Goal: Transaction & Acquisition: Download file/media

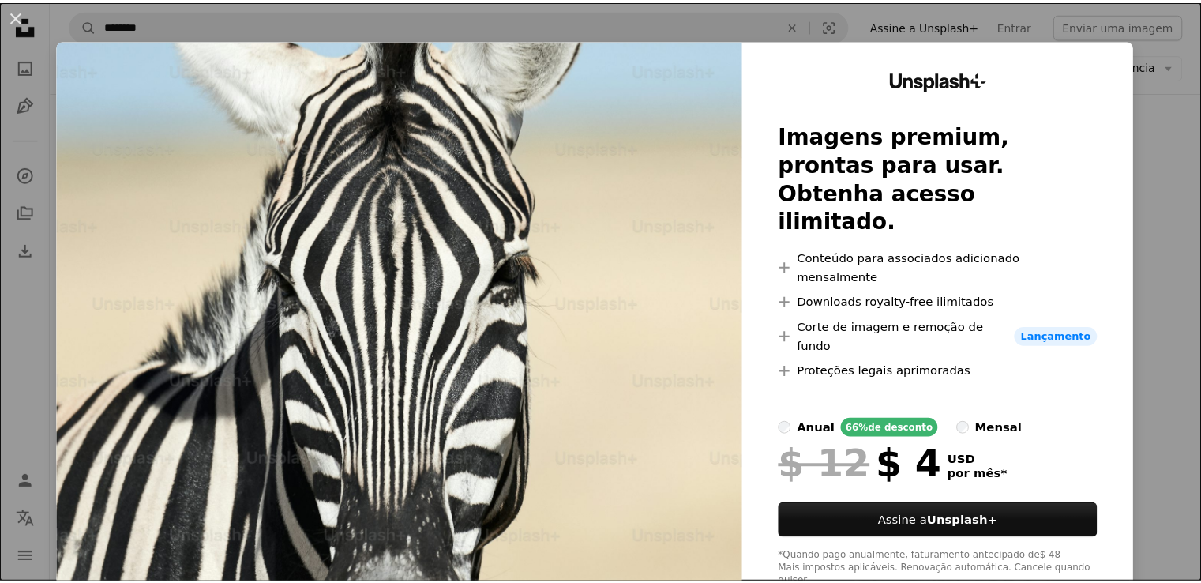
scroll to position [0, 306]
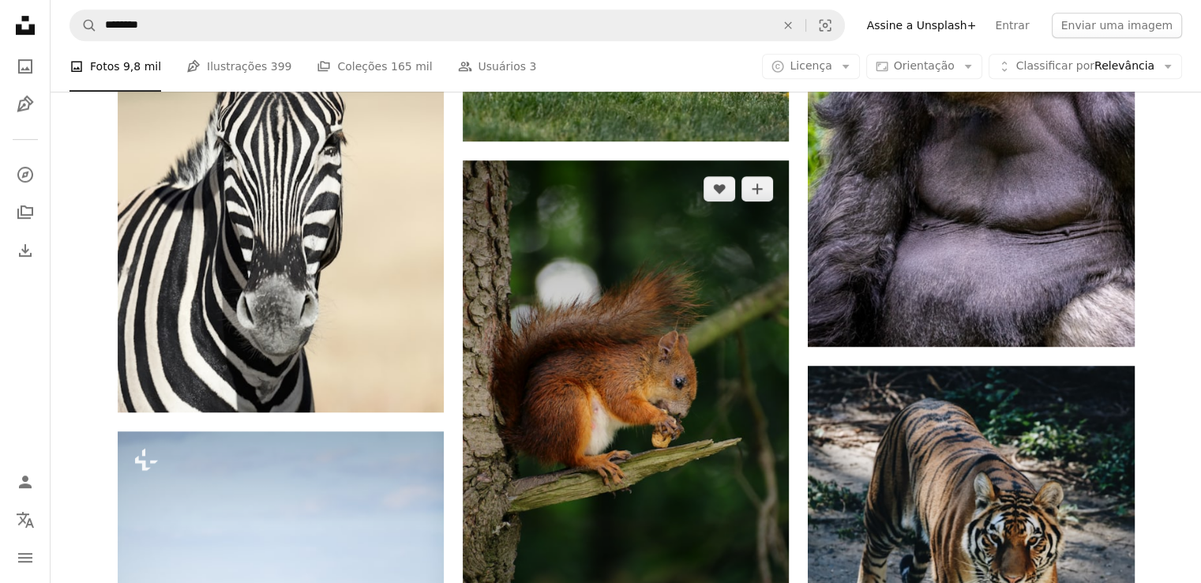
click at [587, 418] on img at bounding box center [626, 404] width 326 height 489
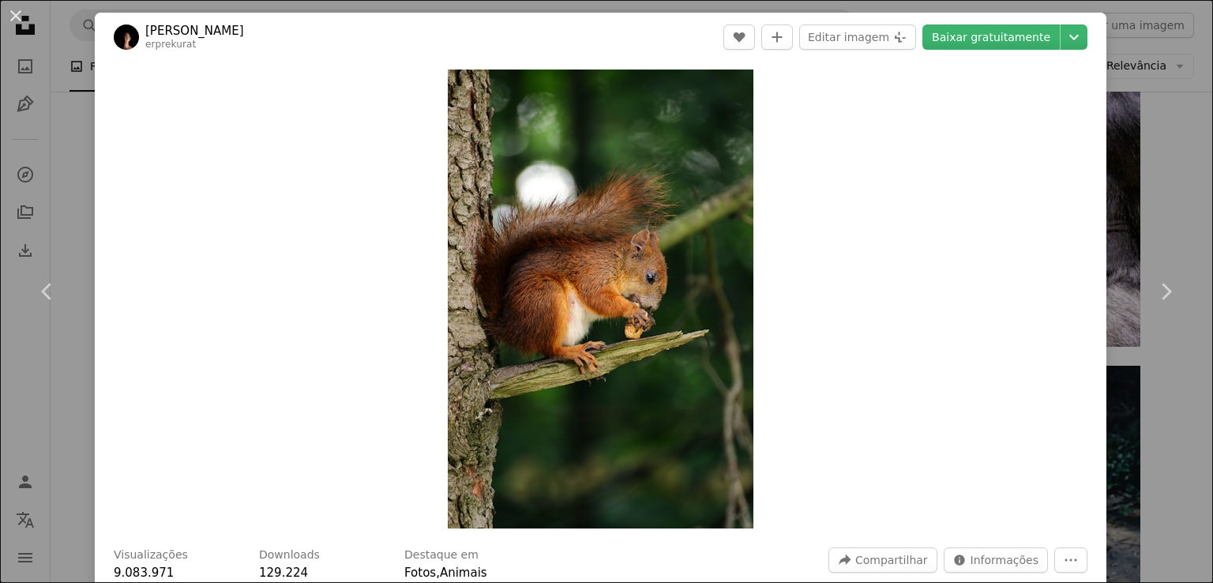
click at [810, 398] on div "Zoom in" at bounding box center [600, 299] width 1011 height 474
click at [1026, 36] on link "Baixar gratuitamente" at bounding box center [990, 36] width 137 height 25
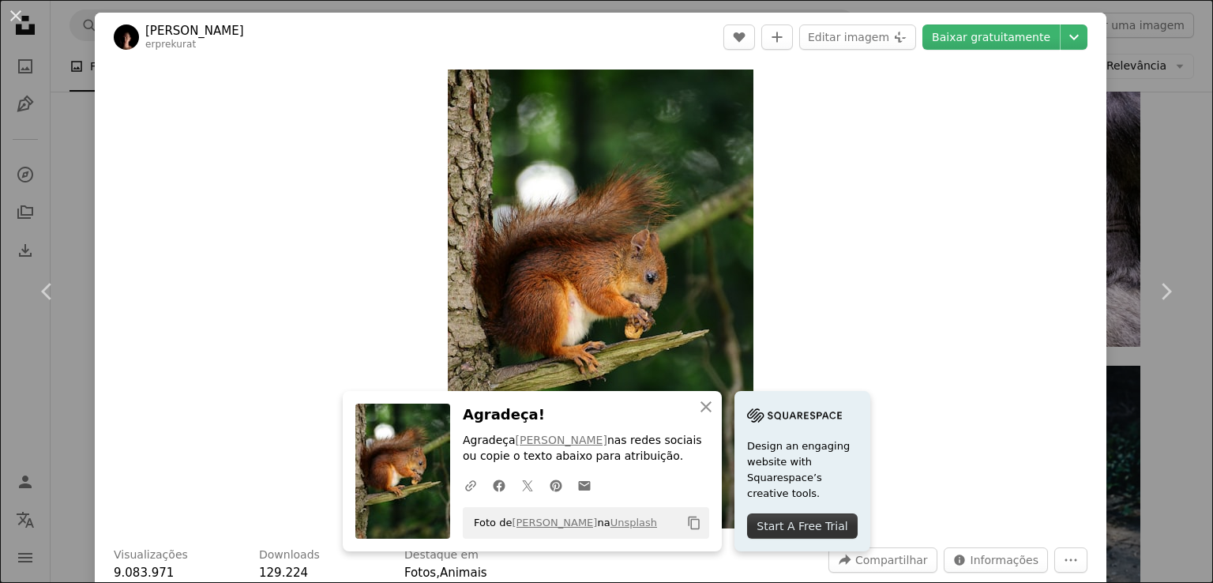
click at [1037, 175] on div "Zoom in" at bounding box center [600, 299] width 1011 height 474
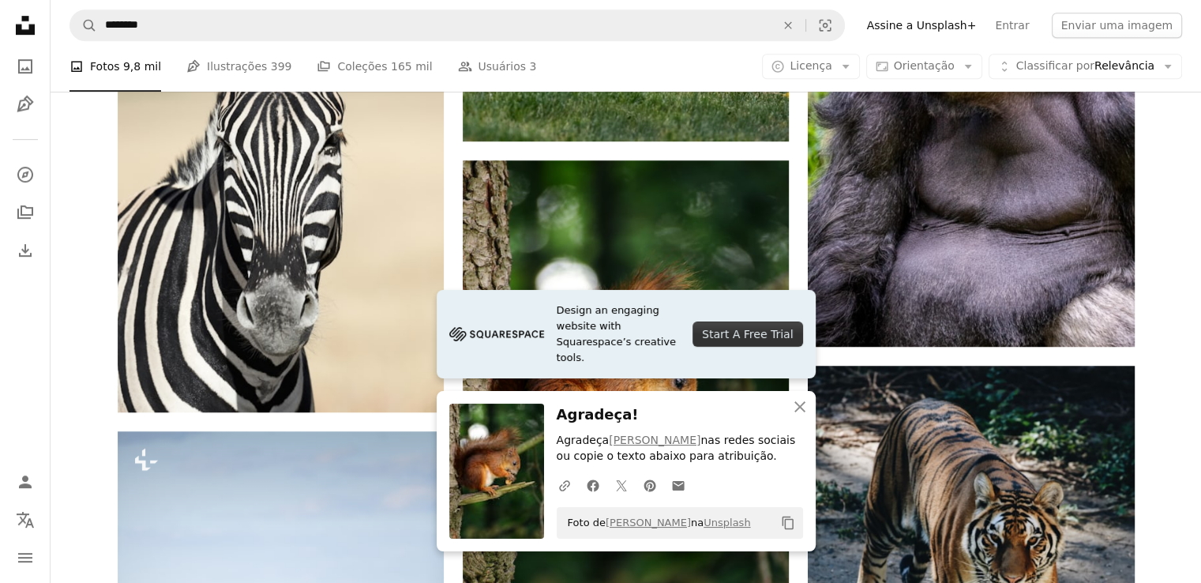
scroll to position [470, 0]
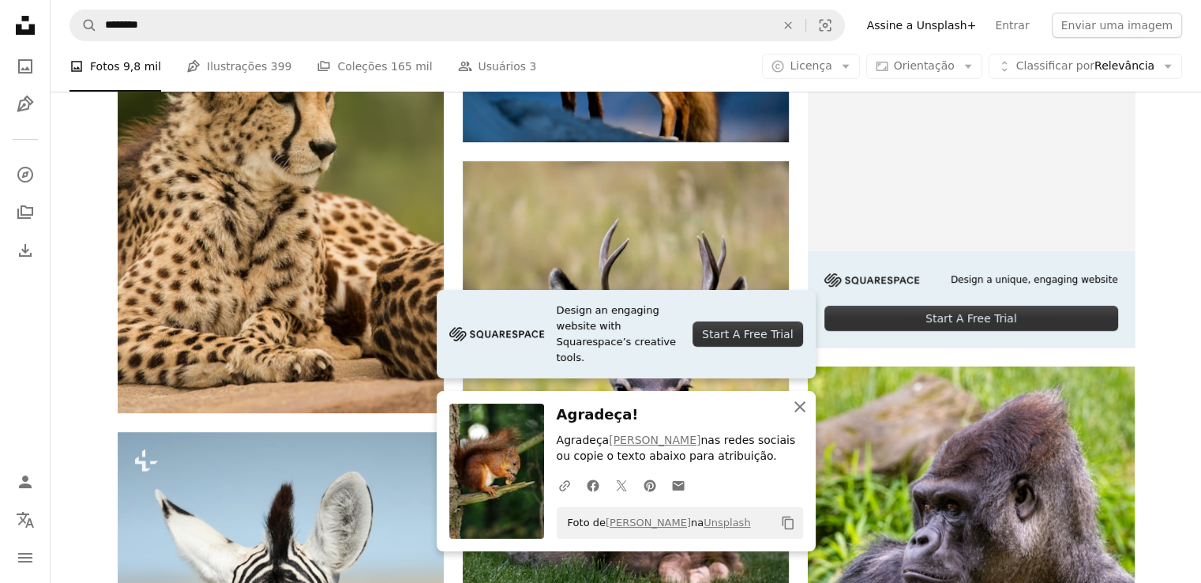
click at [797, 406] on icon "An X shape" at bounding box center [799, 406] width 19 height 19
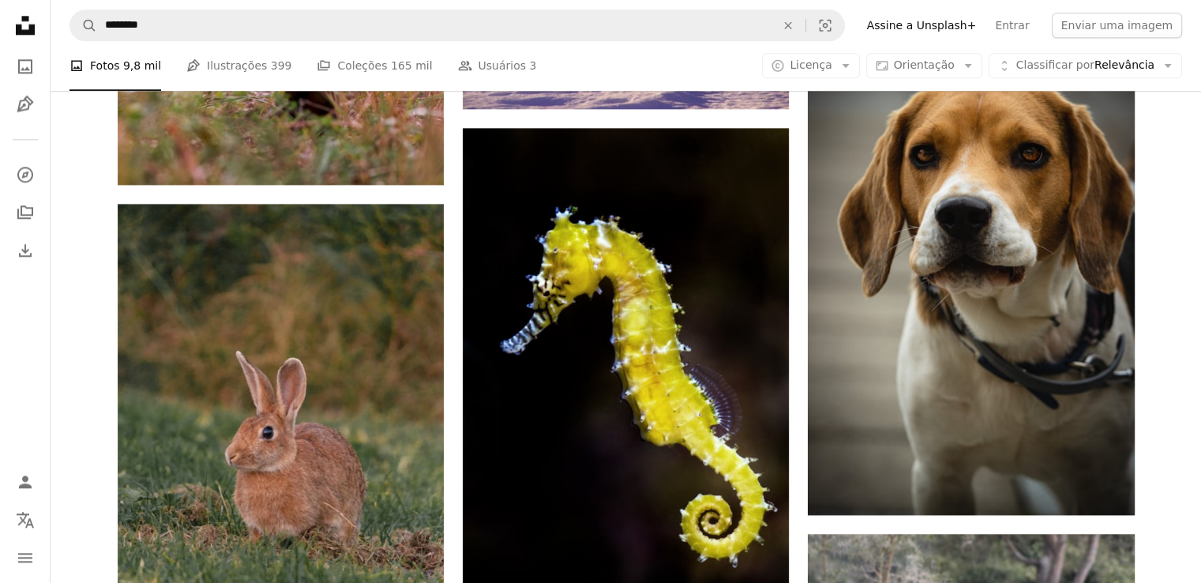
scroll to position [2027, 0]
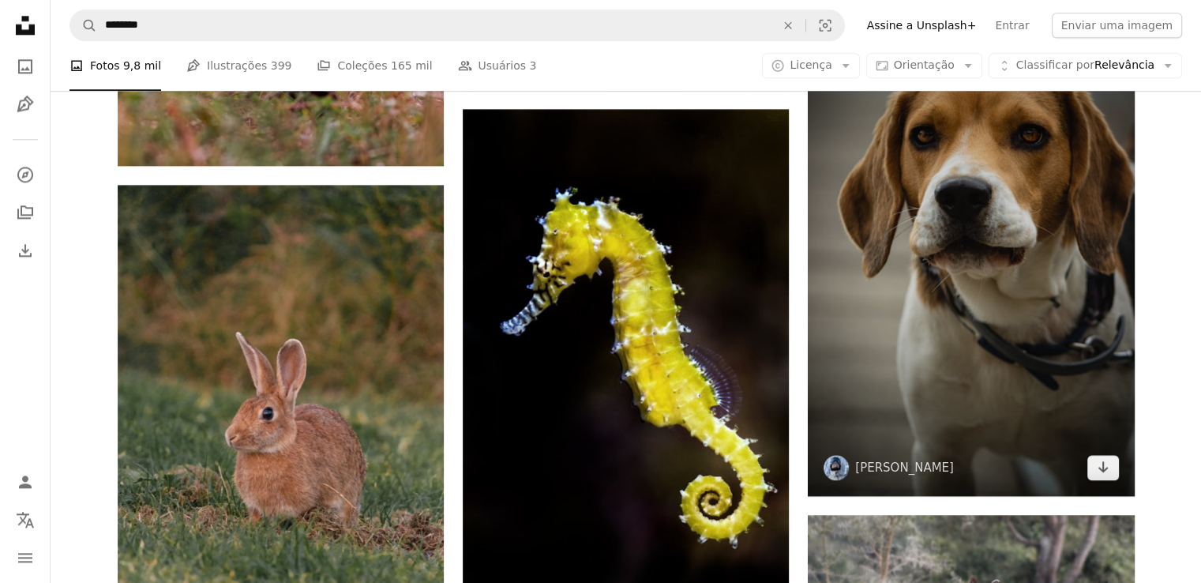
click at [1029, 294] on img at bounding box center [971, 250] width 326 height 489
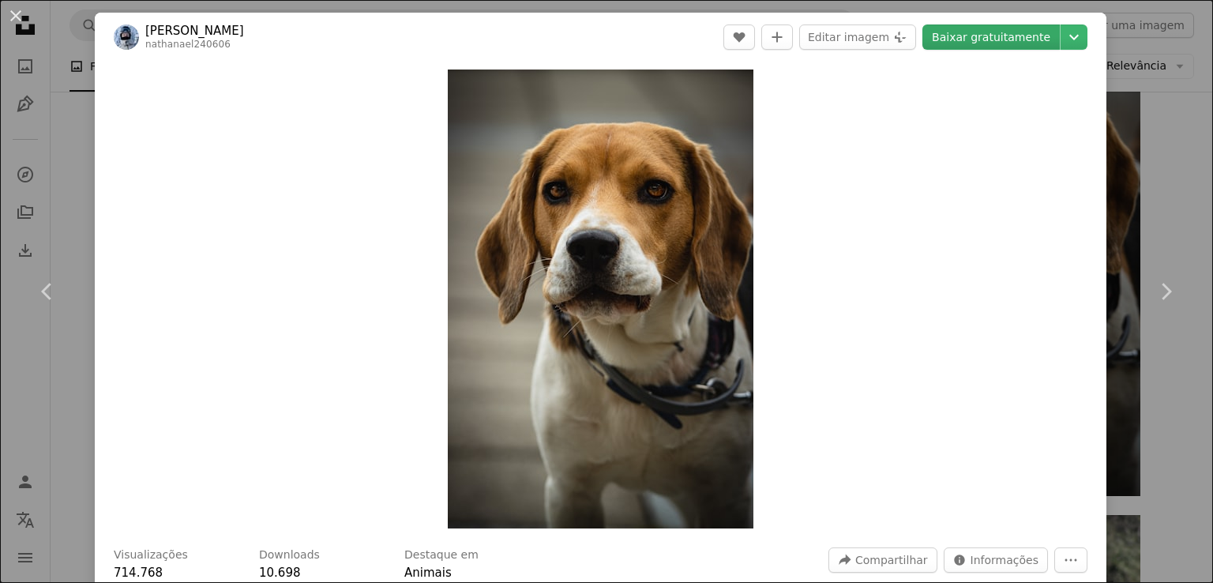
click at [995, 39] on link "Baixar gratuitamente" at bounding box center [990, 36] width 137 height 25
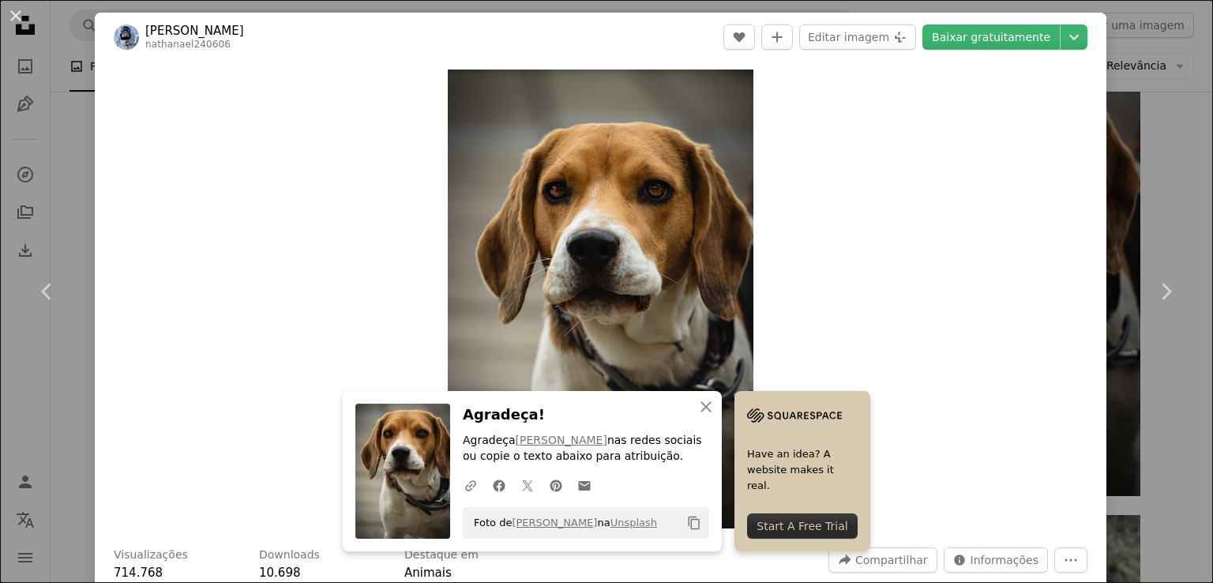
click at [1063, 225] on div "Zoom in" at bounding box center [600, 299] width 1011 height 474
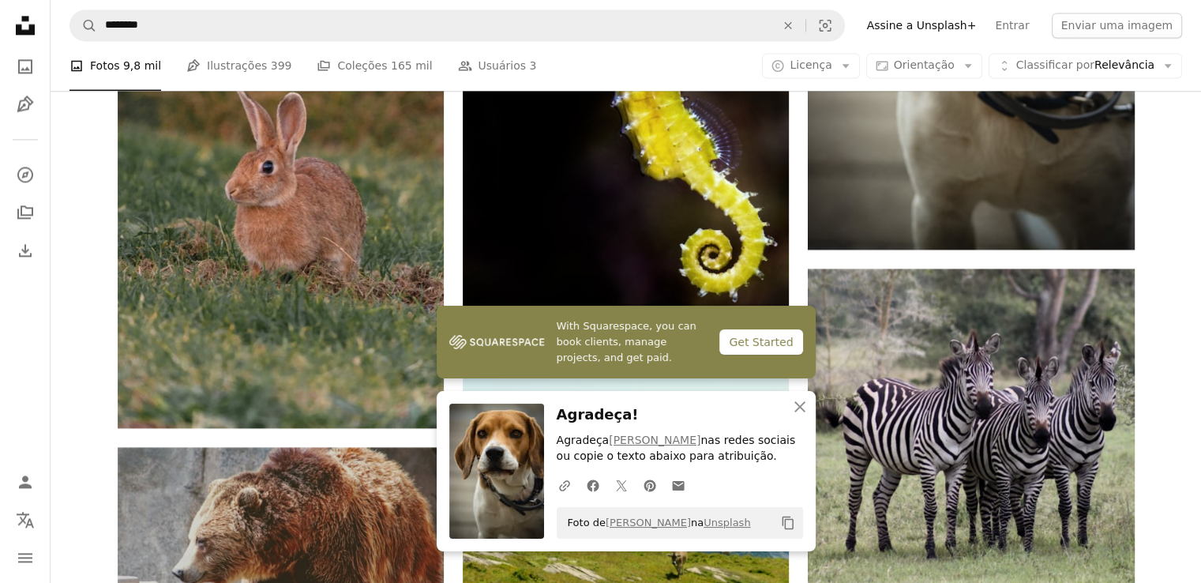
scroll to position [2280, 0]
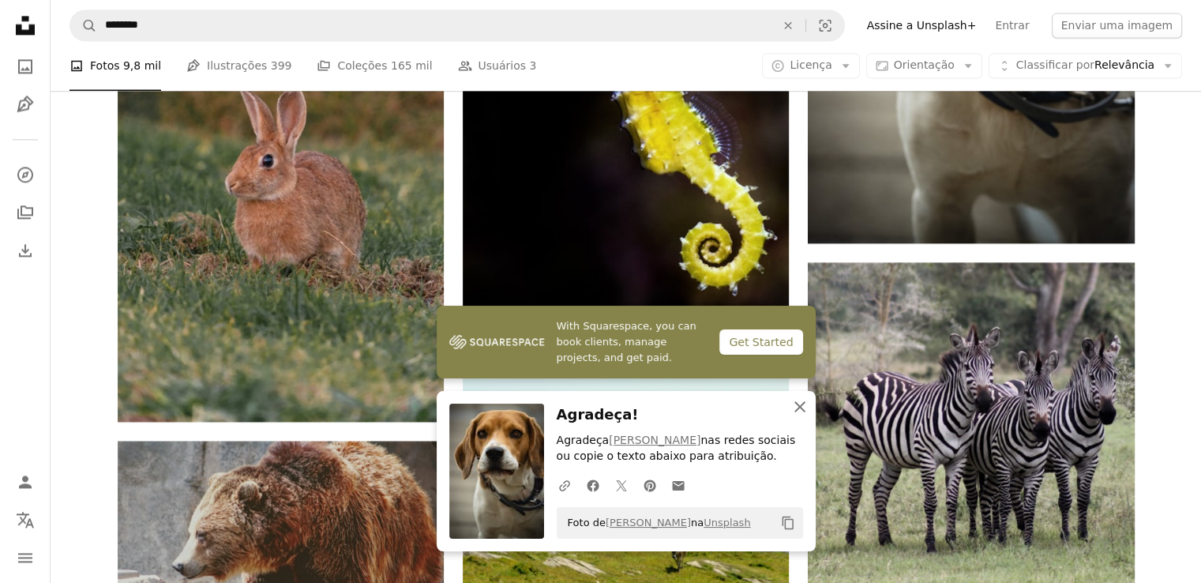
click at [802, 402] on icon "An X shape" at bounding box center [799, 406] width 19 height 19
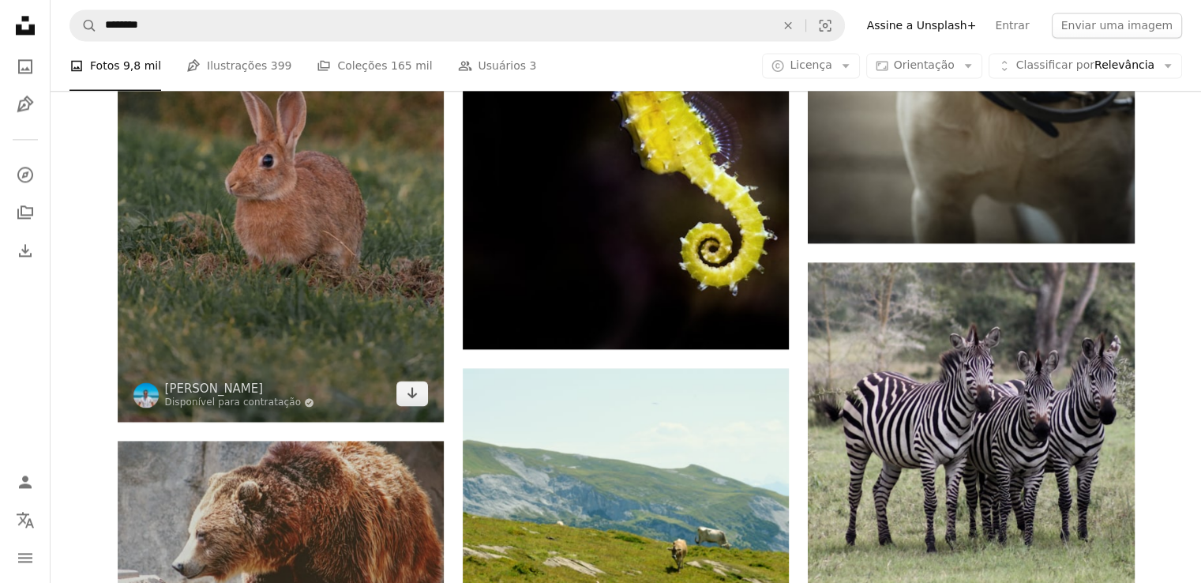
click at [360, 264] on img at bounding box center [281, 176] width 326 height 489
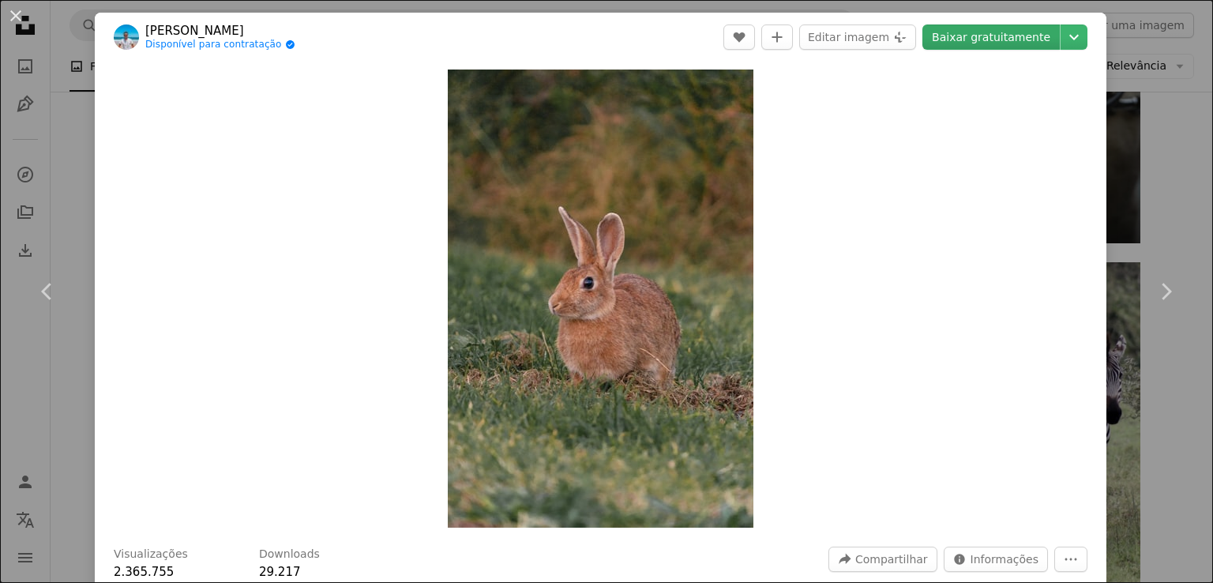
click at [1011, 45] on link "Baixar gratuitamente" at bounding box center [990, 36] width 137 height 25
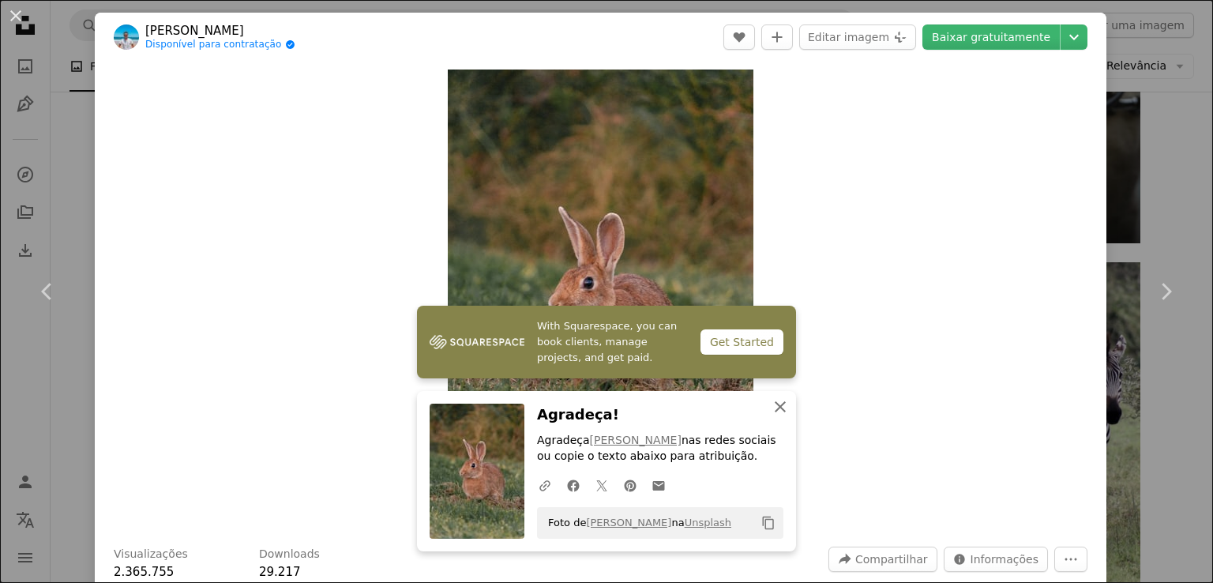
click at [773, 411] on icon "An X shape" at bounding box center [780, 406] width 19 height 19
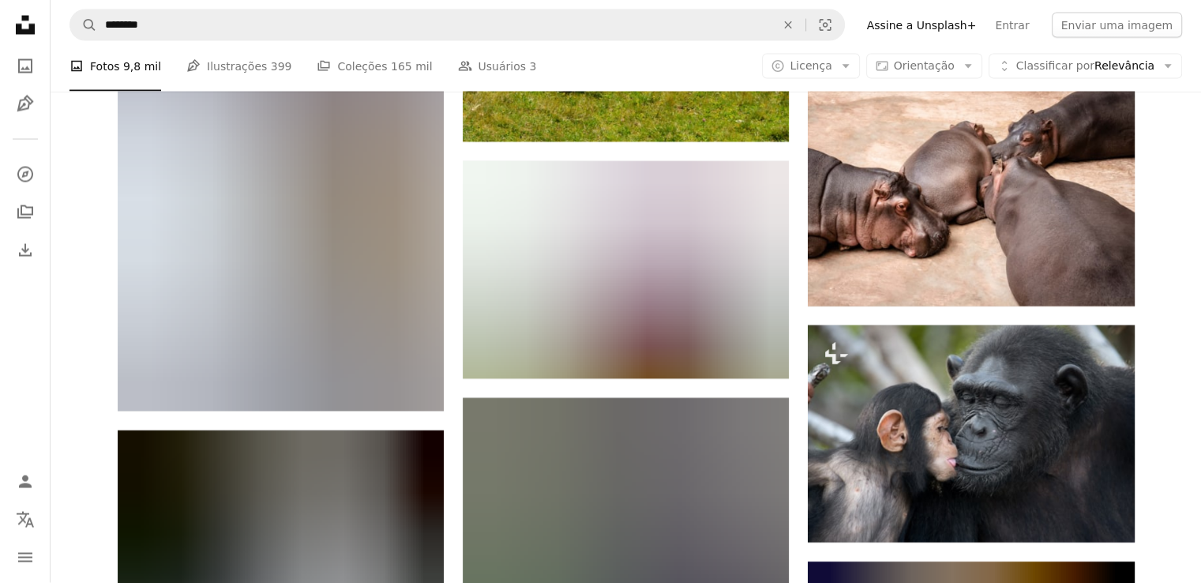
scroll to position [3059, 0]
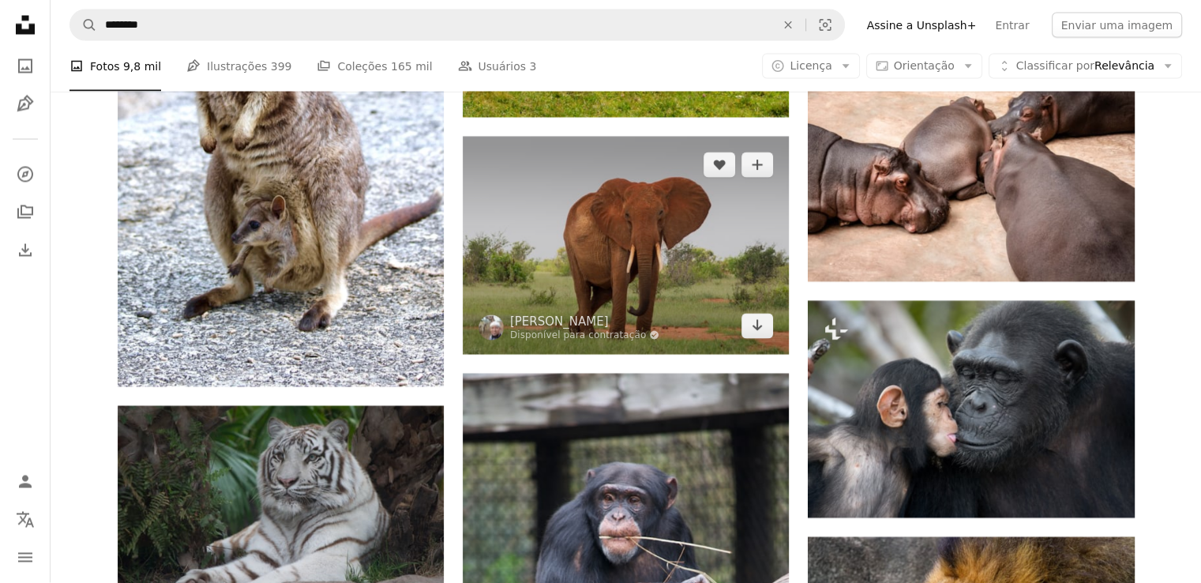
click at [586, 247] on img at bounding box center [626, 245] width 326 height 217
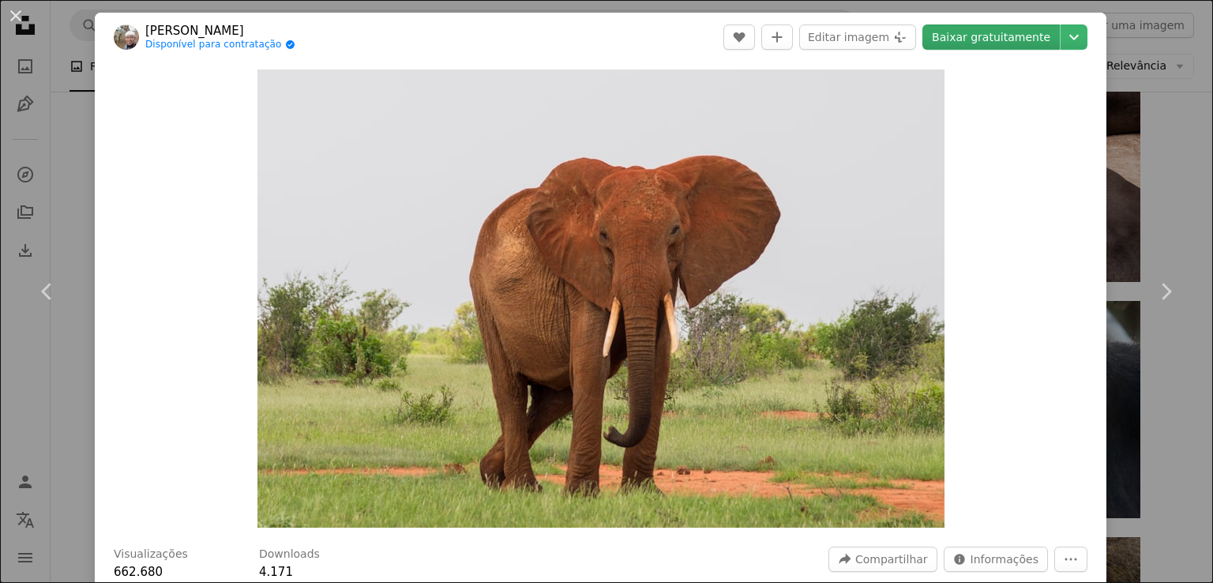
click at [955, 36] on link "Baixar gratuitamente" at bounding box center [990, 36] width 137 height 25
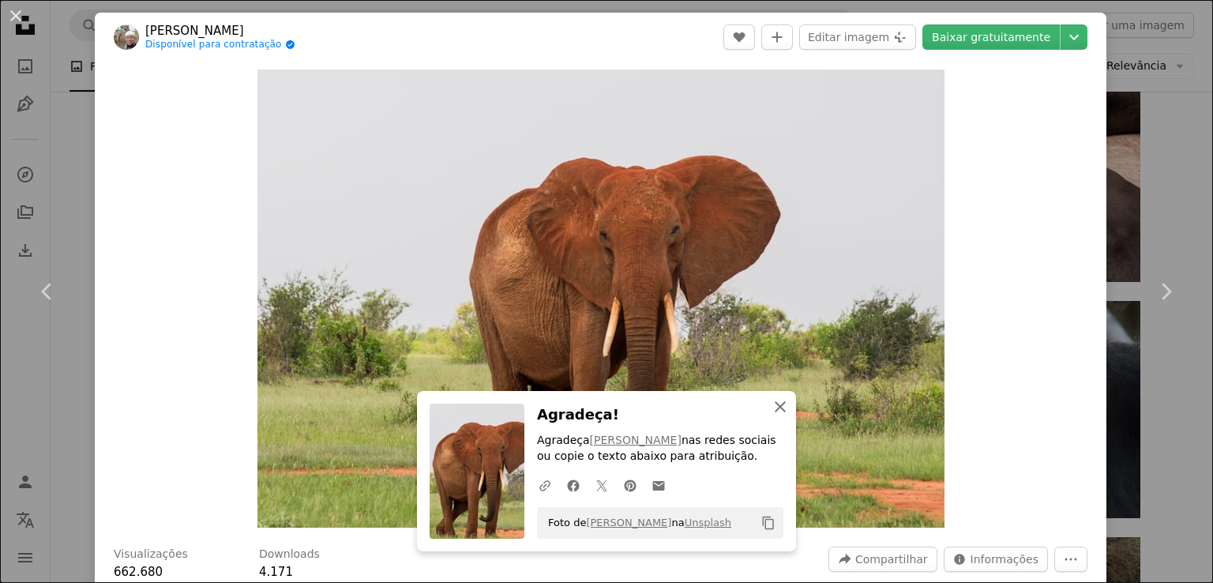
click at [777, 403] on icon "button" at bounding box center [779, 406] width 11 height 11
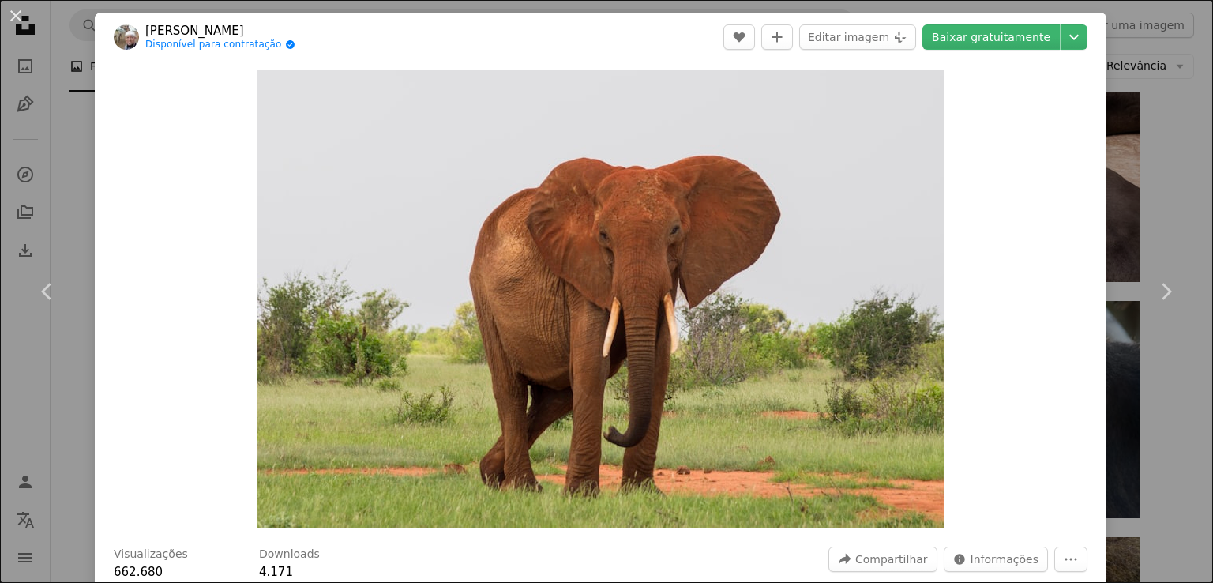
click at [1138, 163] on div "An X shape Chevron left Chevron right [PERSON_NAME] Disponível para contratação…" at bounding box center [606, 291] width 1213 height 583
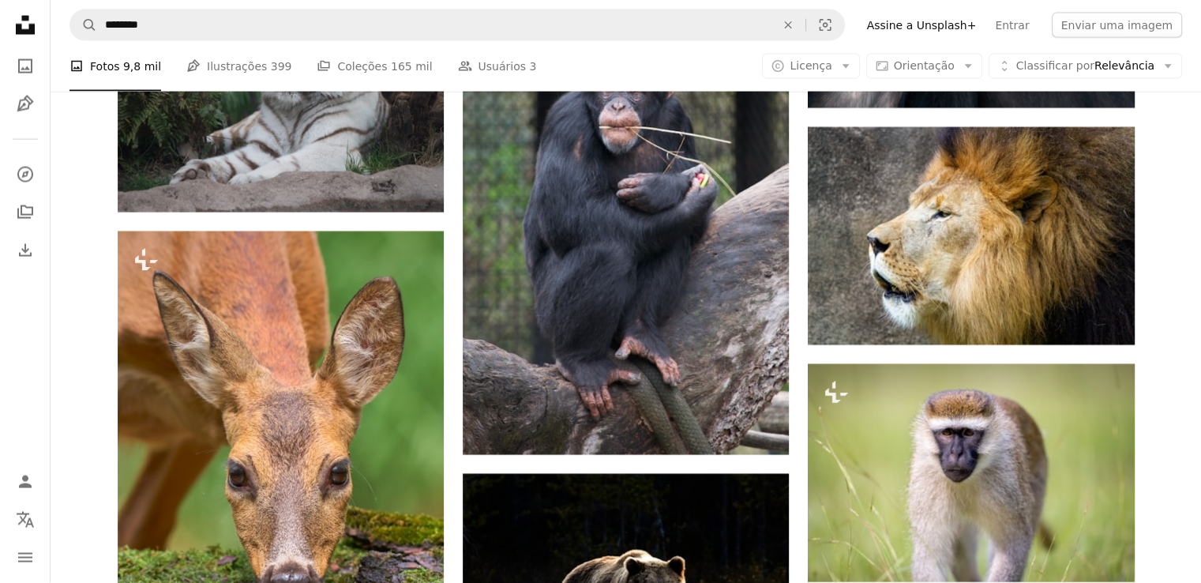
scroll to position [3470, 0]
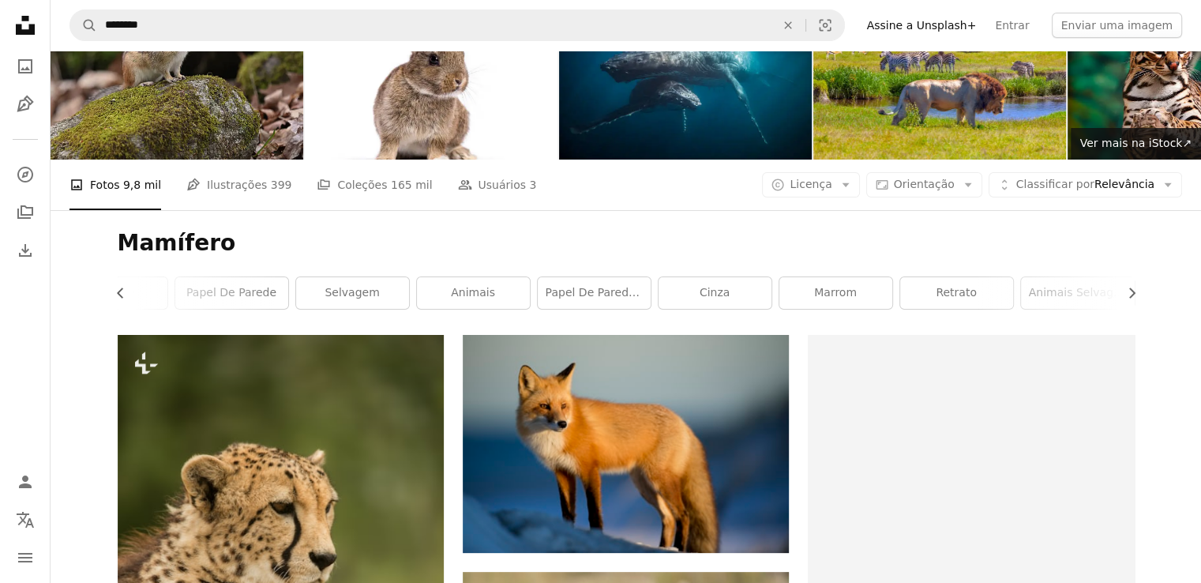
scroll to position [0, 0]
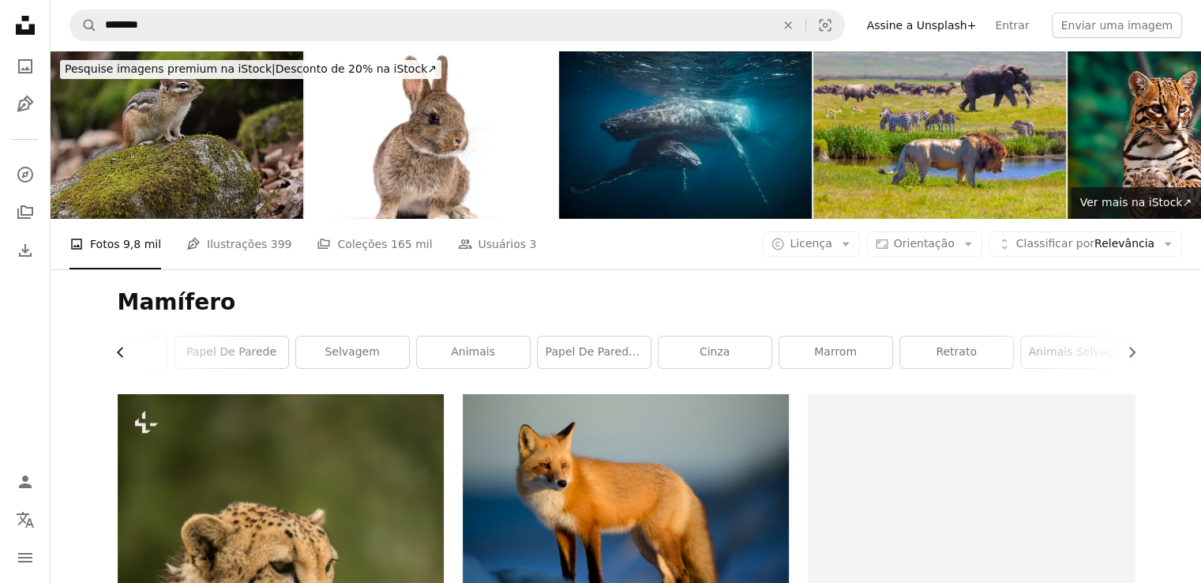
click at [115, 350] on icon "Chevron left" at bounding box center [121, 352] width 16 height 16
click at [175, 347] on link "animal" at bounding box center [174, 352] width 113 height 32
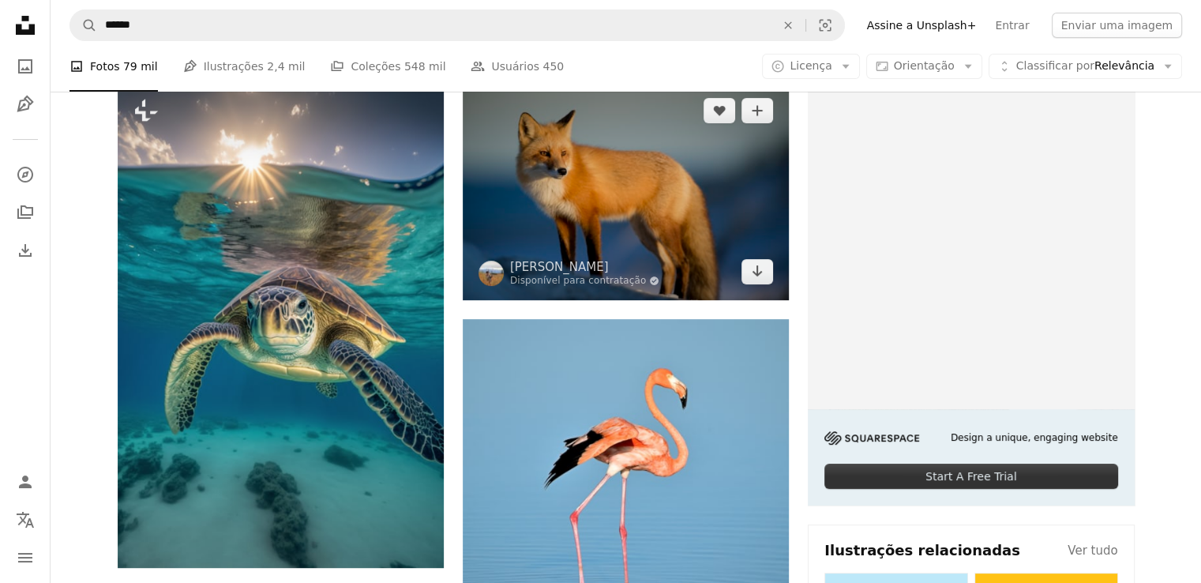
scroll to position [316, 0]
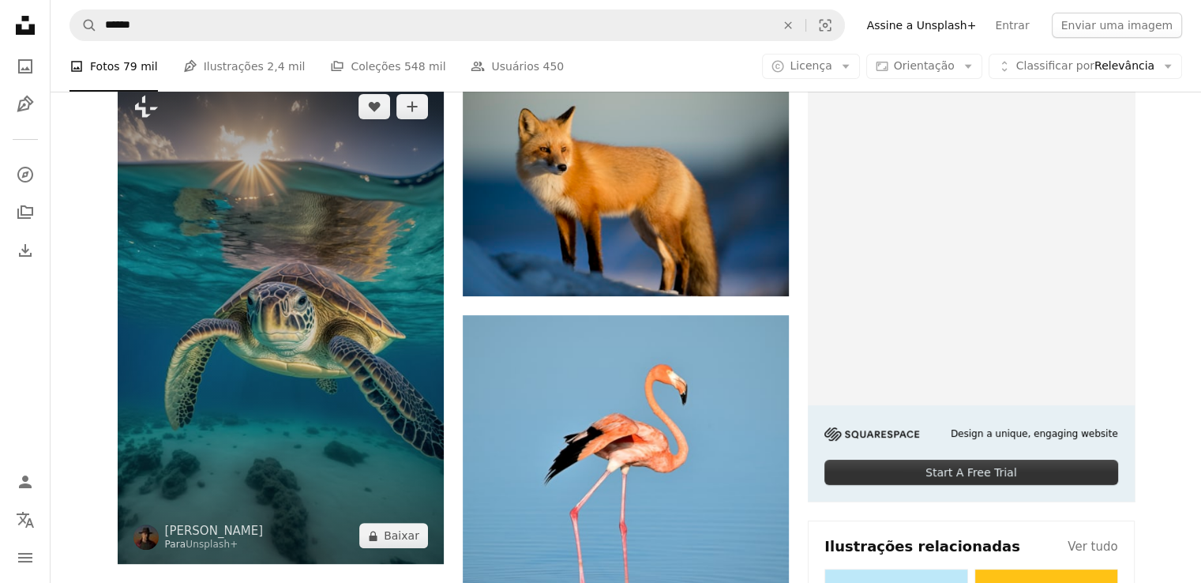
click at [279, 284] on img at bounding box center [281, 321] width 326 height 486
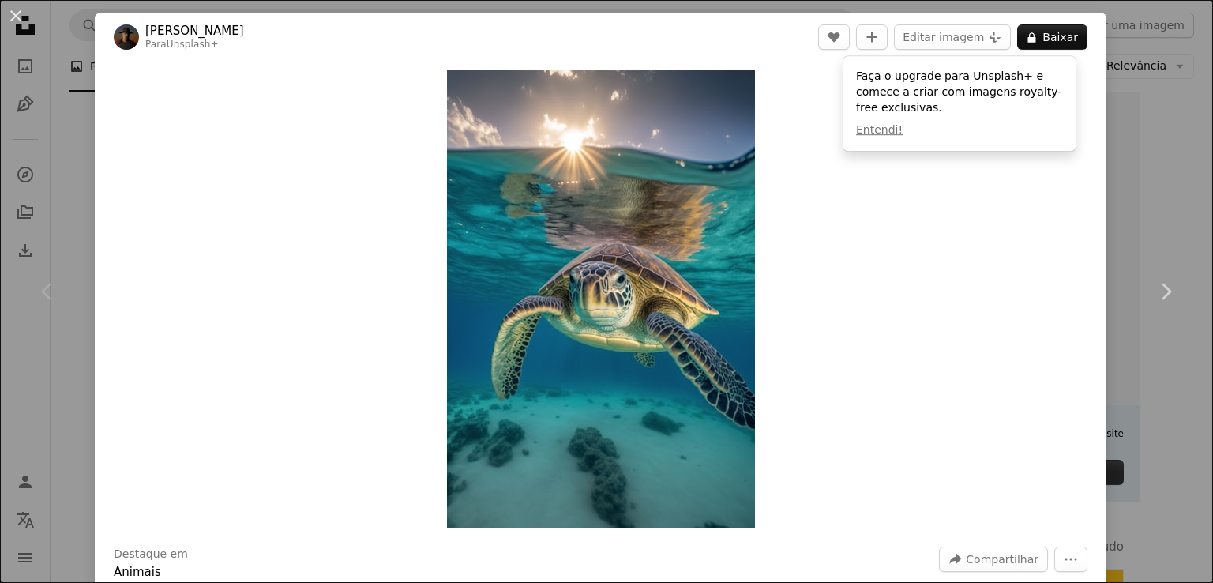
click at [1165, 198] on div "An X shape Chevron left Chevron right [PERSON_NAME] Para Unsplash+ A heart A pl…" at bounding box center [606, 291] width 1213 height 583
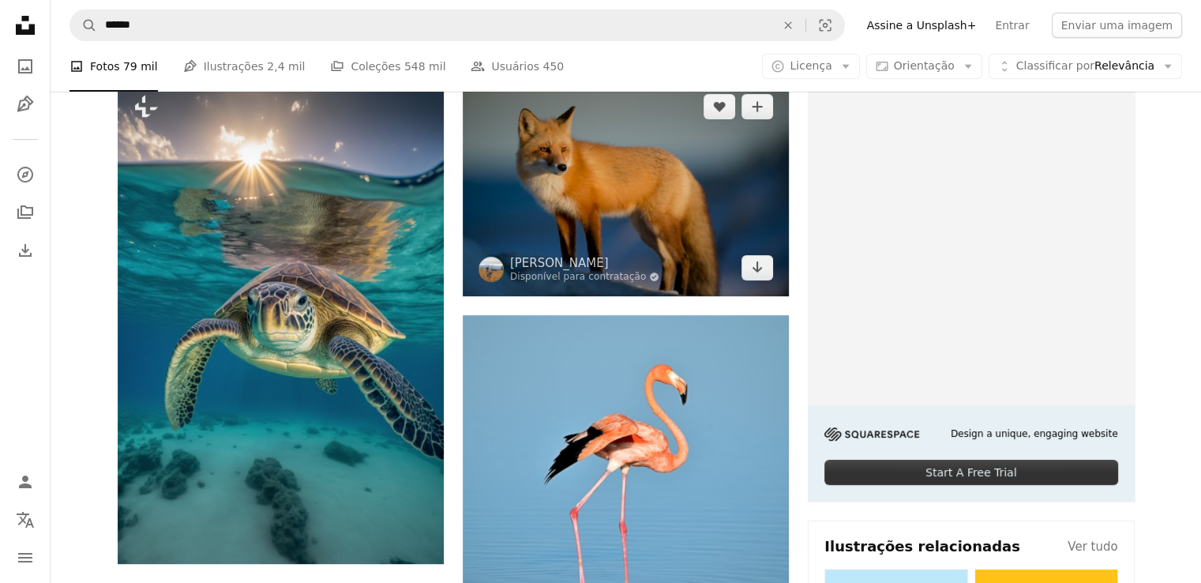
click at [653, 193] on img at bounding box center [626, 186] width 326 height 217
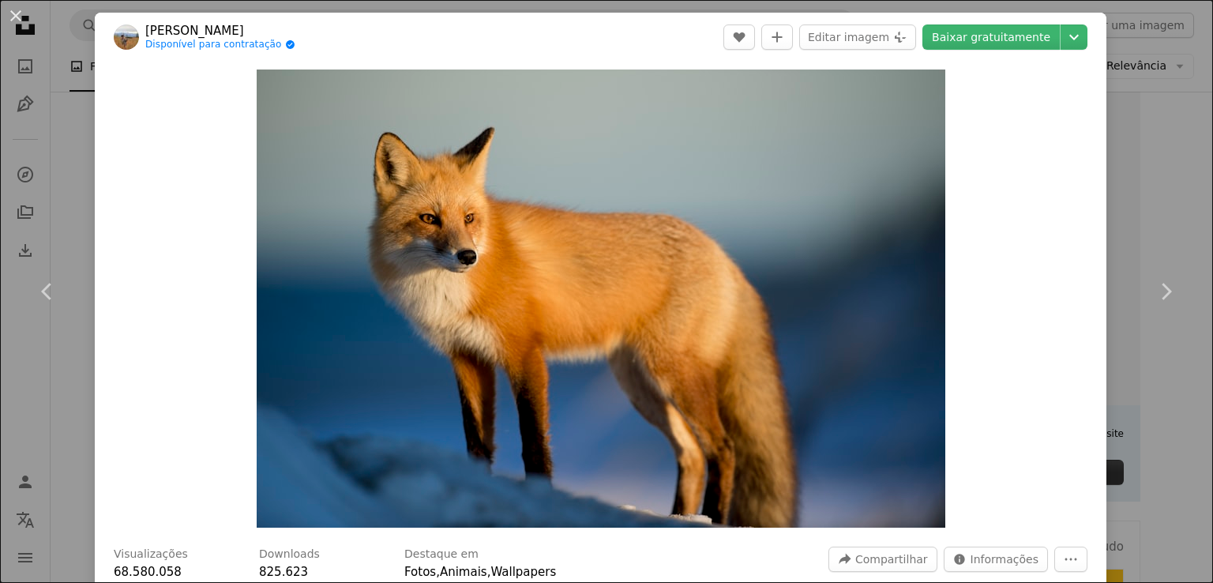
click at [1178, 194] on div "An X shape Chevron left Chevron right [PERSON_NAME] Disponível para contratação…" at bounding box center [606, 291] width 1213 height 583
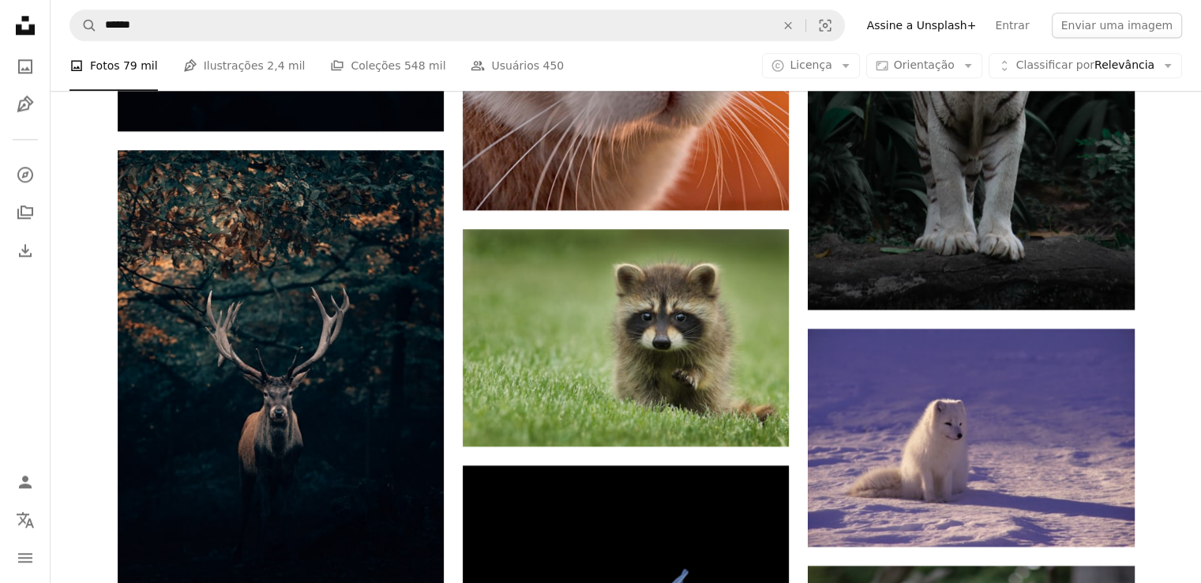
scroll to position [2084, 0]
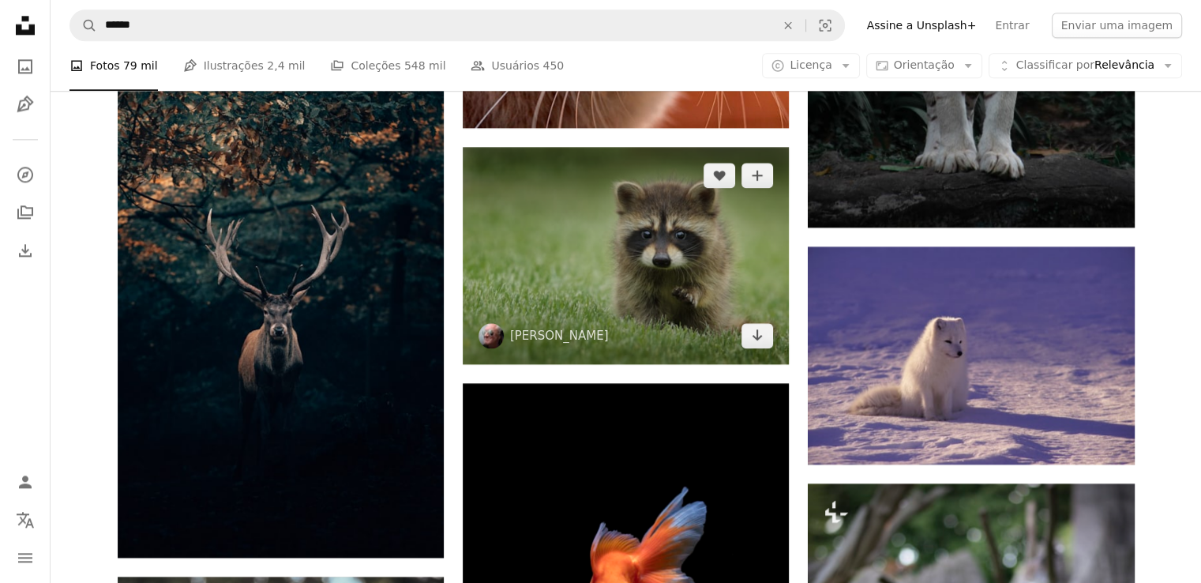
click at [707, 254] on img at bounding box center [626, 255] width 326 height 217
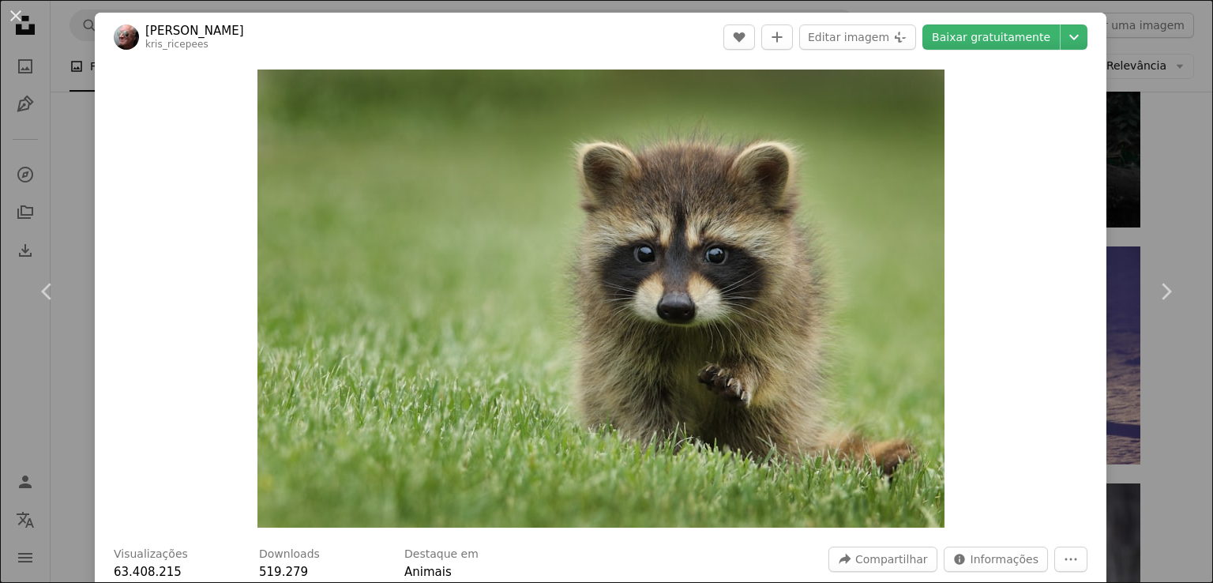
click at [1163, 156] on div "An X shape Chevron left Chevron right [PERSON_NAME] kris_ricepees A heart A plu…" at bounding box center [606, 291] width 1213 height 583
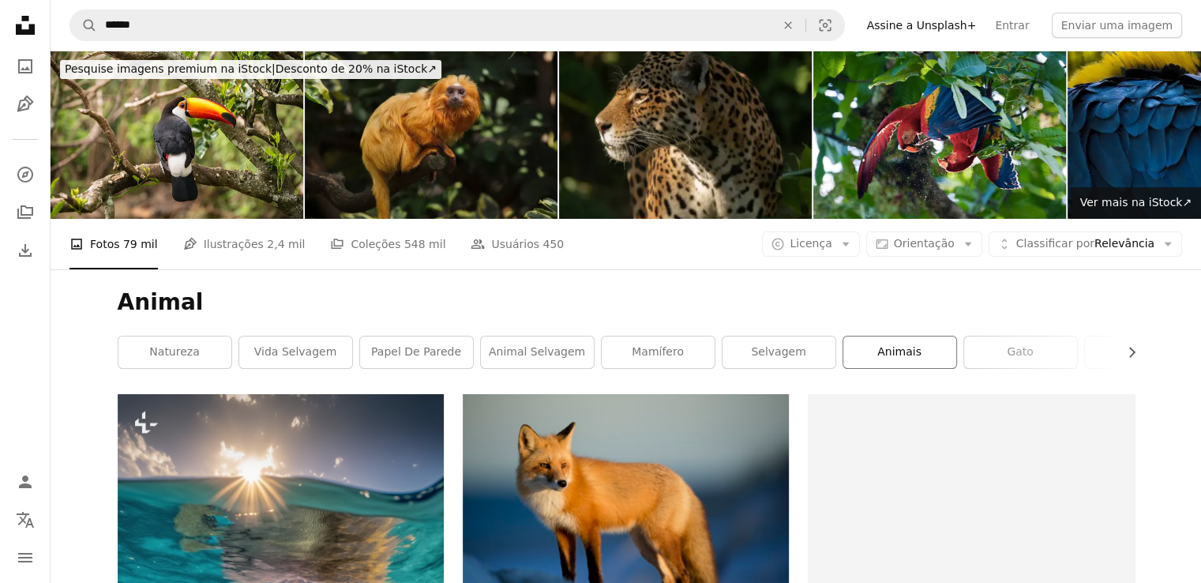
click at [891, 354] on link "Animais" at bounding box center [899, 352] width 113 height 32
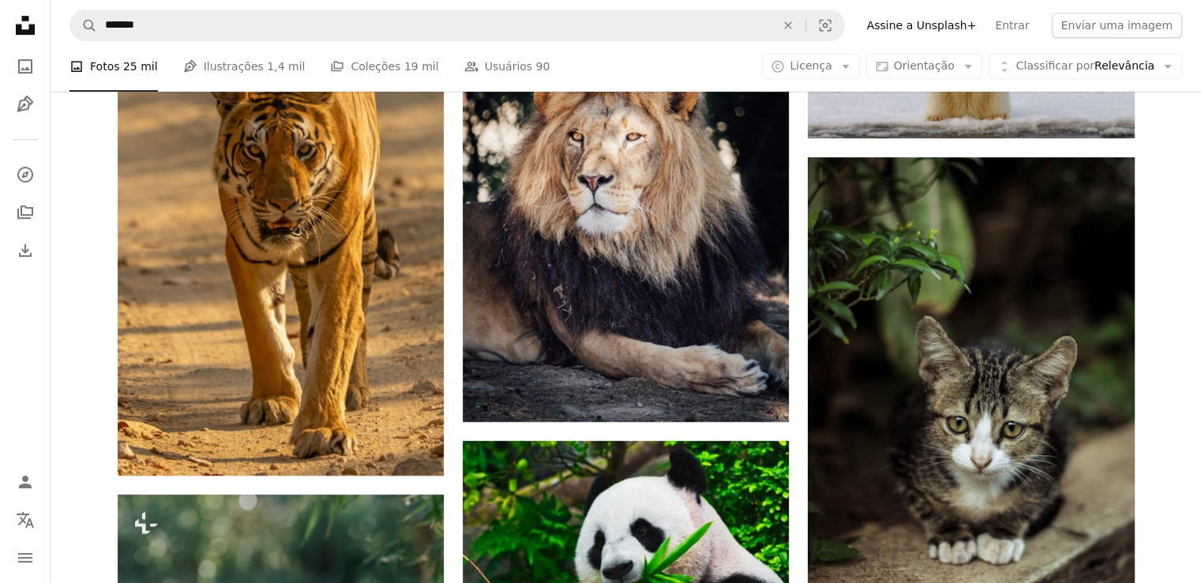
scroll to position [884, 0]
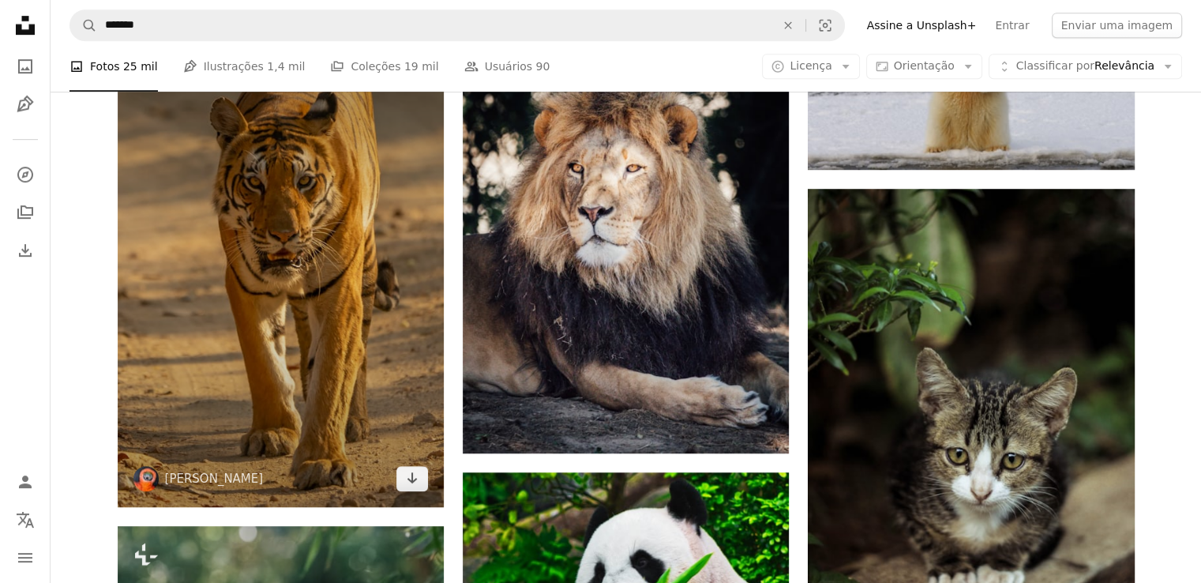
click at [287, 345] on img at bounding box center [281, 261] width 326 height 489
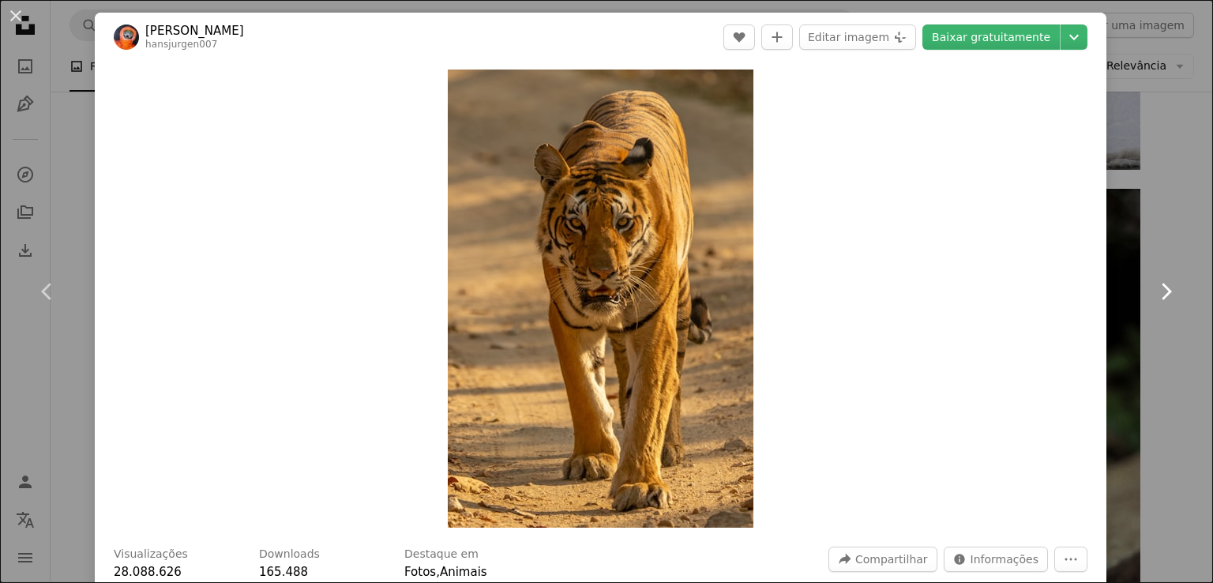
click at [1175, 250] on link "Chevron right" at bounding box center [1165, 292] width 95 height 152
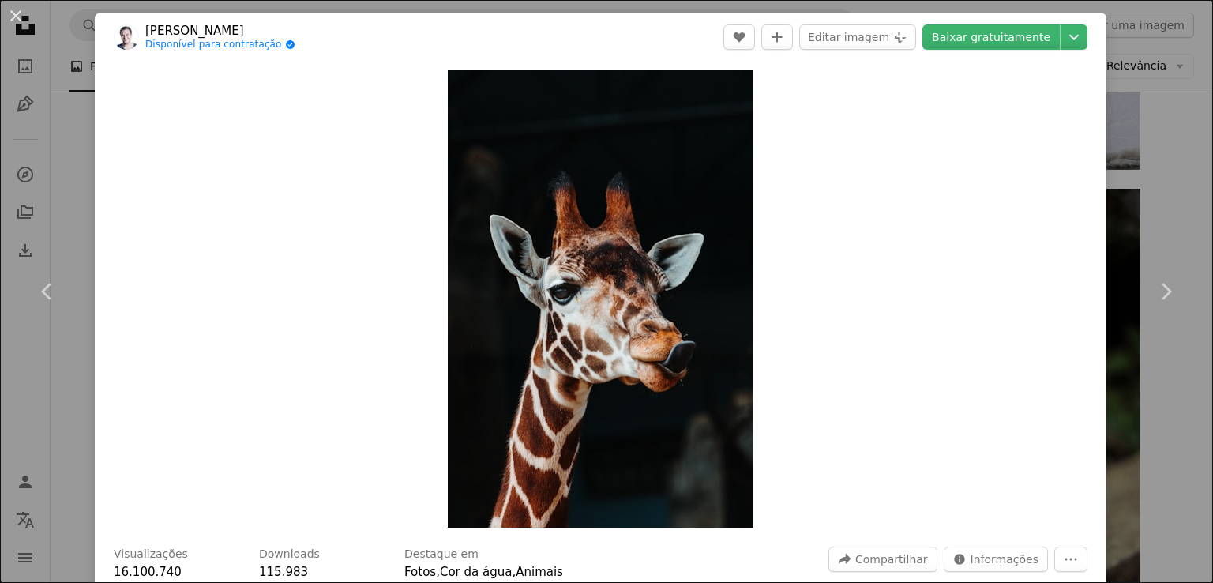
click at [1152, 133] on div "An X shape Chevron left Chevron right [PERSON_NAME] Disponível para contratação…" at bounding box center [606, 291] width 1213 height 583
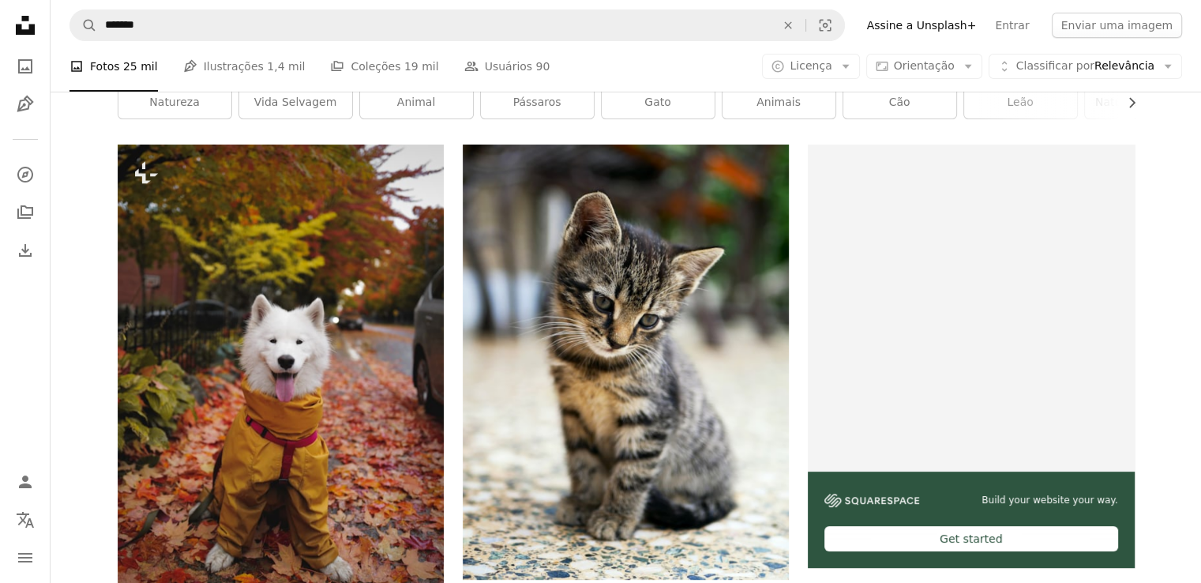
scroll to position [253, 0]
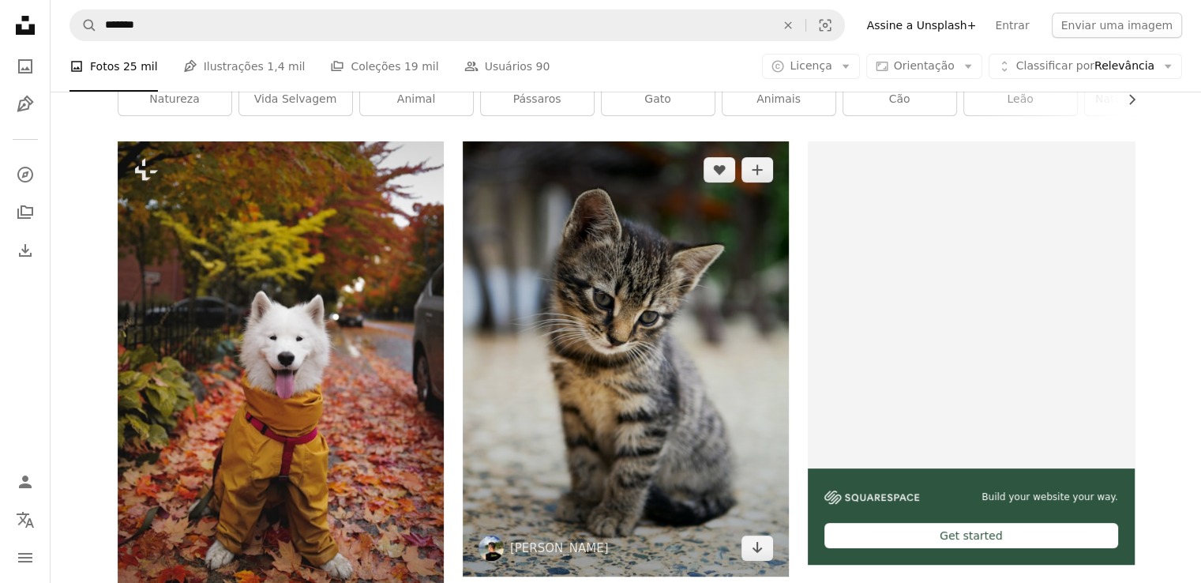
click at [720, 370] on img at bounding box center [626, 358] width 326 height 435
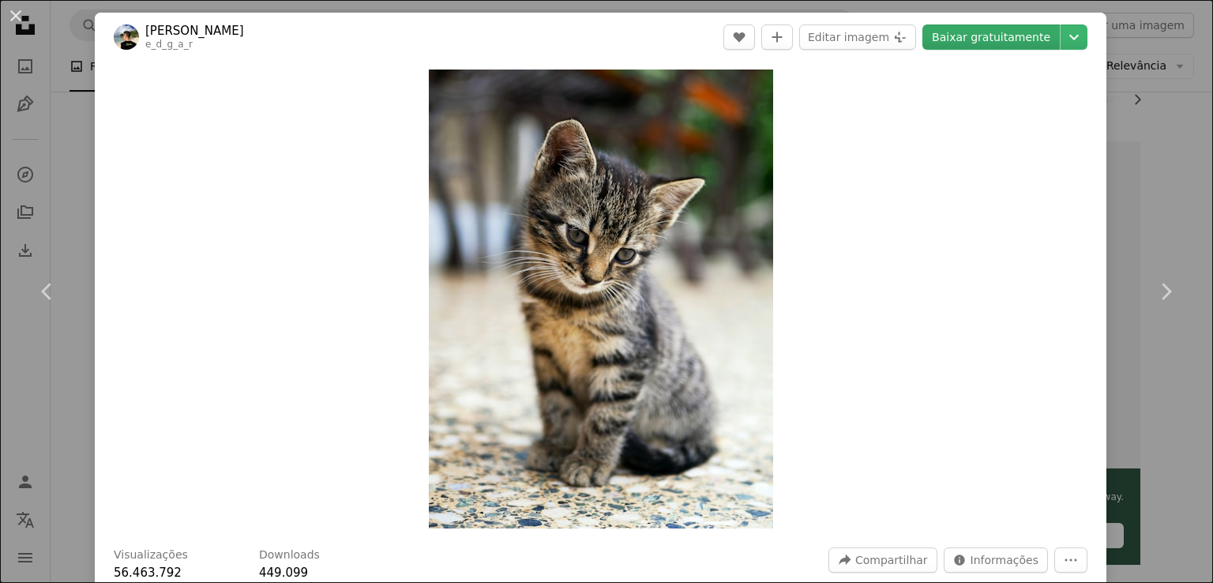
click at [985, 38] on link "Baixar gratuitamente" at bounding box center [990, 36] width 137 height 25
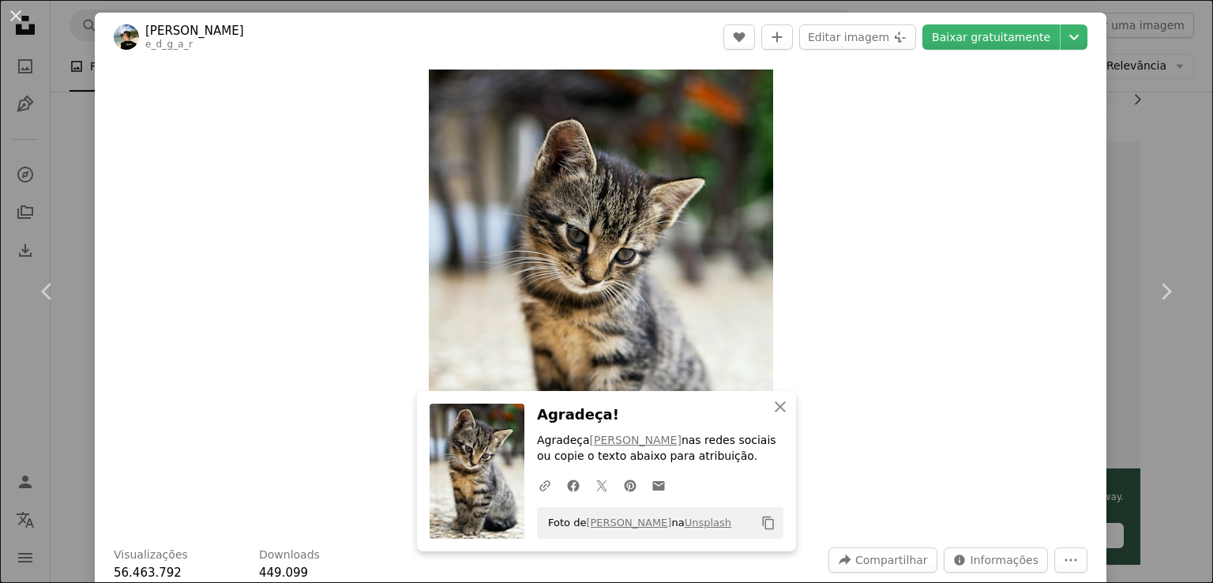
click at [1121, 108] on div "An X shape Chevron left Chevron right An X shape Fechar Agradeça! Agradeça [PER…" at bounding box center [606, 291] width 1213 height 583
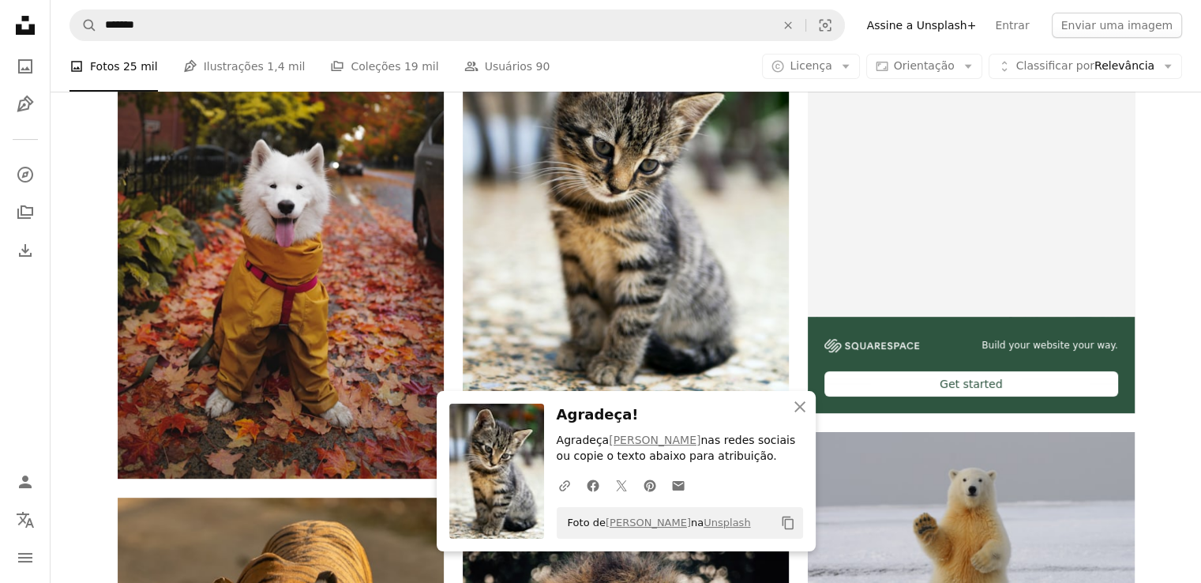
scroll to position [442, 0]
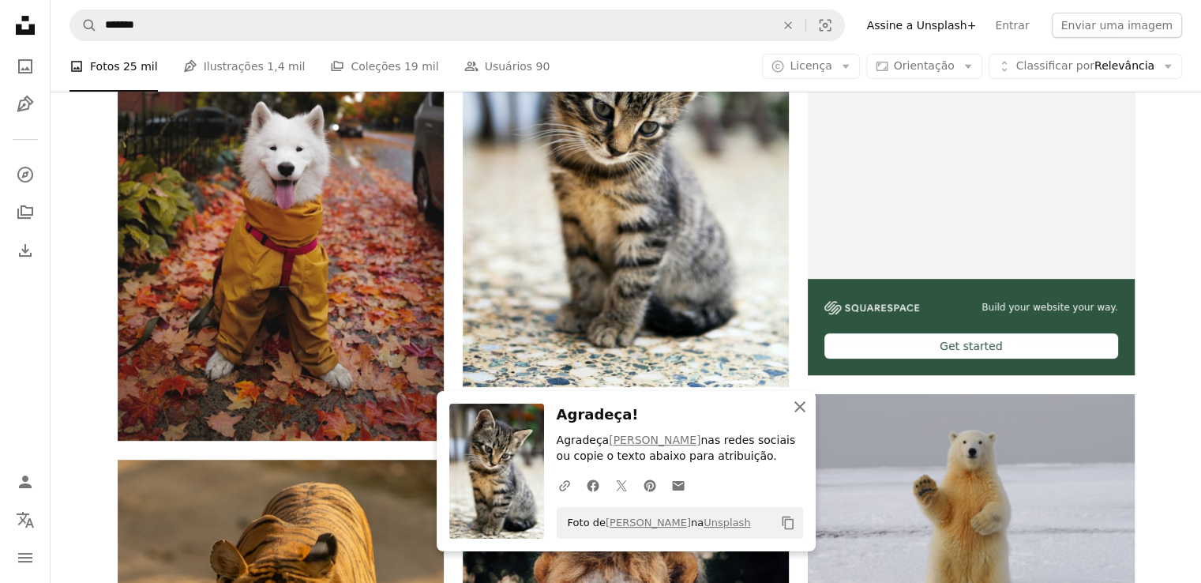
click at [801, 392] on button "An X shape Fechar" at bounding box center [800, 407] width 32 height 32
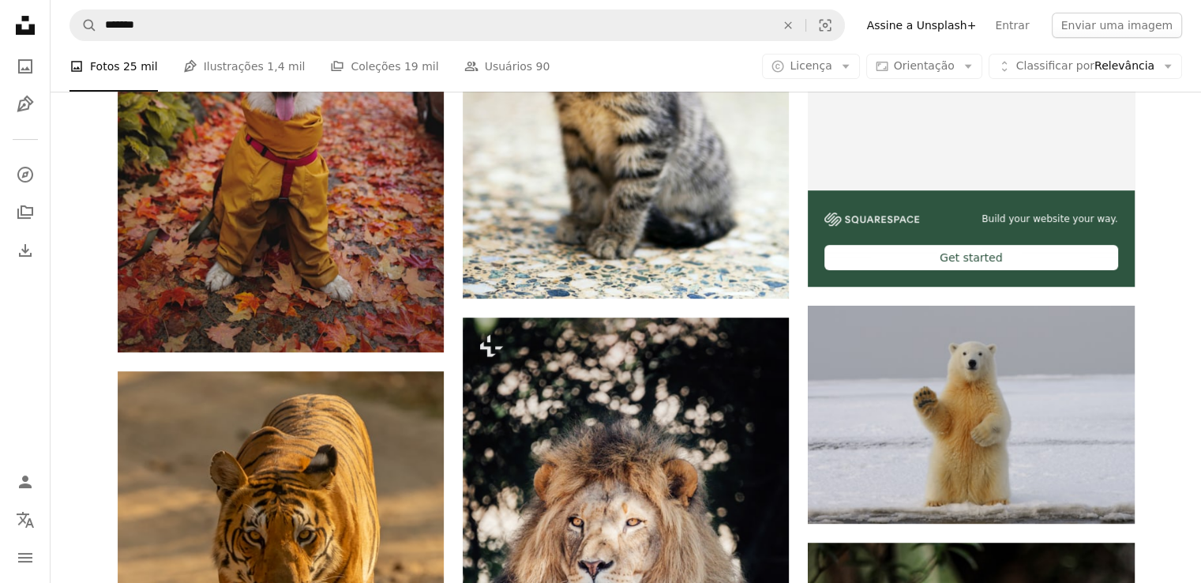
scroll to position [568, 0]
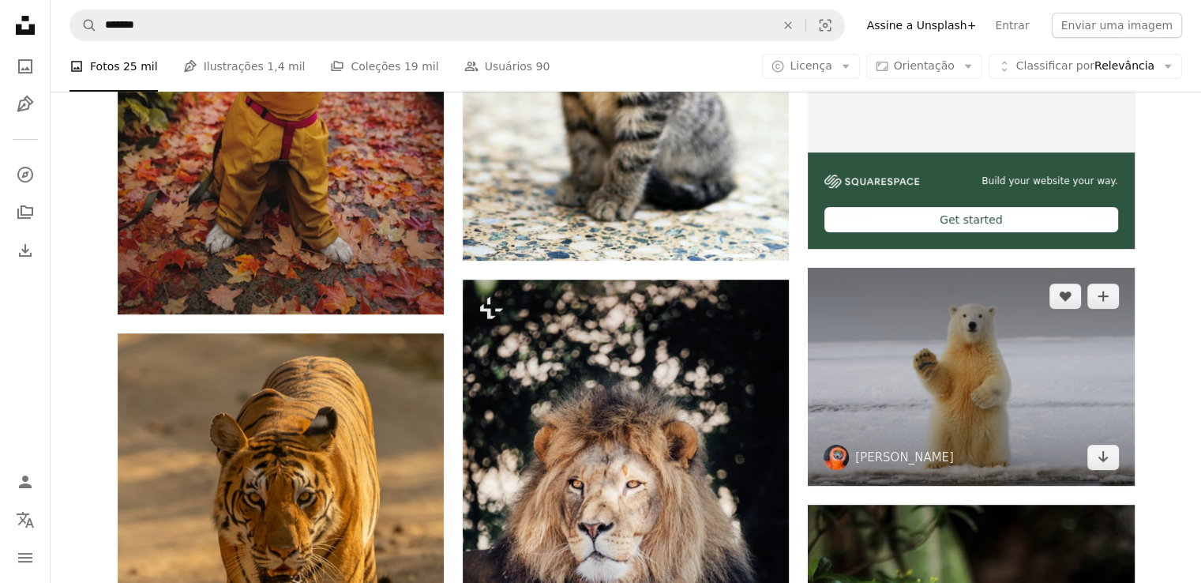
click at [867, 380] on img at bounding box center [971, 376] width 326 height 217
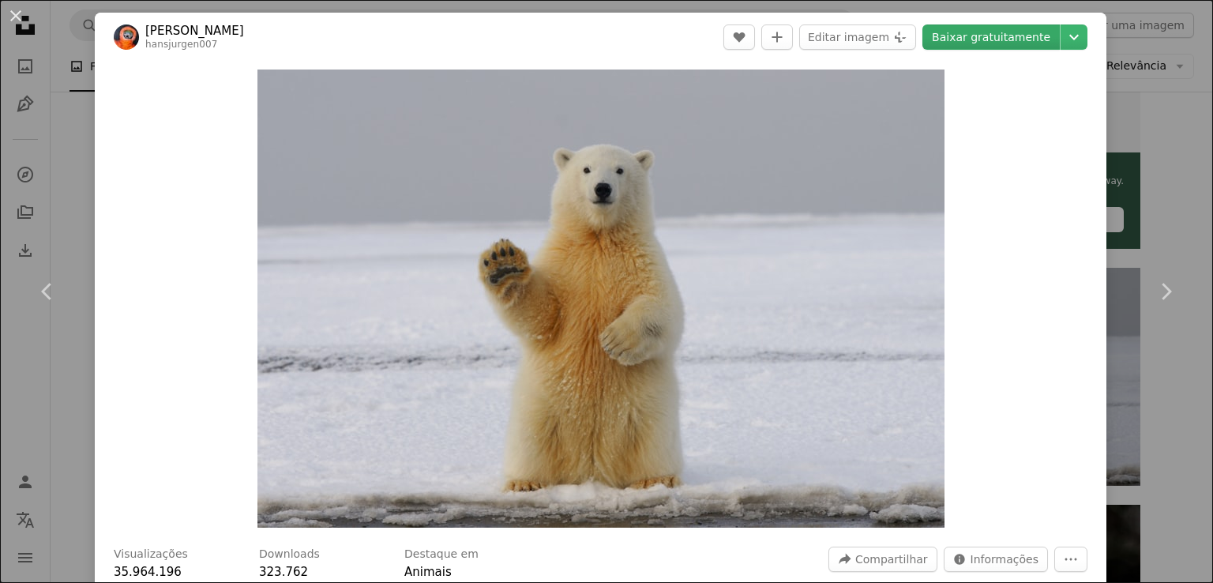
click at [982, 42] on link "Baixar gratuitamente" at bounding box center [990, 36] width 137 height 25
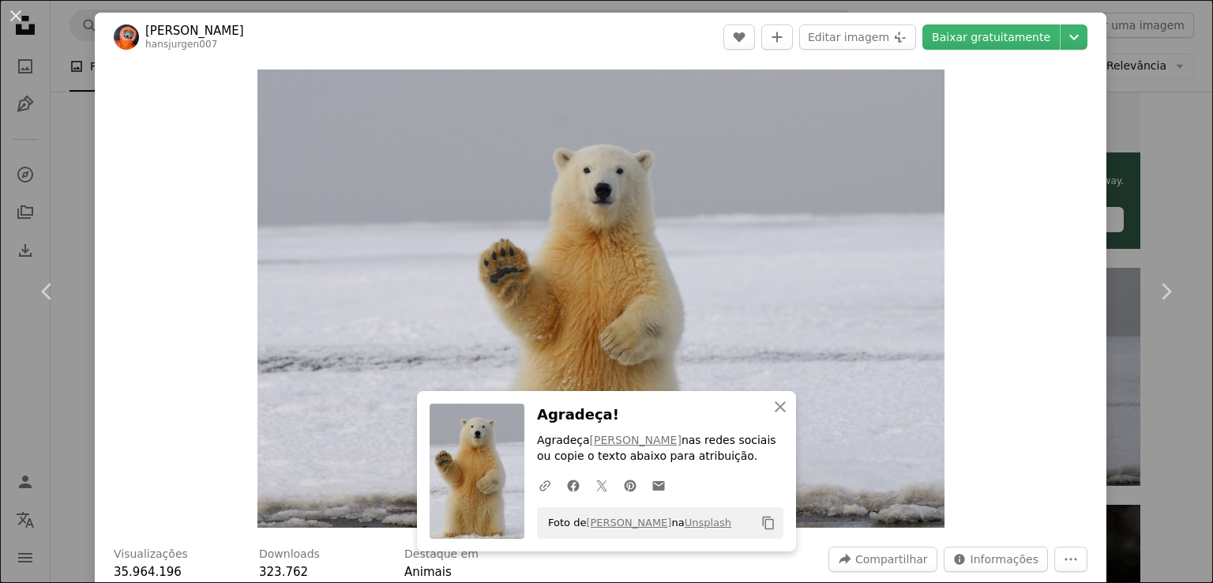
click at [1162, 183] on div "An X shape Chevron left Chevron right An X shape Fechar Agradeça! Agradeça [PER…" at bounding box center [606, 291] width 1213 height 583
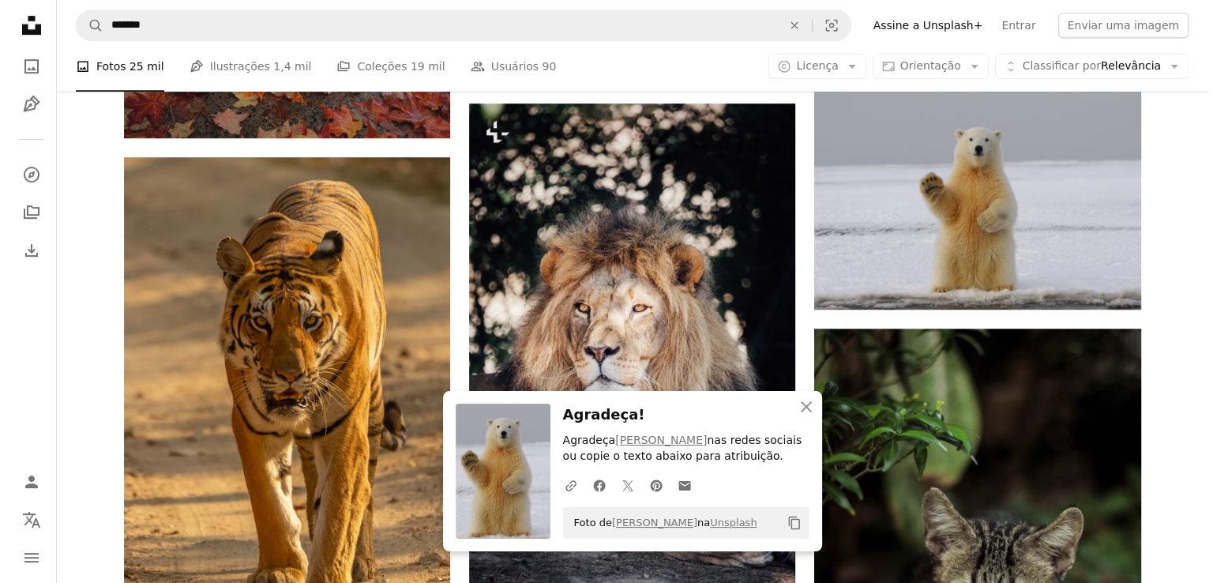
scroll to position [789, 0]
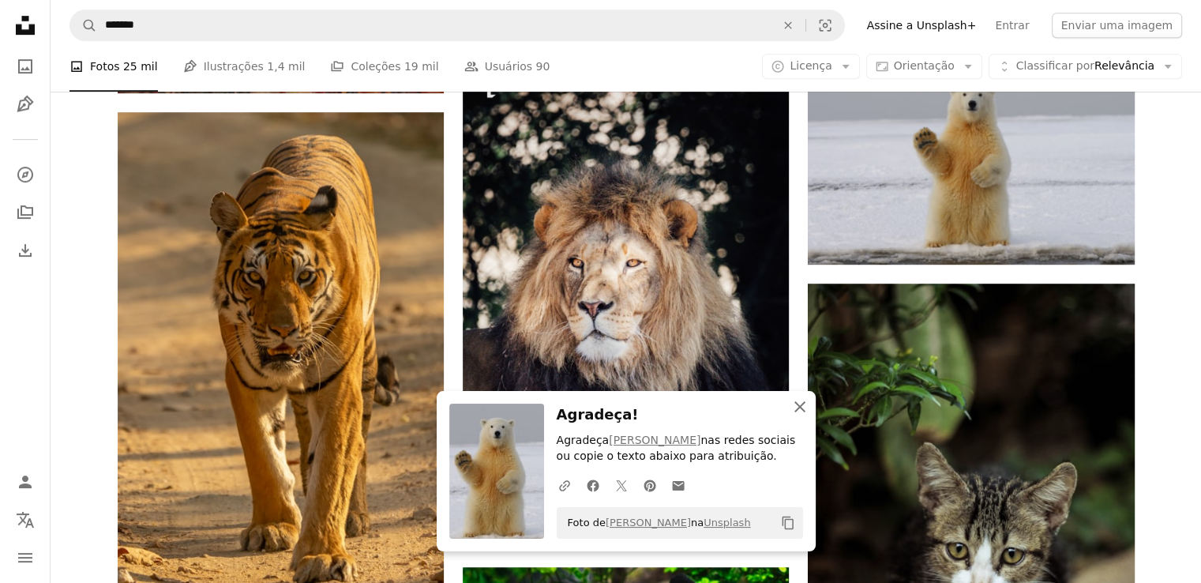
click at [801, 411] on icon "An X shape" at bounding box center [799, 406] width 19 height 19
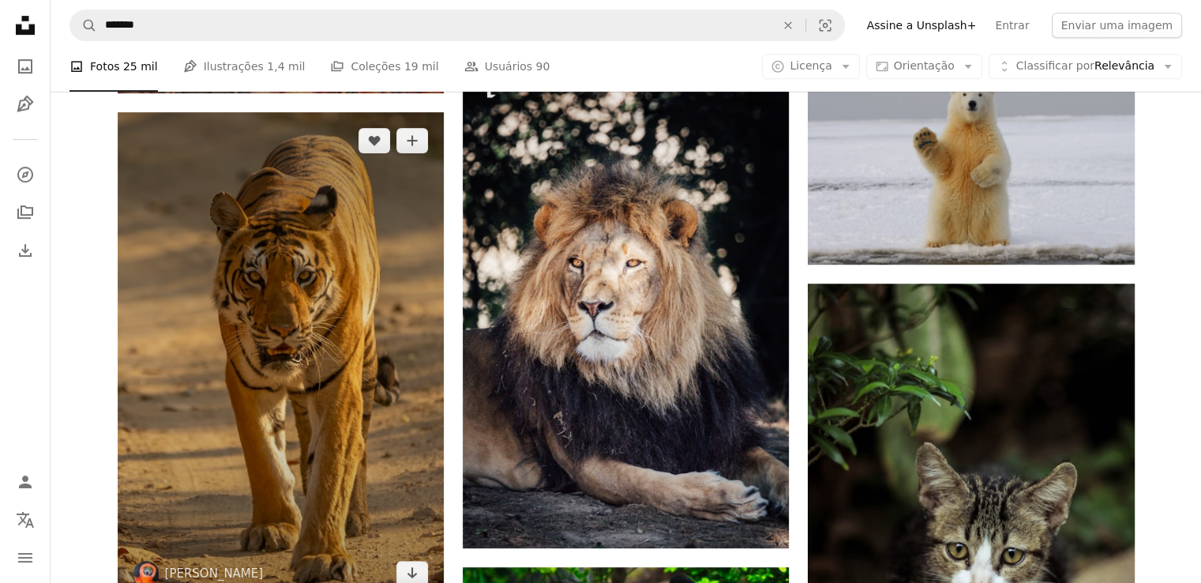
click at [398, 389] on img at bounding box center [281, 356] width 326 height 489
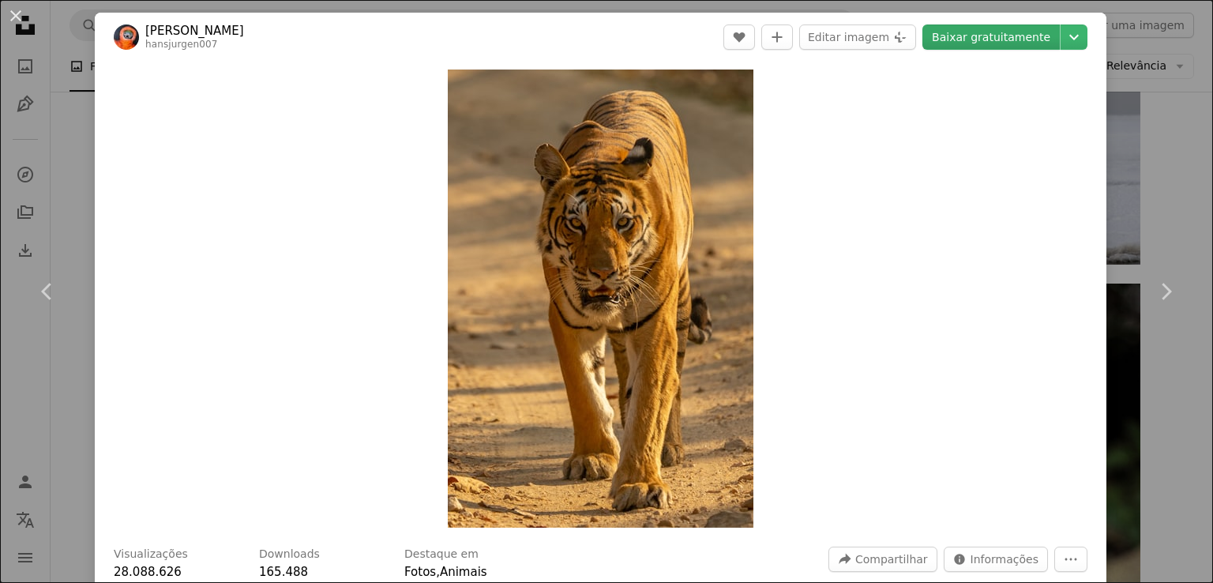
click at [1014, 44] on link "Baixar gratuitamente" at bounding box center [990, 36] width 137 height 25
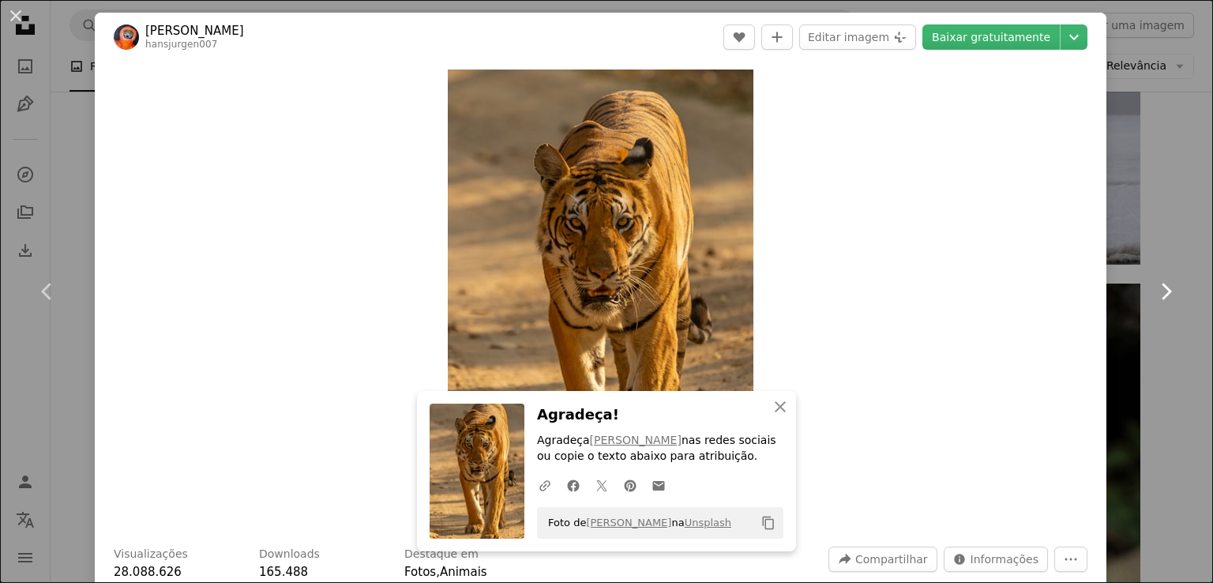
click at [1123, 247] on link "Chevron right" at bounding box center [1165, 292] width 95 height 152
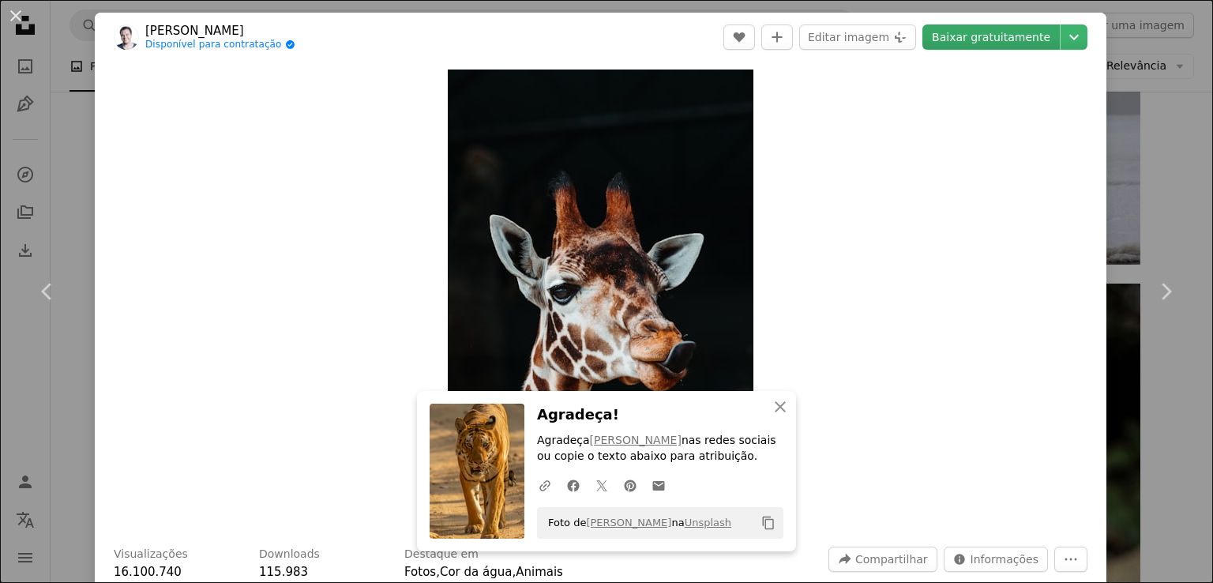
click at [1015, 39] on link "Baixar gratuitamente" at bounding box center [990, 36] width 137 height 25
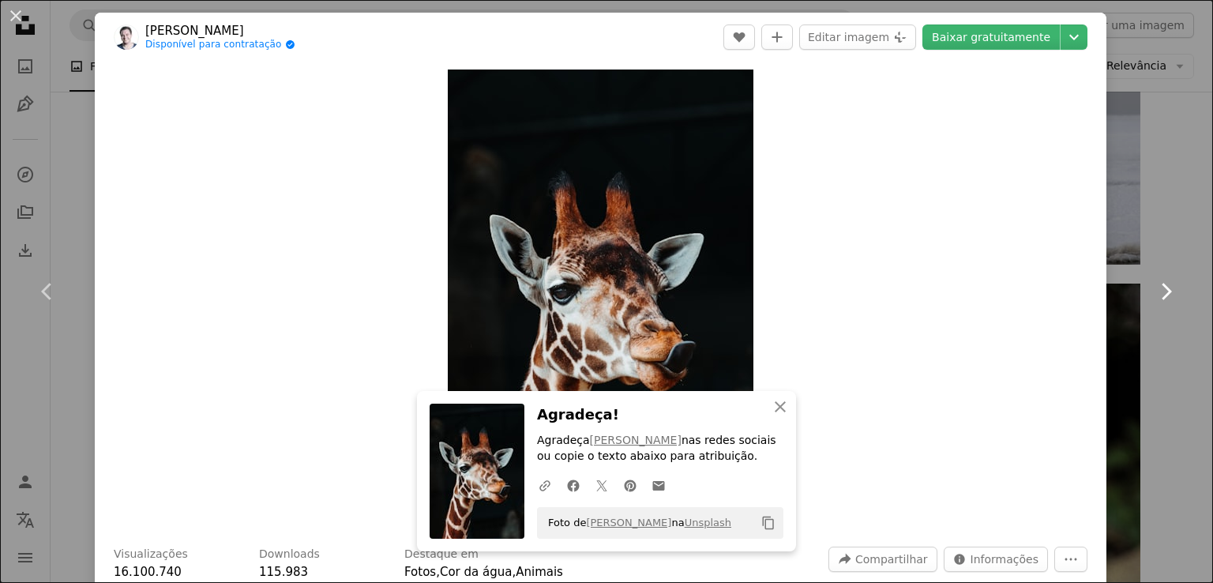
click at [1153, 279] on icon "Chevron right" at bounding box center [1165, 291] width 25 height 25
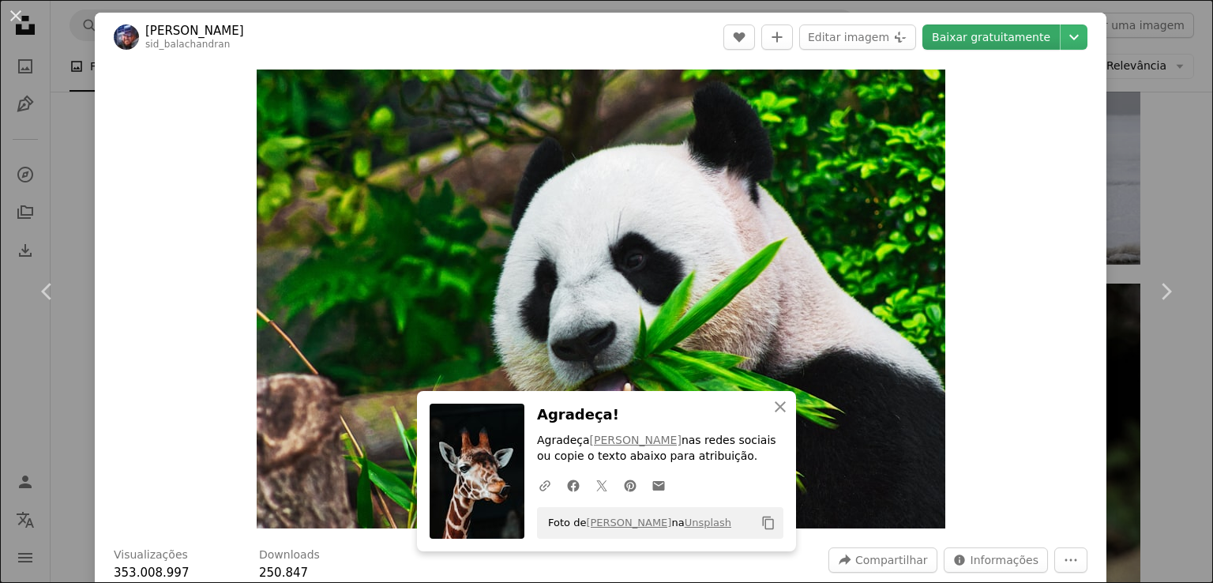
click at [1024, 42] on link "Baixar gratuitamente" at bounding box center [990, 36] width 137 height 25
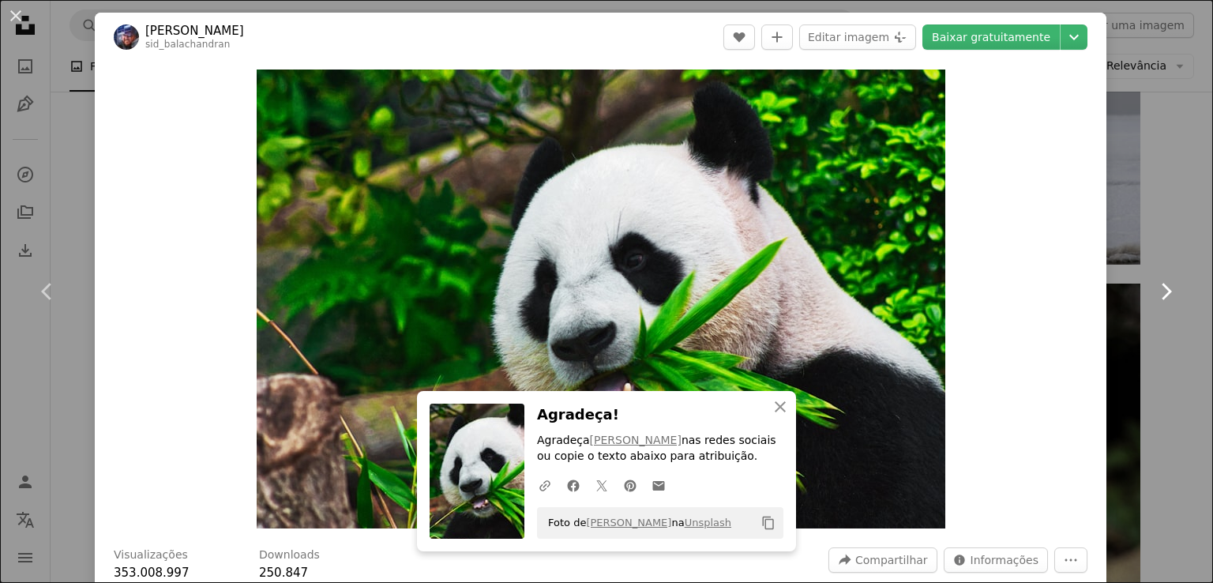
click at [1153, 290] on icon "Chevron right" at bounding box center [1165, 291] width 25 height 25
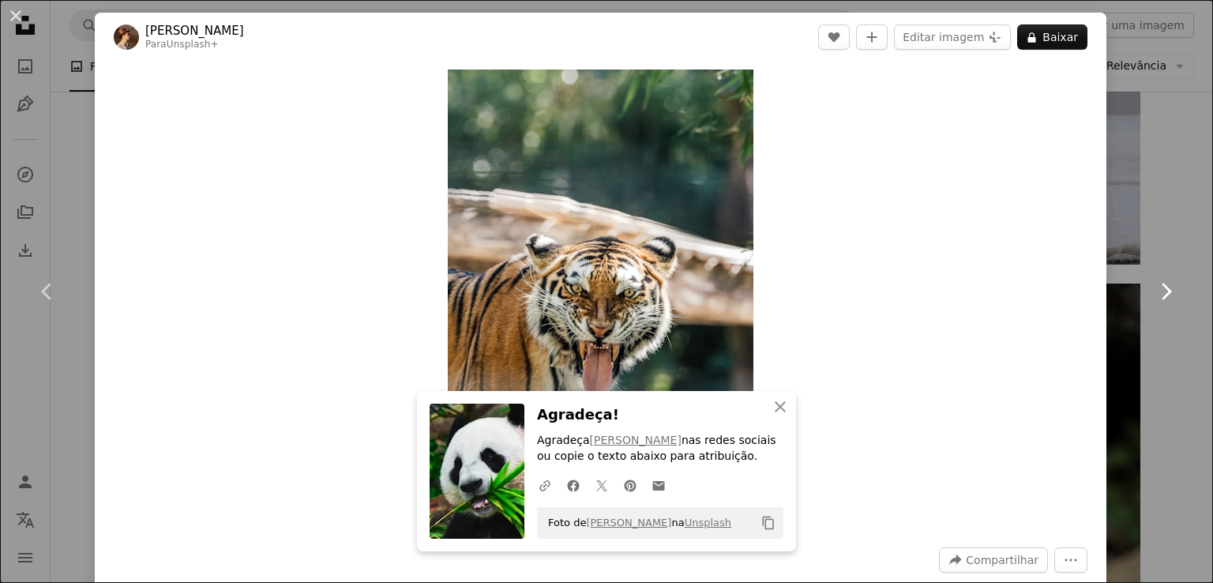
click at [1153, 290] on icon "Chevron right" at bounding box center [1165, 291] width 25 height 25
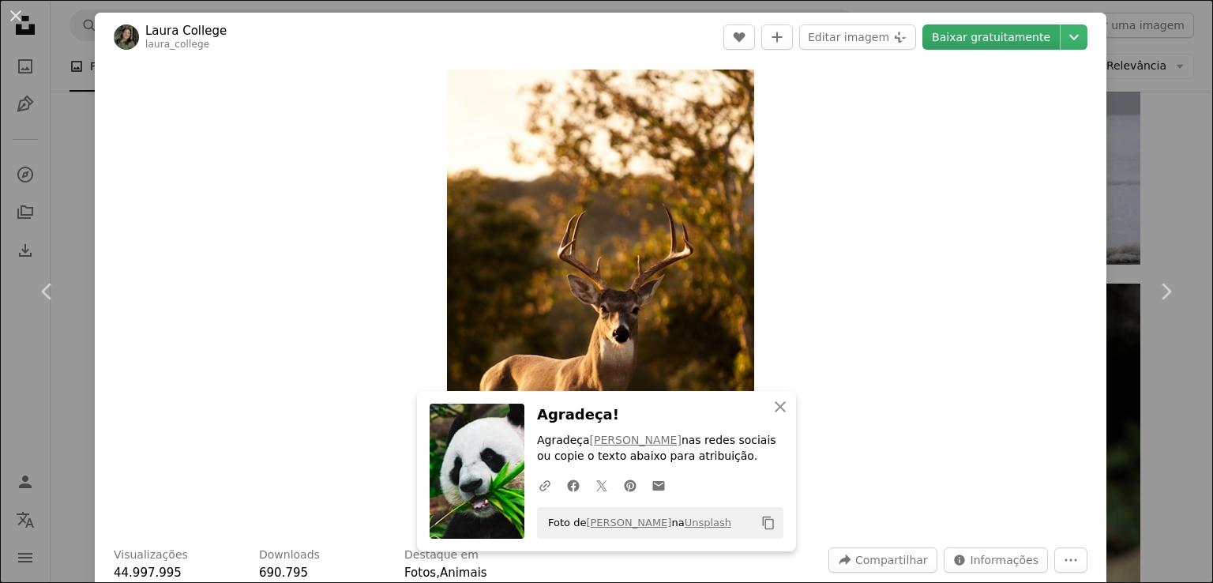
click at [1003, 48] on link "Baixar gratuitamente" at bounding box center [990, 36] width 137 height 25
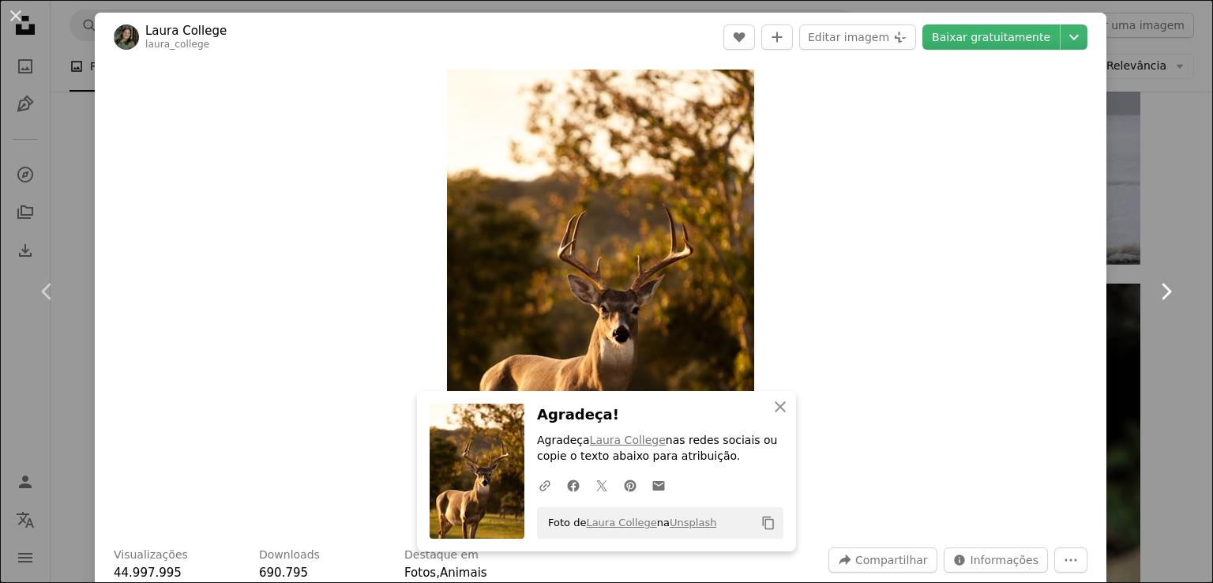
click at [1162, 300] on icon "Chevron right" at bounding box center [1165, 291] width 25 height 25
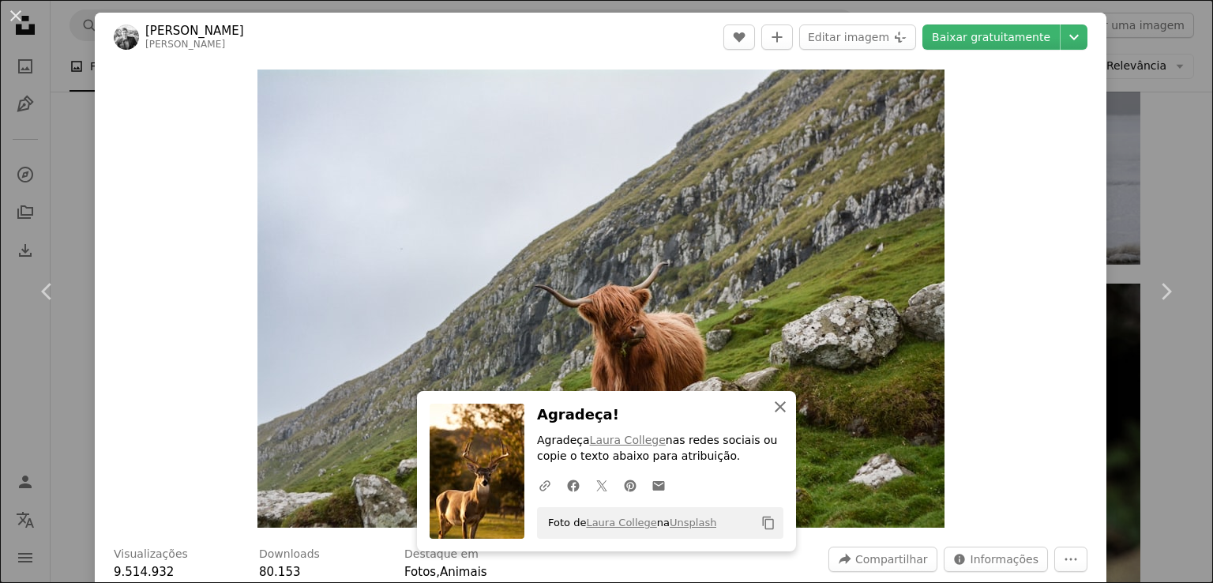
click at [771, 411] on icon "An X shape" at bounding box center [780, 406] width 19 height 19
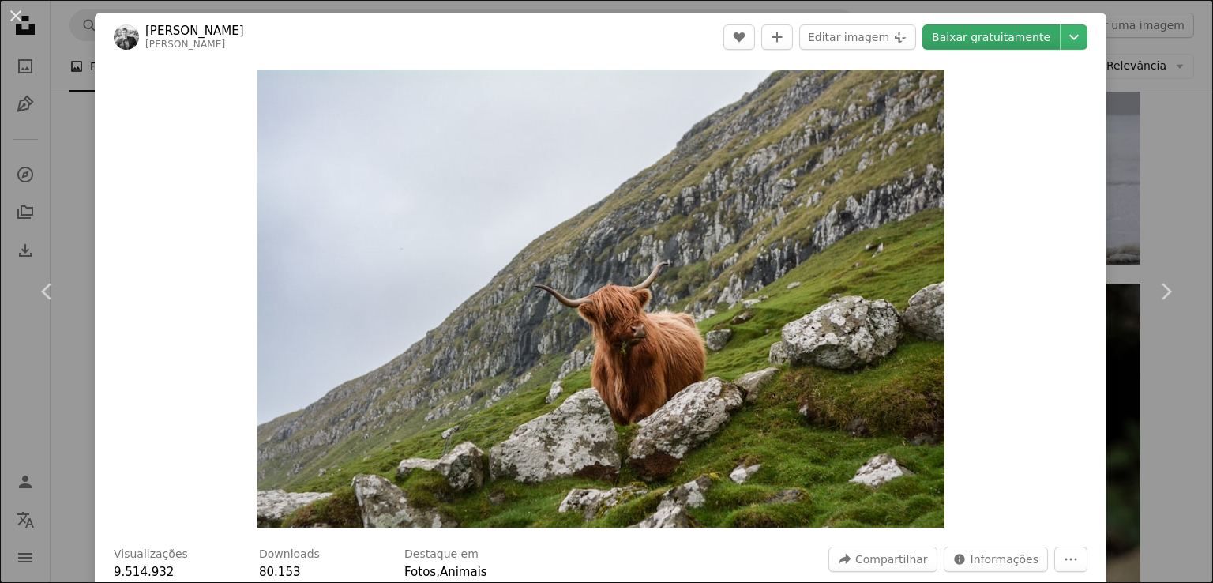
click at [1007, 36] on link "Baixar gratuitamente" at bounding box center [990, 36] width 137 height 25
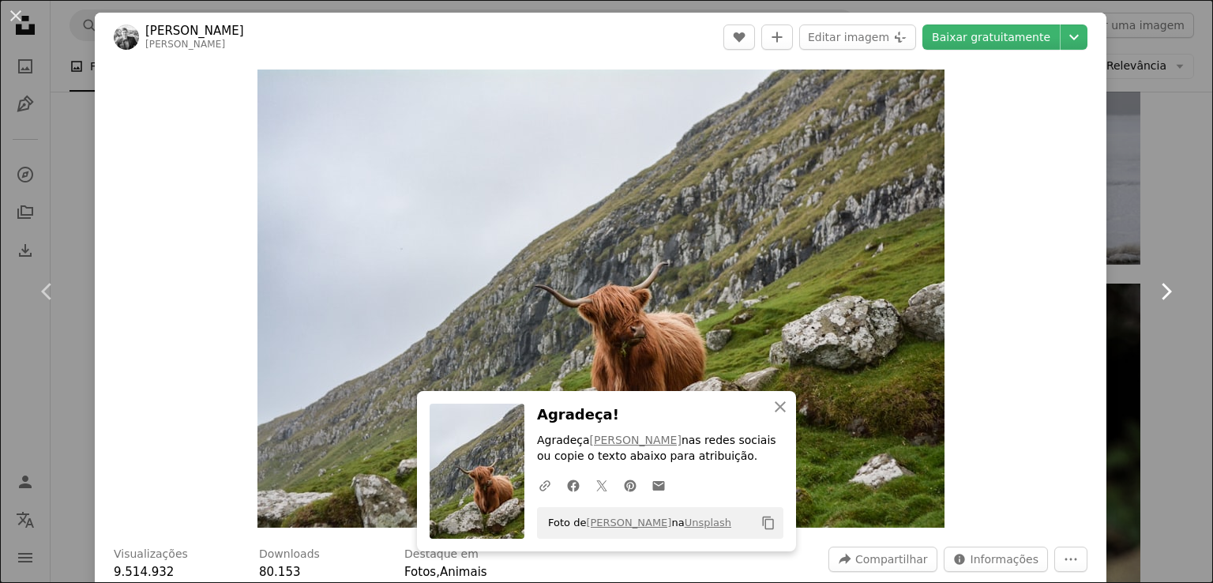
click at [1153, 298] on icon "Chevron right" at bounding box center [1165, 291] width 25 height 25
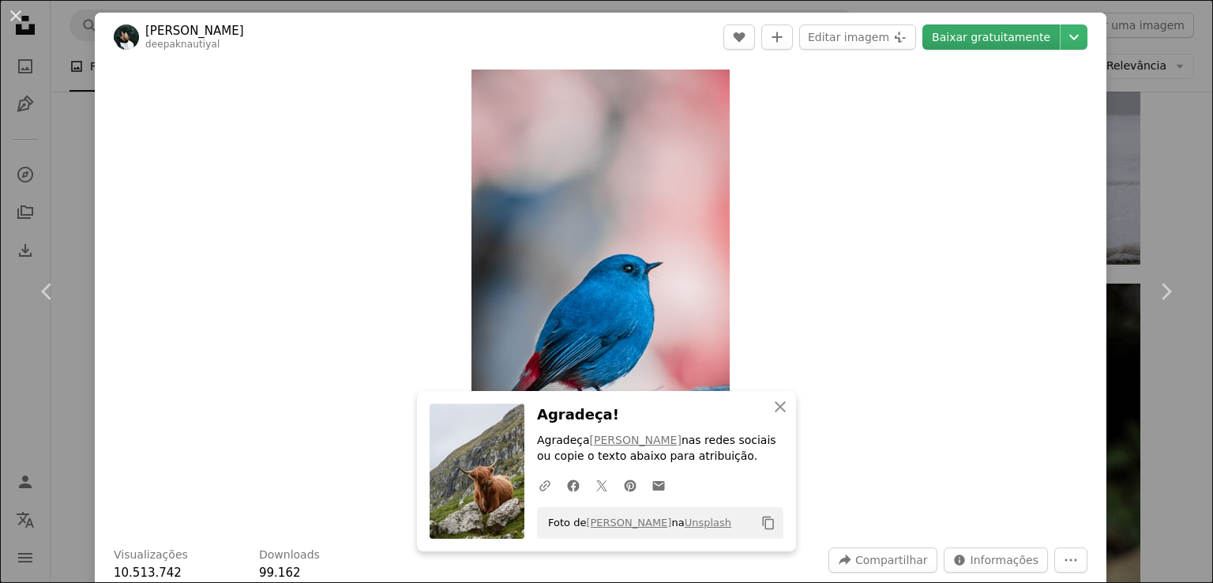
click at [1033, 43] on link "Baixar gratuitamente" at bounding box center [990, 36] width 137 height 25
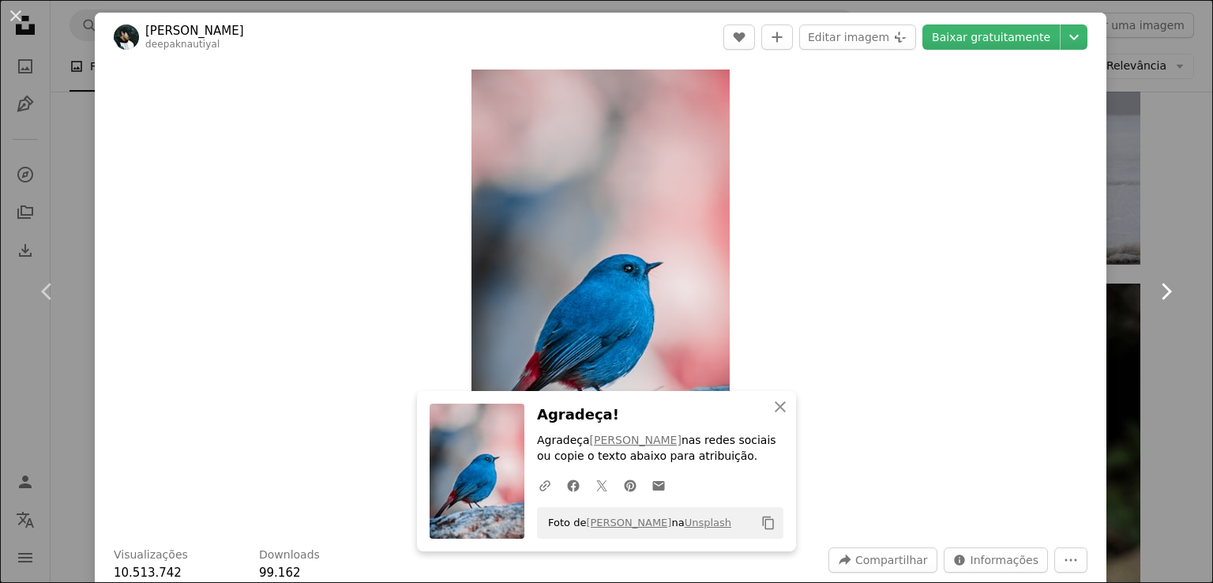
click at [1153, 294] on icon "Chevron right" at bounding box center [1165, 291] width 25 height 25
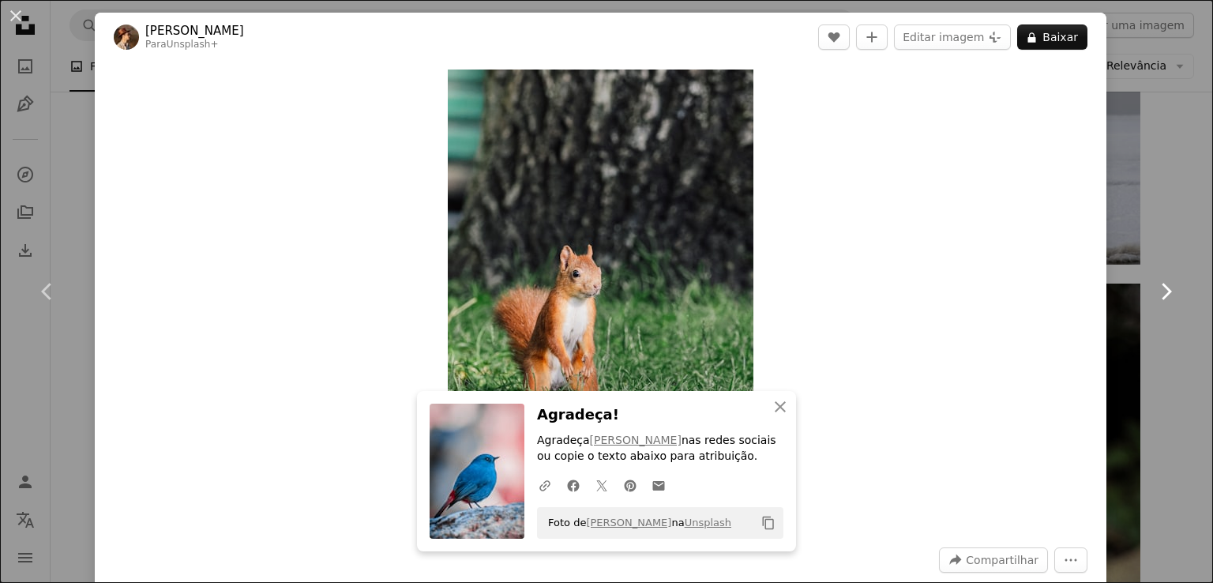
click at [1153, 294] on icon "Chevron right" at bounding box center [1165, 291] width 25 height 25
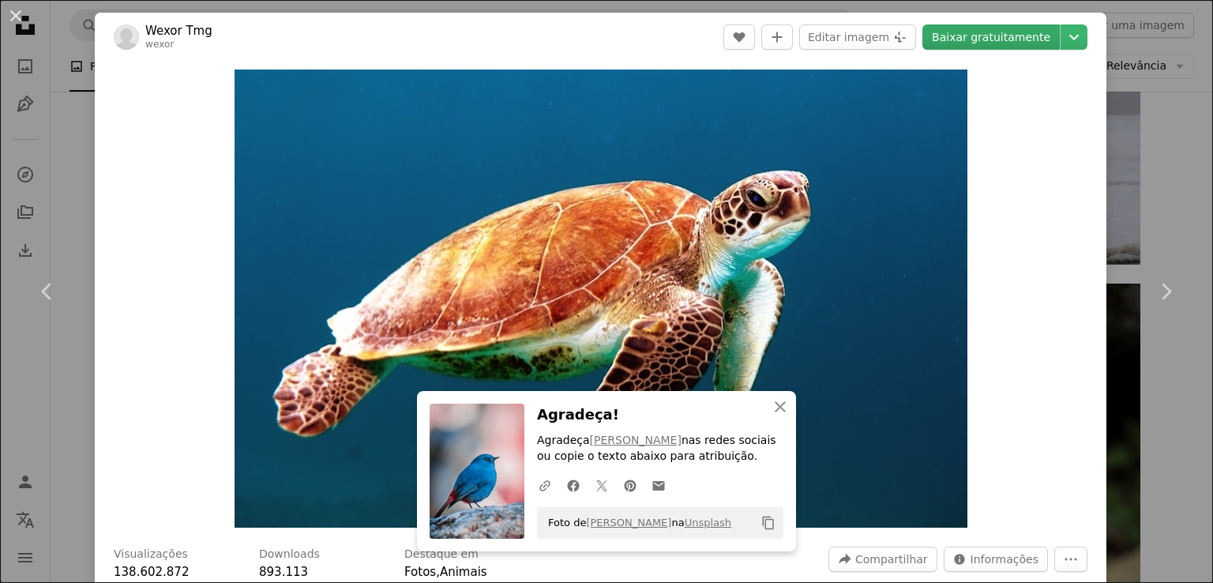
click at [1039, 45] on link "Baixar gratuitamente" at bounding box center [990, 36] width 137 height 25
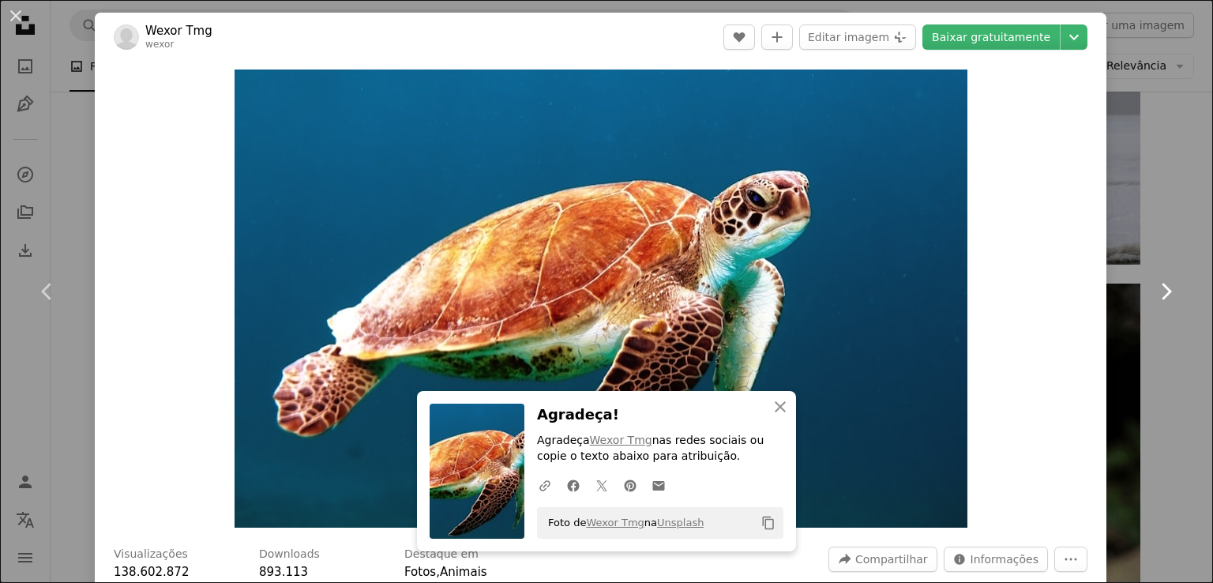
click at [1140, 299] on link "Chevron right" at bounding box center [1165, 292] width 95 height 152
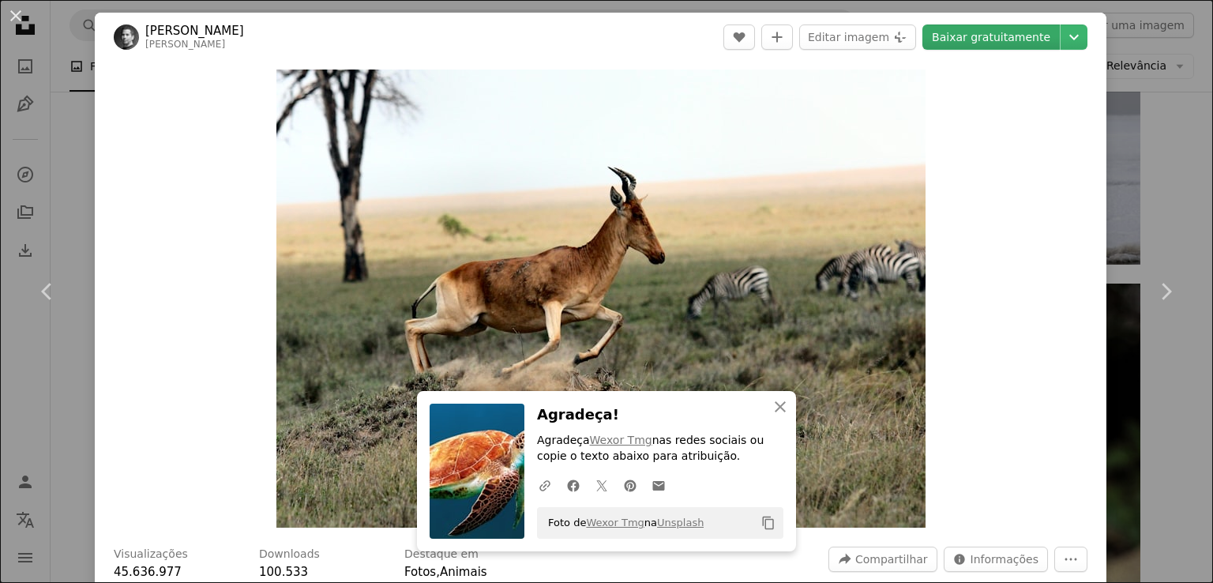
click at [1007, 41] on link "Baixar gratuitamente" at bounding box center [990, 36] width 137 height 25
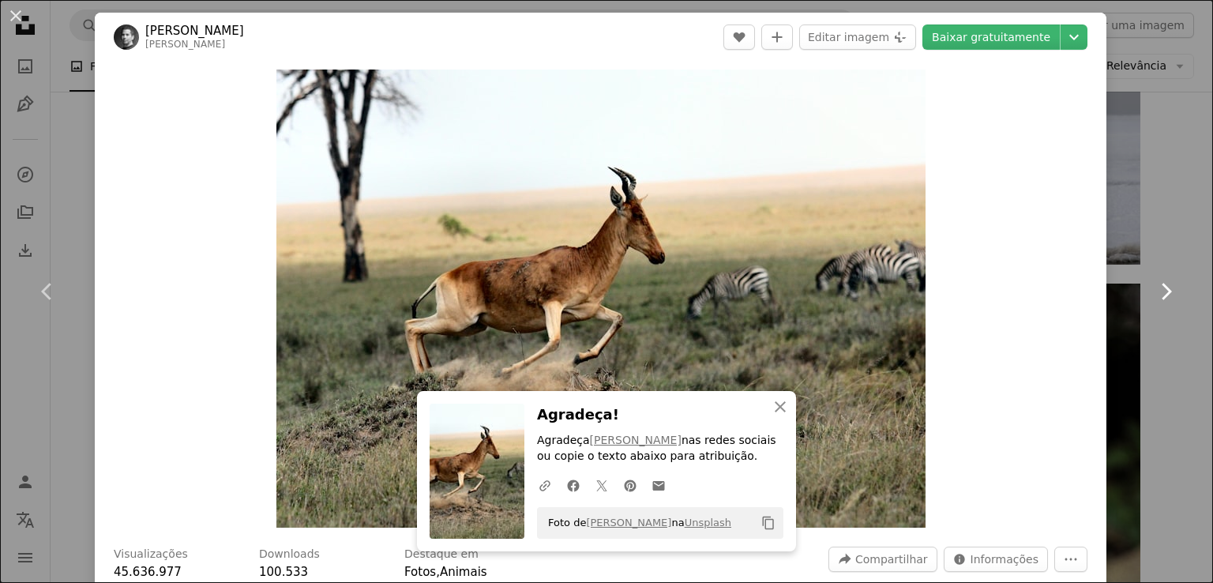
click at [1170, 300] on link "Chevron right" at bounding box center [1165, 292] width 95 height 152
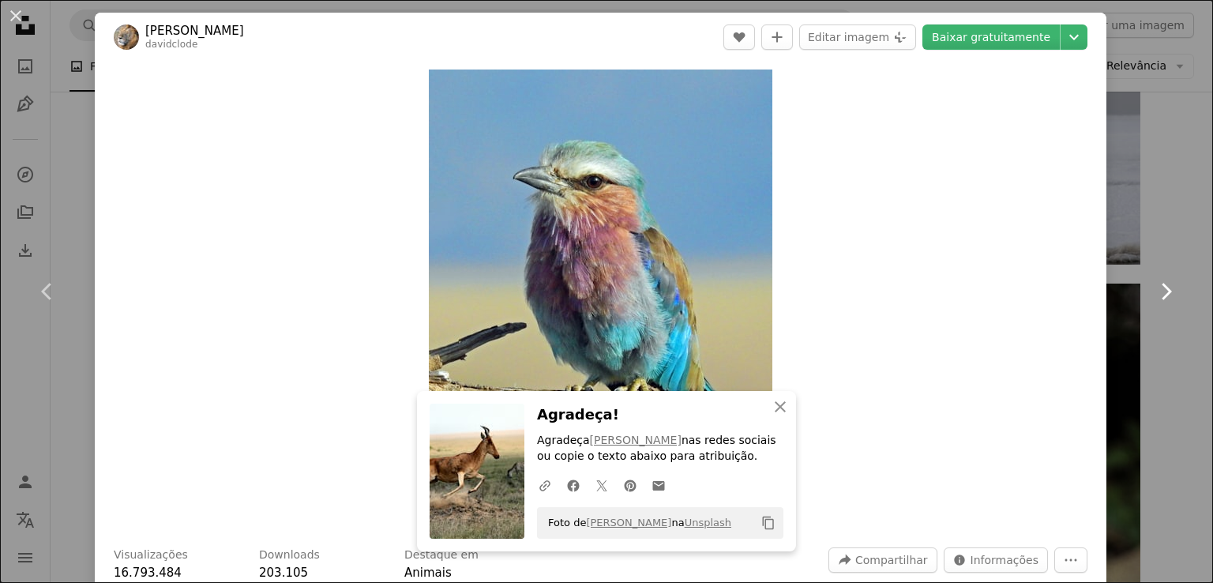
click at [1170, 300] on link "Chevron right" at bounding box center [1165, 292] width 95 height 152
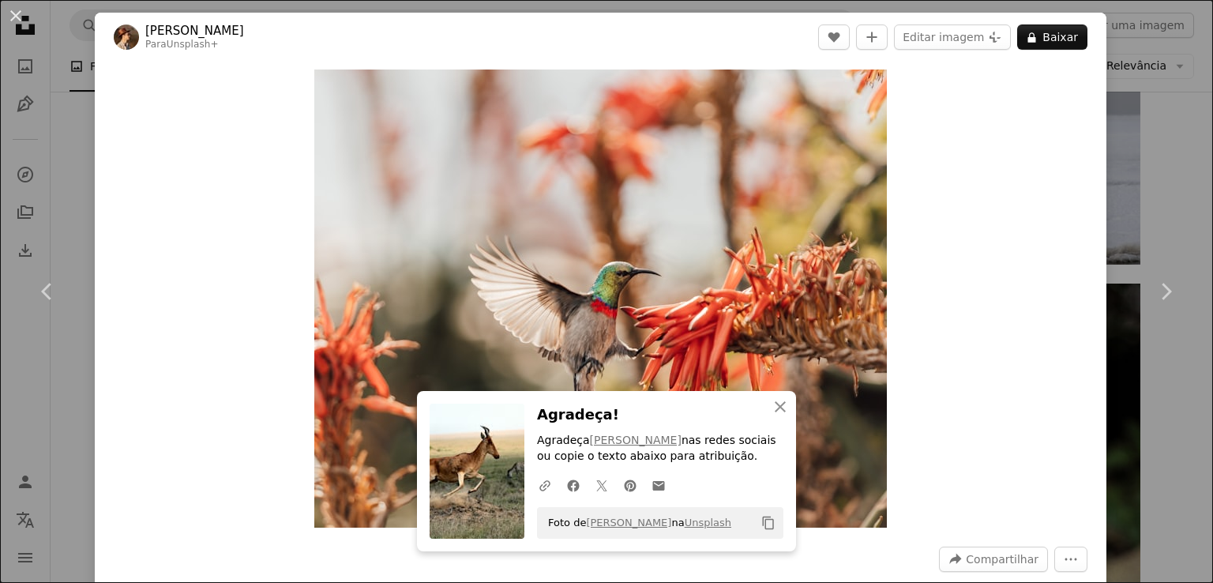
click at [991, 200] on div "Zoom in" at bounding box center [600, 299] width 1011 height 474
click at [777, 414] on icon "An X shape" at bounding box center [780, 406] width 19 height 19
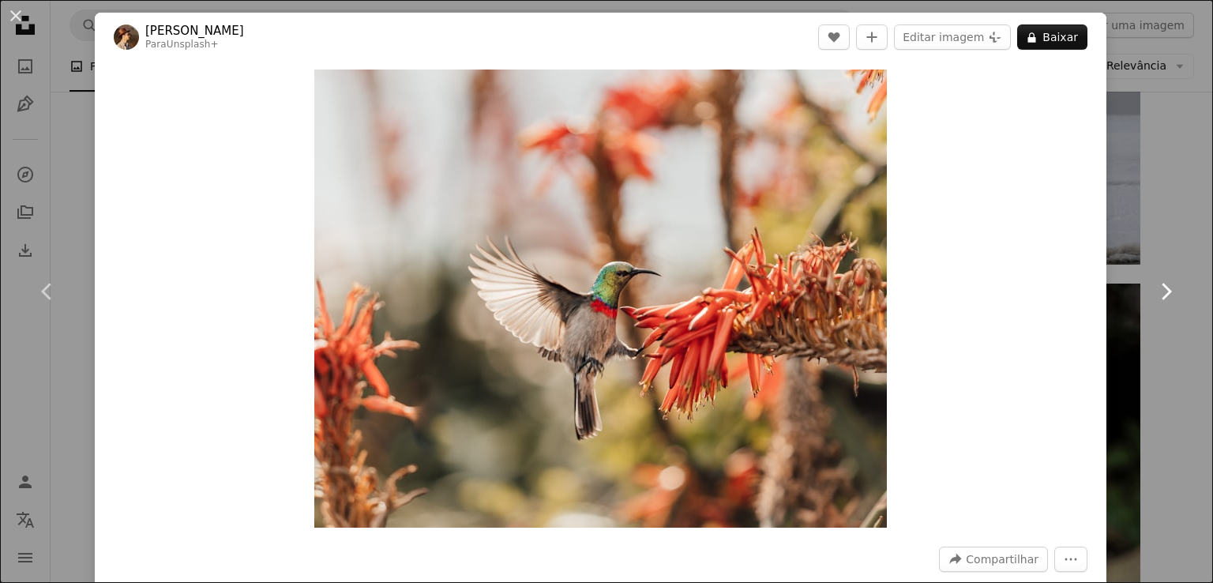
click at [1154, 291] on icon "Chevron right" at bounding box center [1165, 291] width 25 height 25
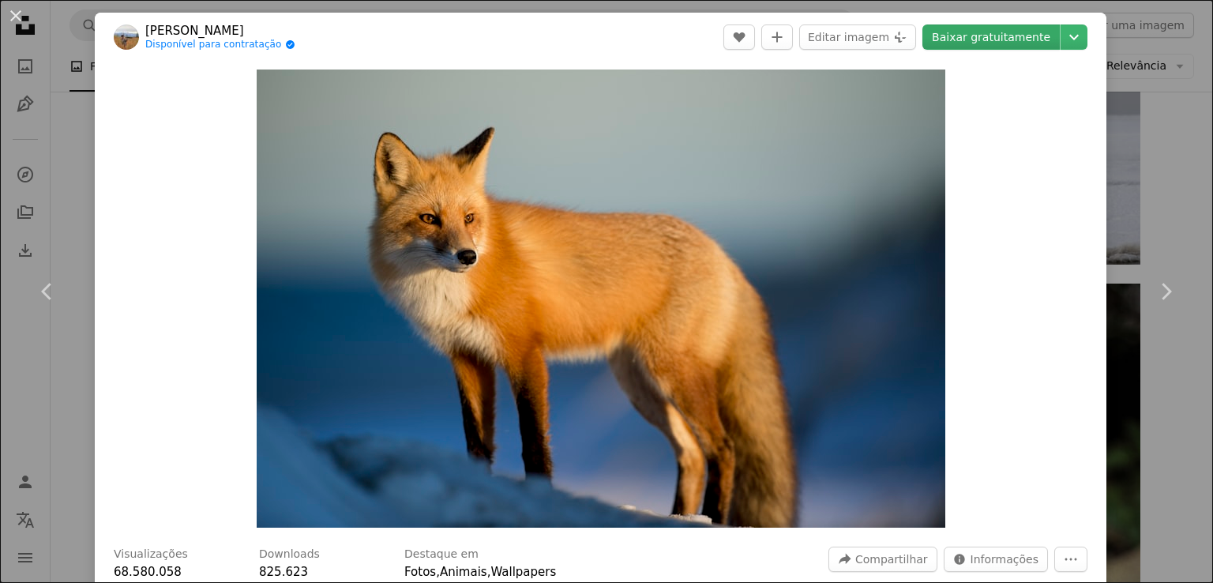
click at [1011, 47] on link "Baixar gratuitamente" at bounding box center [990, 36] width 137 height 25
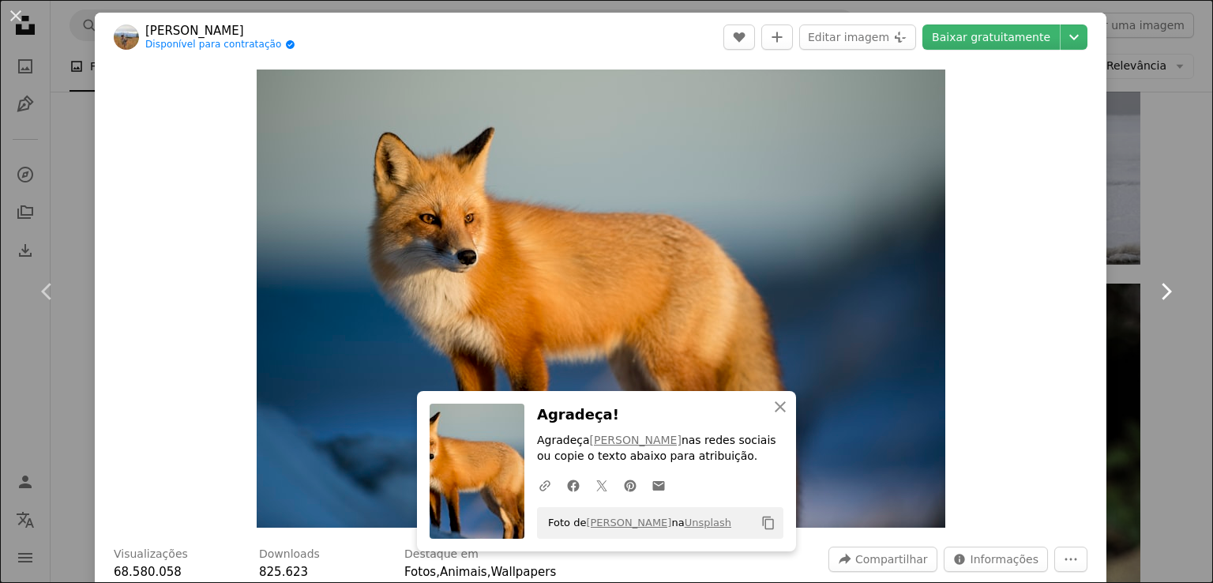
click at [1166, 293] on link "Chevron right" at bounding box center [1165, 292] width 95 height 152
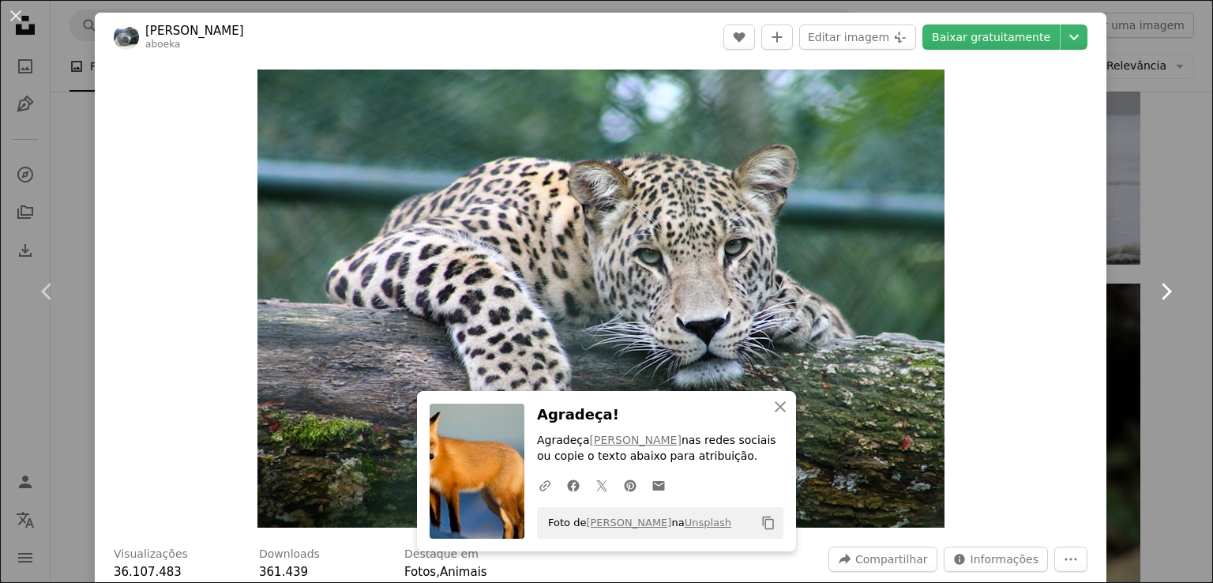
click at [1161, 294] on icon at bounding box center [1166, 291] width 10 height 17
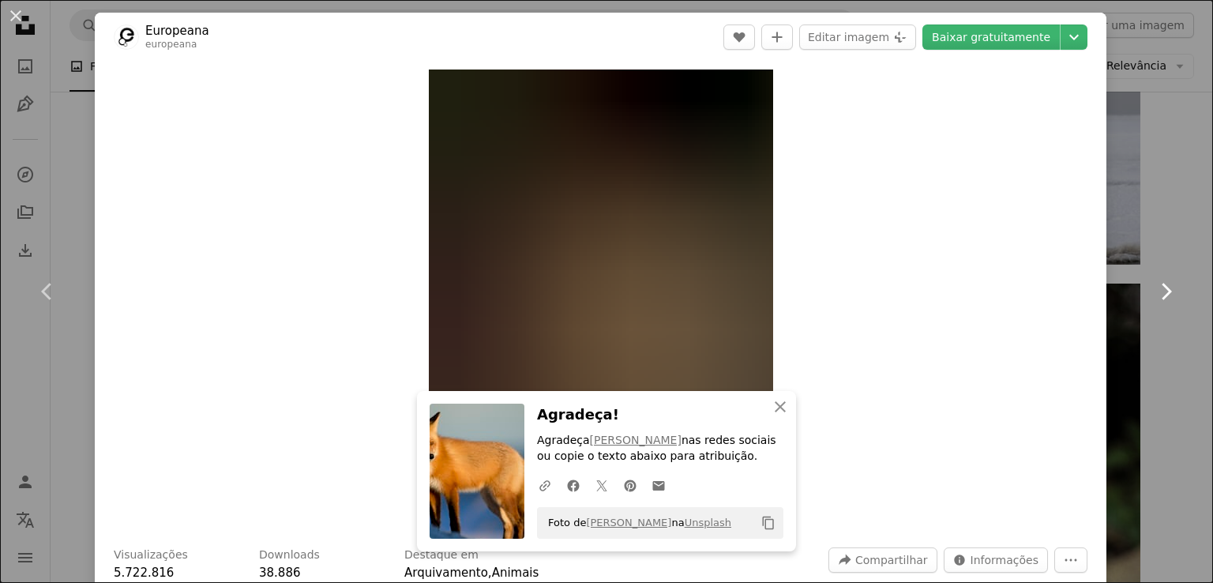
click at [1161, 294] on icon at bounding box center [1166, 291] width 10 height 17
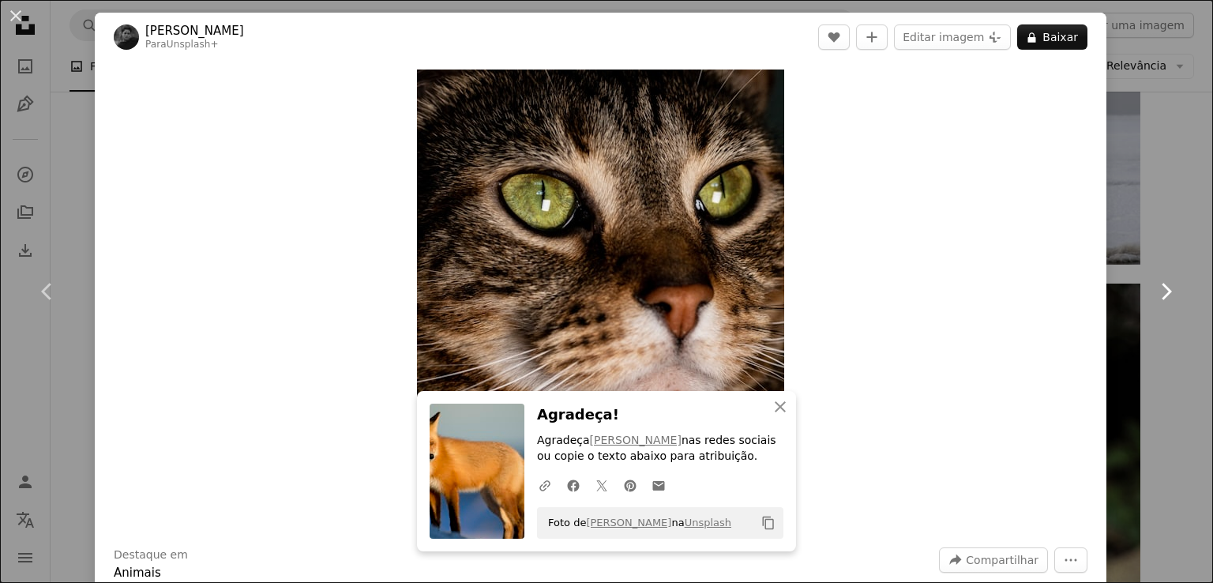
click at [1161, 294] on icon at bounding box center [1166, 291] width 10 height 17
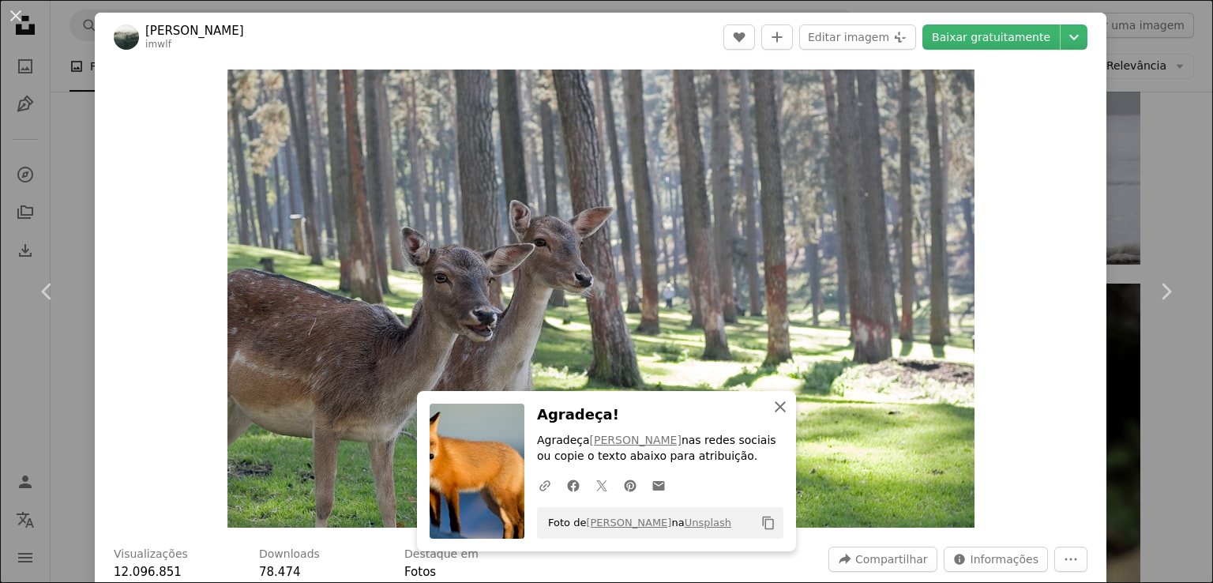
click at [771, 405] on icon "An X shape" at bounding box center [780, 406] width 19 height 19
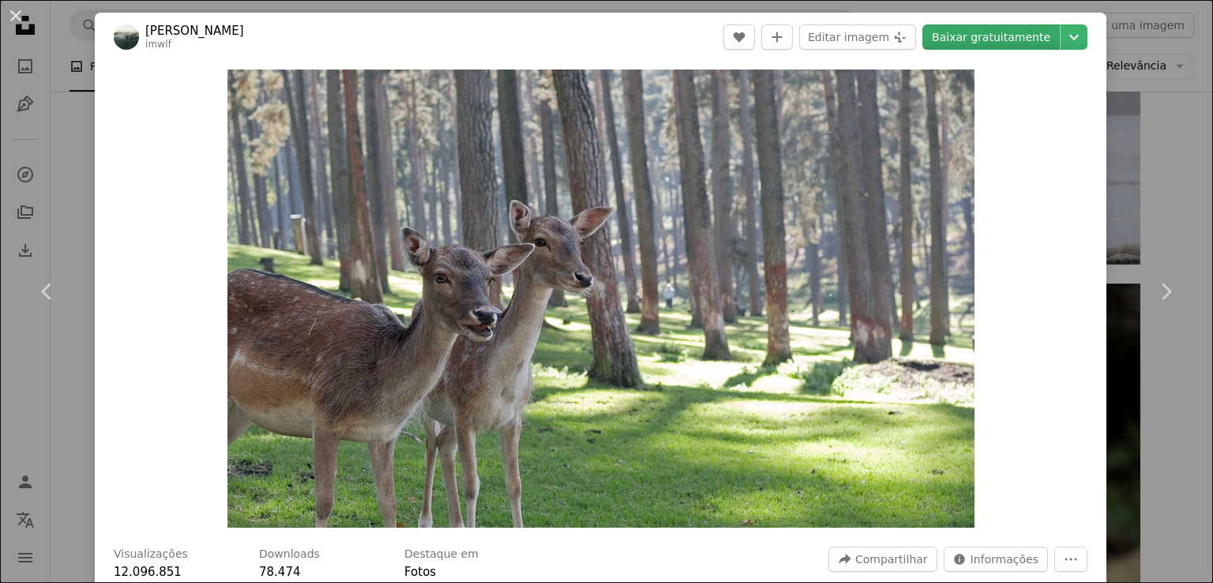
click at [1017, 49] on link "Baixar gratuitamente" at bounding box center [990, 36] width 137 height 25
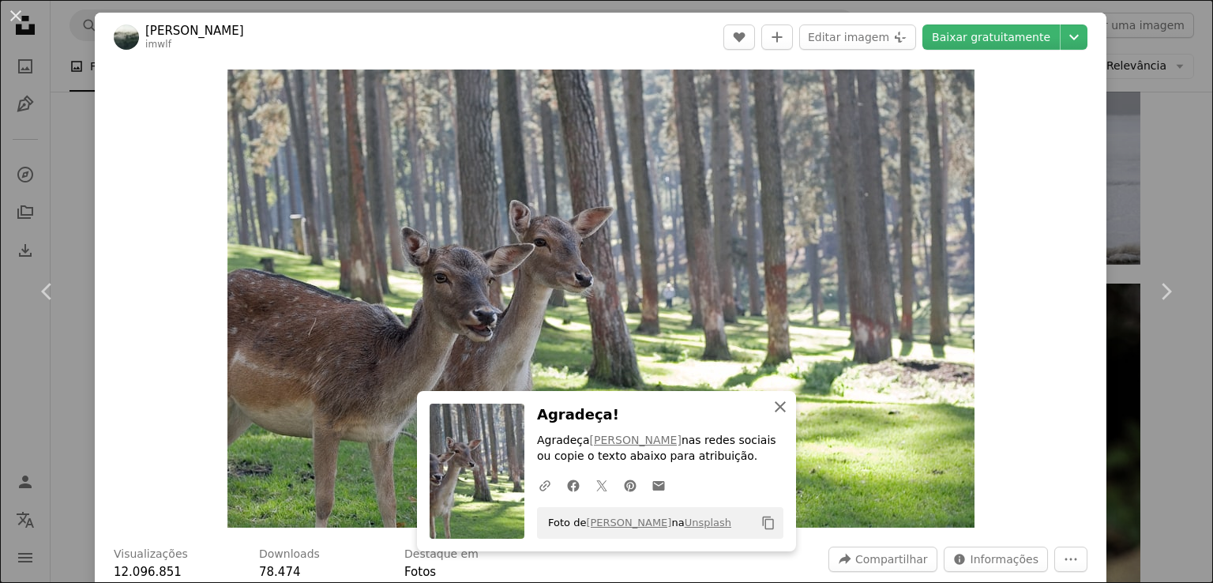
click at [774, 417] on button "An X shape Fechar" at bounding box center [780, 407] width 32 height 32
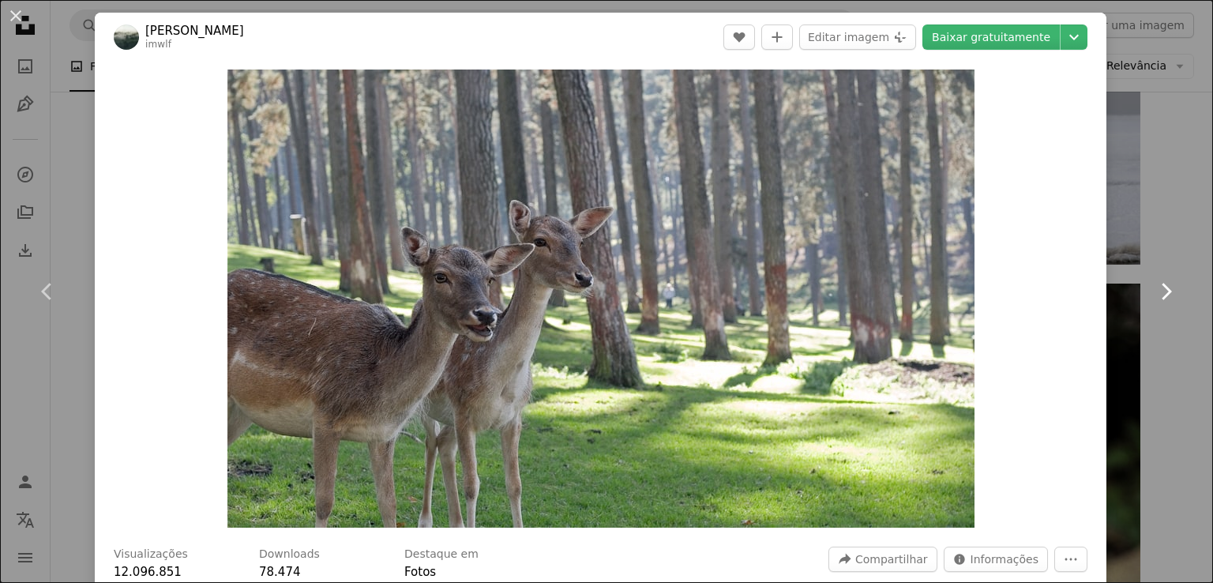
click at [1151, 306] on link "Chevron right" at bounding box center [1165, 292] width 95 height 152
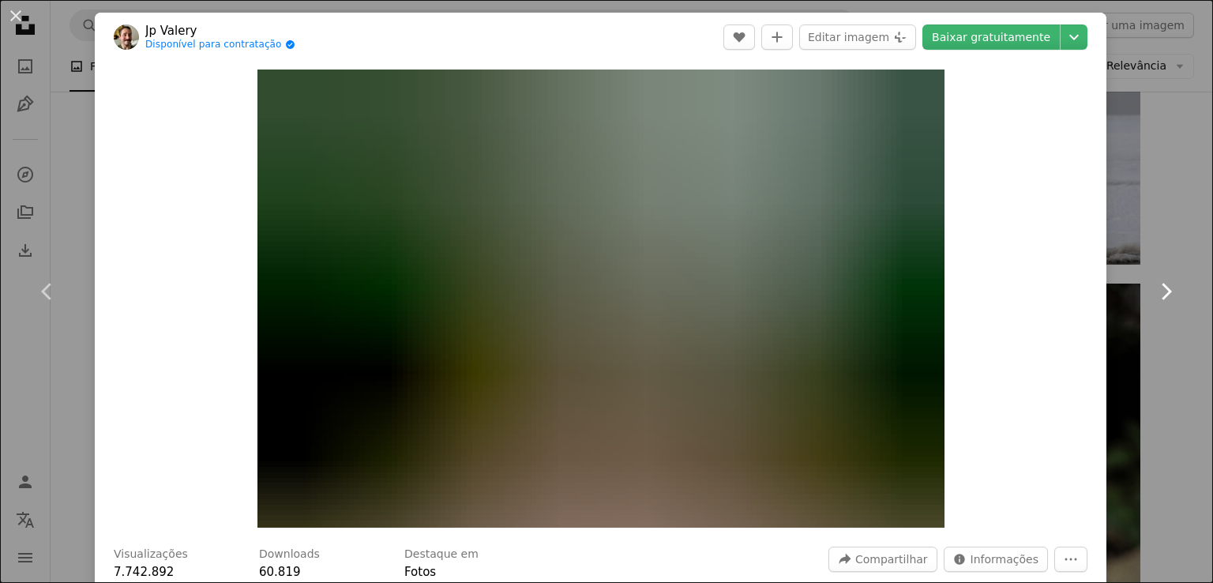
click at [1151, 306] on link "Chevron right" at bounding box center [1165, 292] width 95 height 152
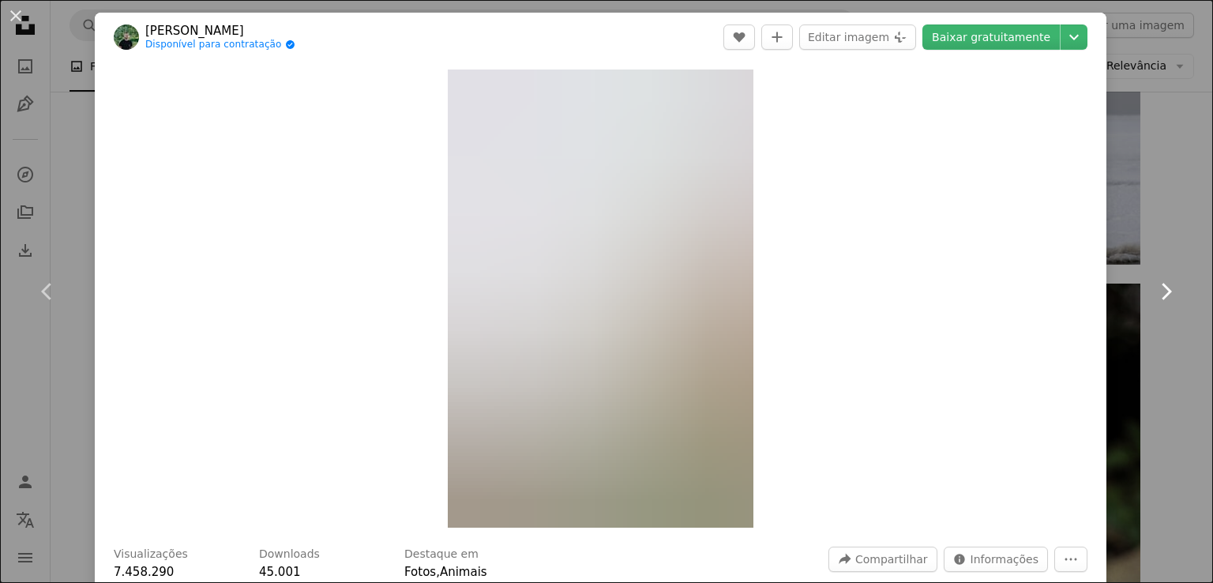
click at [1151, 306] on link "Chevron right" at bounding box center [1165, 292] width 95 height 152
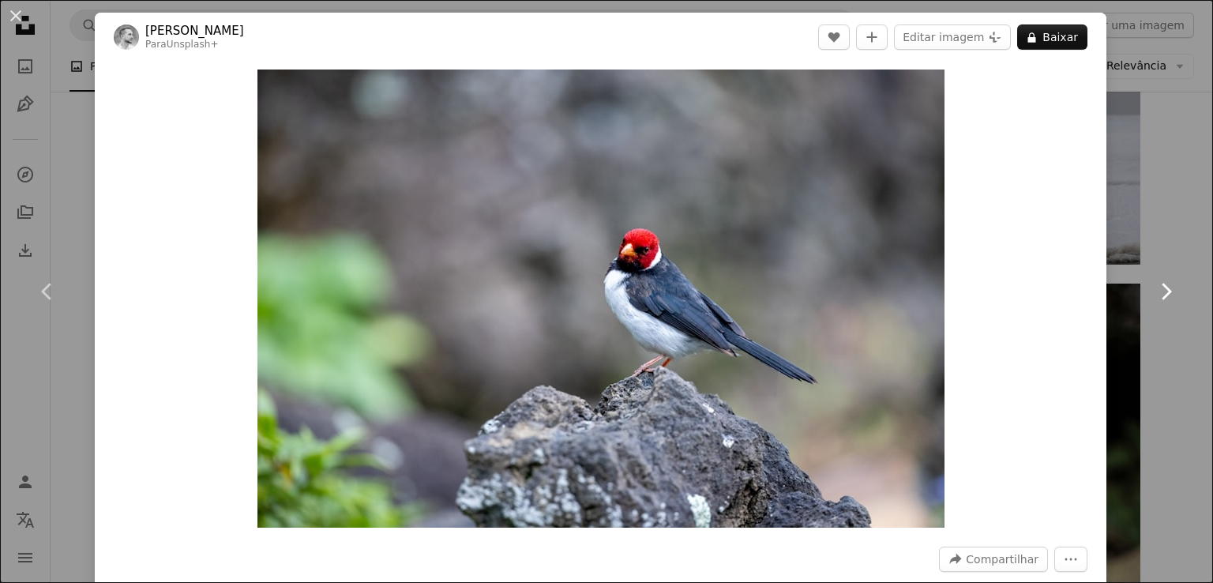
click at [1151, 306] on link "Chevron right" at bounding box center [1165, 292] width 95 height 152
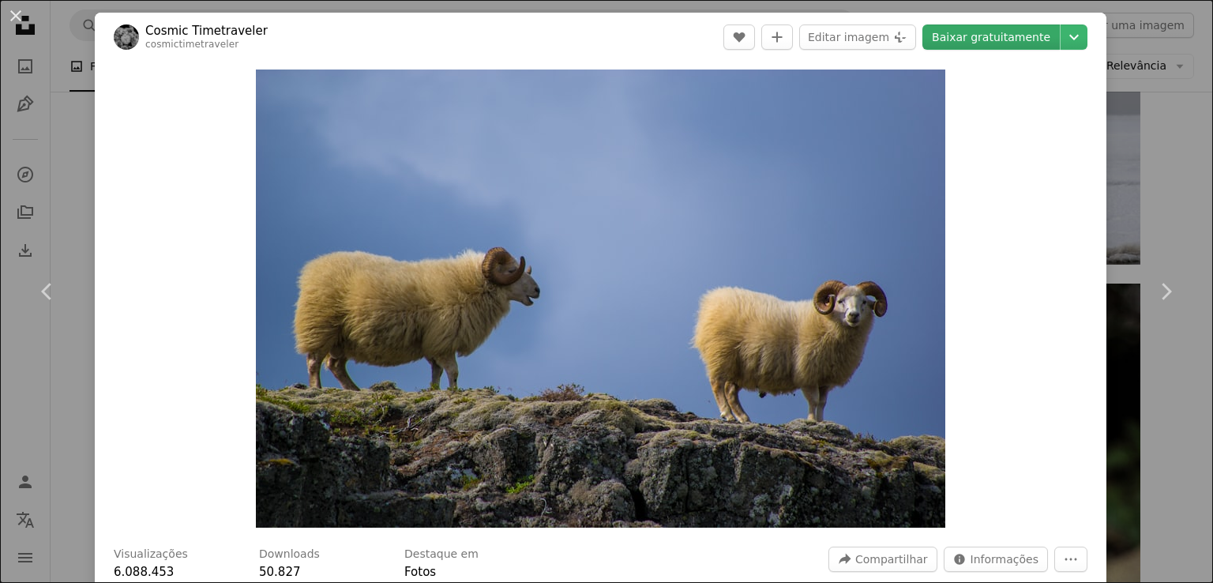
click at [1020, 47] on link "Baixar gratuitamente" at bounding box center [990, 36] width 137 height 25
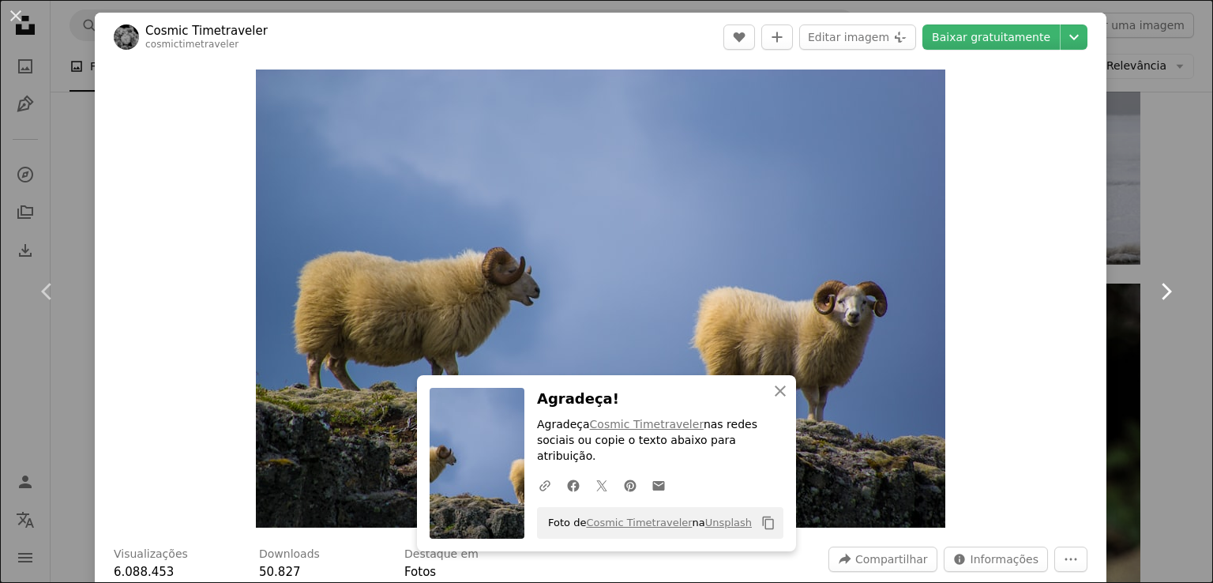
click at [1176, 287] on link "Chevron right" at bounding box center [1165, 292] width 95 height 152
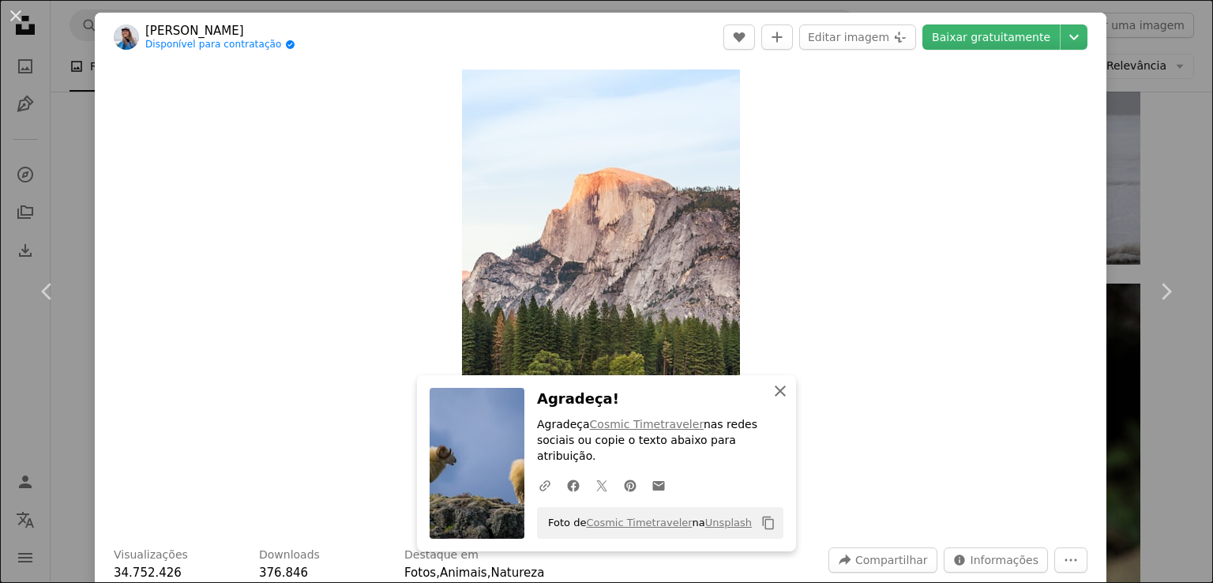
click at [776, 396] on icon "button" at bounding box center [779, 390] width 11 height 11
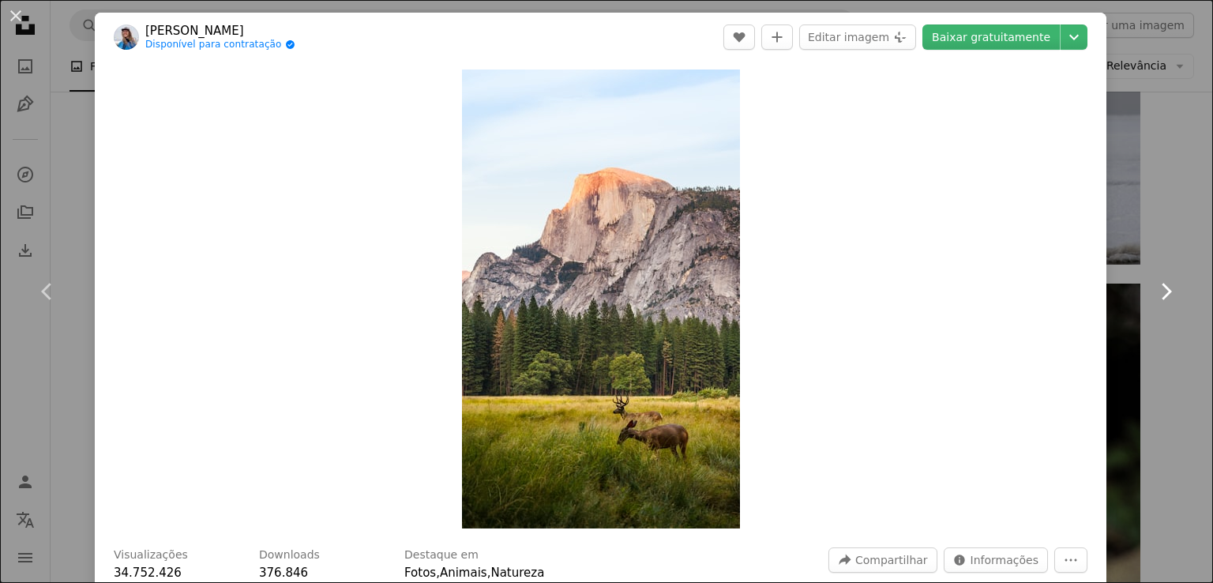
click at [1153, 279] on icon "Chevron right" at bounding box center [1165, 291] width 25 height 25
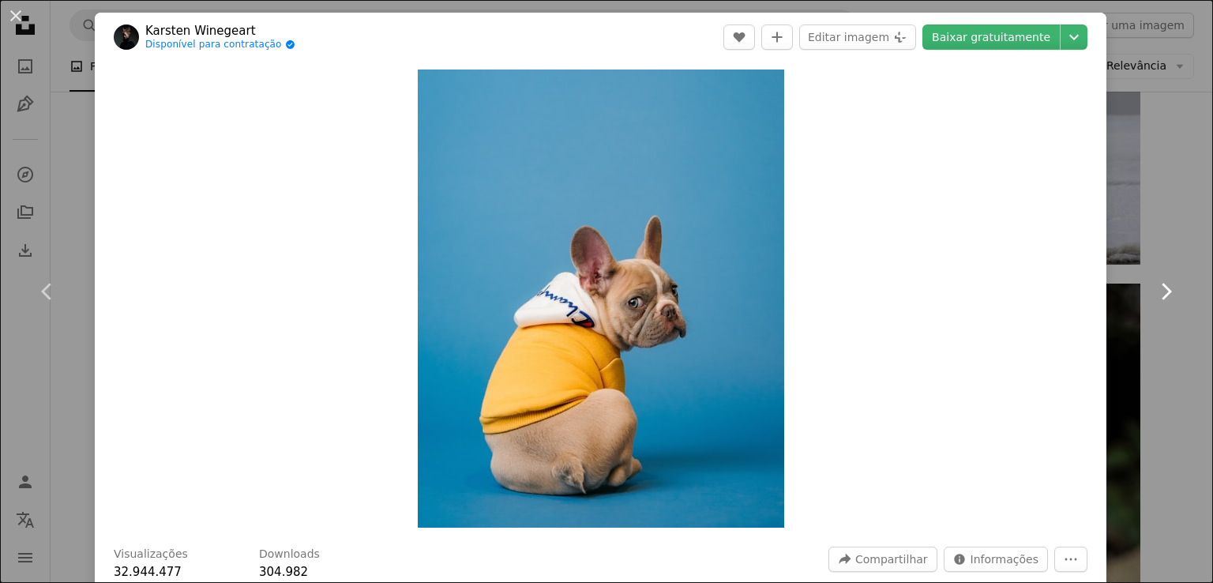
click at [1153, 279] on icon "Chevron right" at bounding box center [1165, 291] width 25 height 25
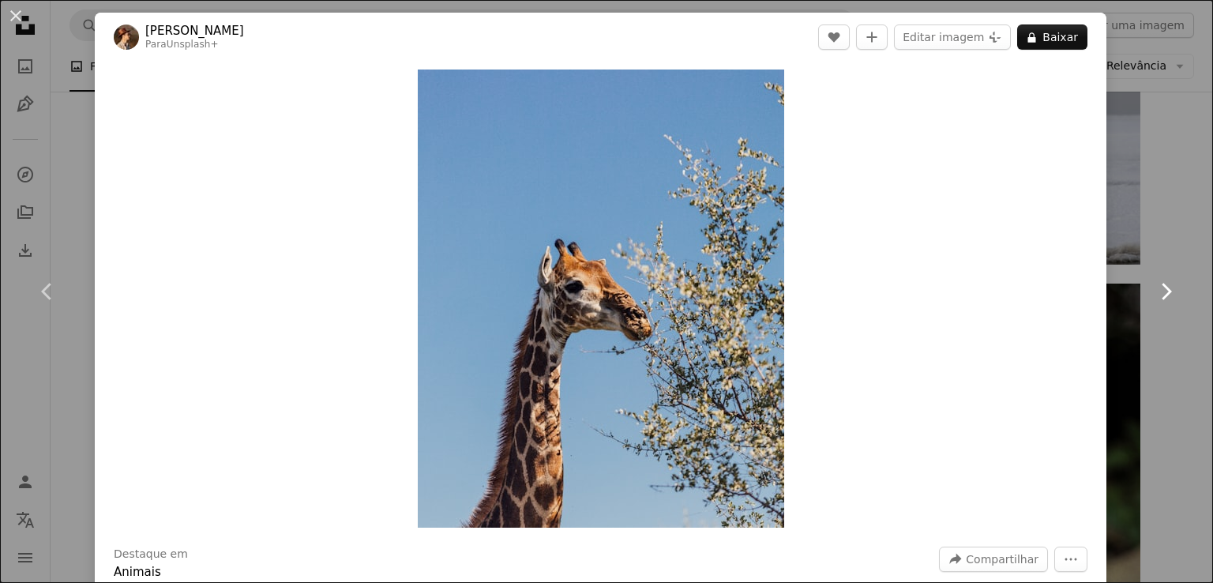
click at [1153, 279] on icon "Chevron right" at bounding box center [1165, 291] width 25 height 25
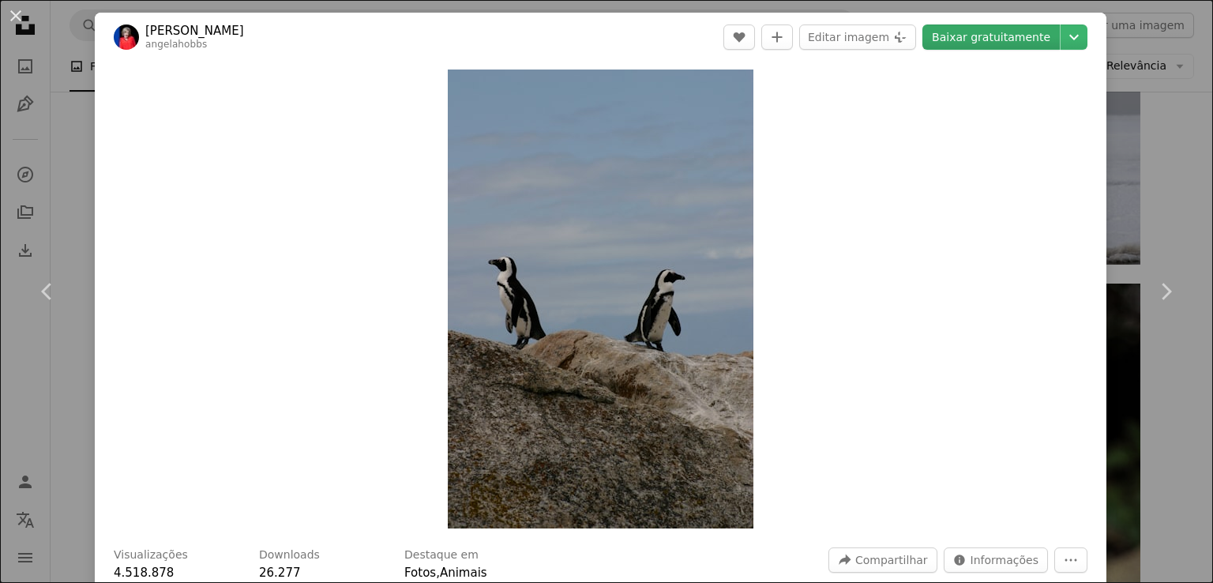
click at [988, 49] on link "Baixar gratuitamente" at bounding box center [990, 36] width 137 height 25
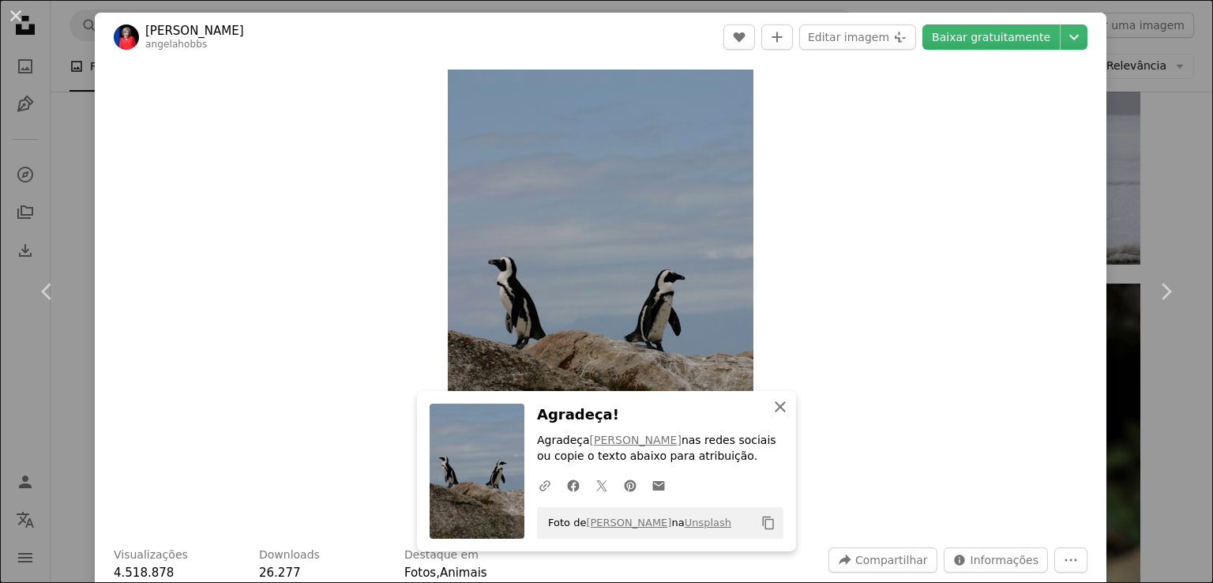
click at [771, 407] on icon "An X shape" at bounding box center [780, 406] width 19 height 19
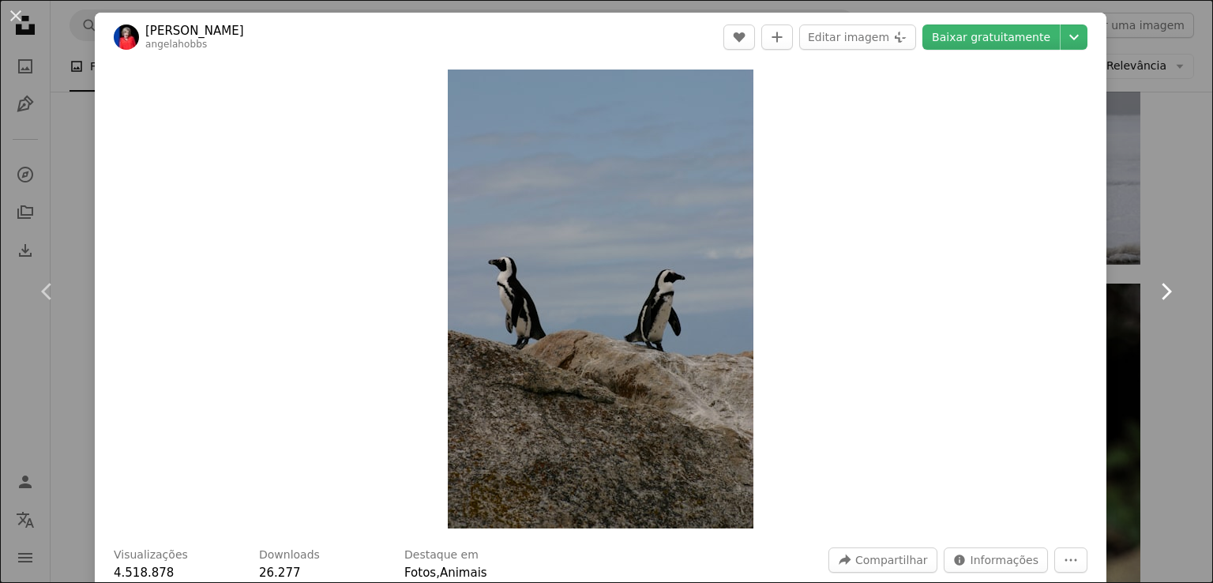
click at [1140, 294] on link "Chevron right" at bounding box center [1165, 292] width 95 height 152
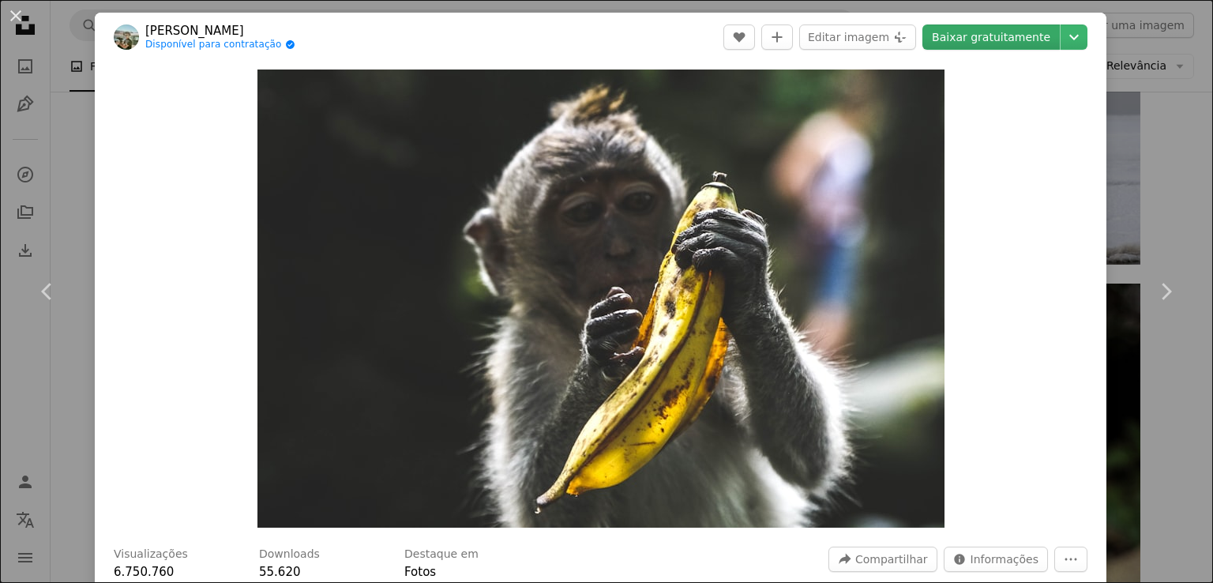
click at [987, 33] on link "Baixar gratuitamente" at bounding box center [990, 36] width 137 height 25
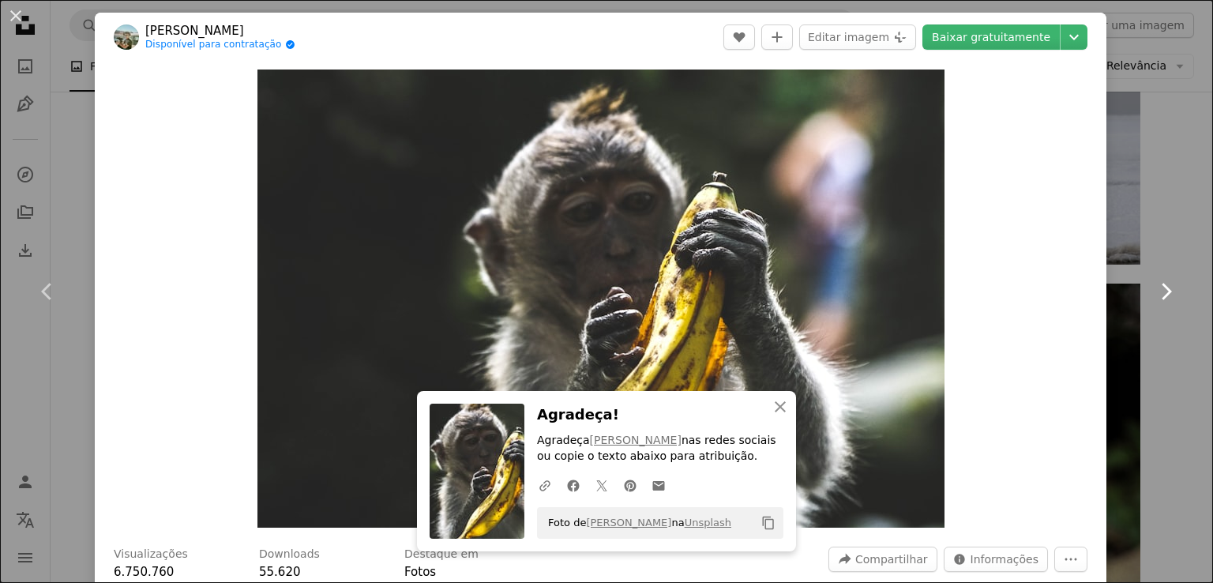
click at [1165, 289] on icon "Chevron right" at bounding box center [1165, 291] width 25 height 25
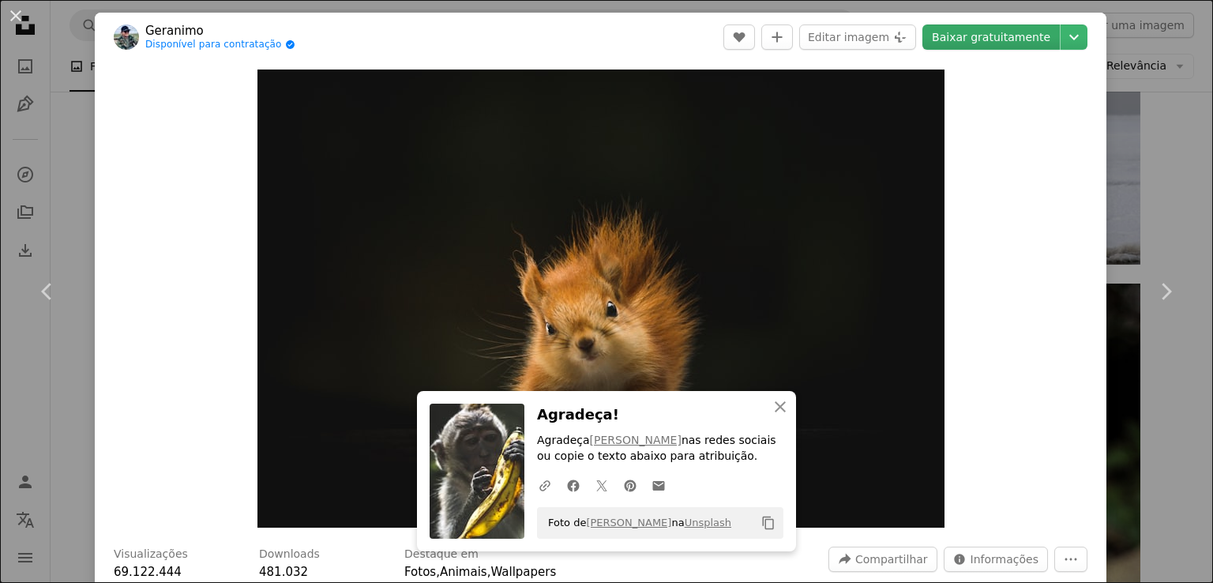
click at [1014, 34] on link "Baixar gratuitamente" at bounding box center [990, 36] width 137 height 25
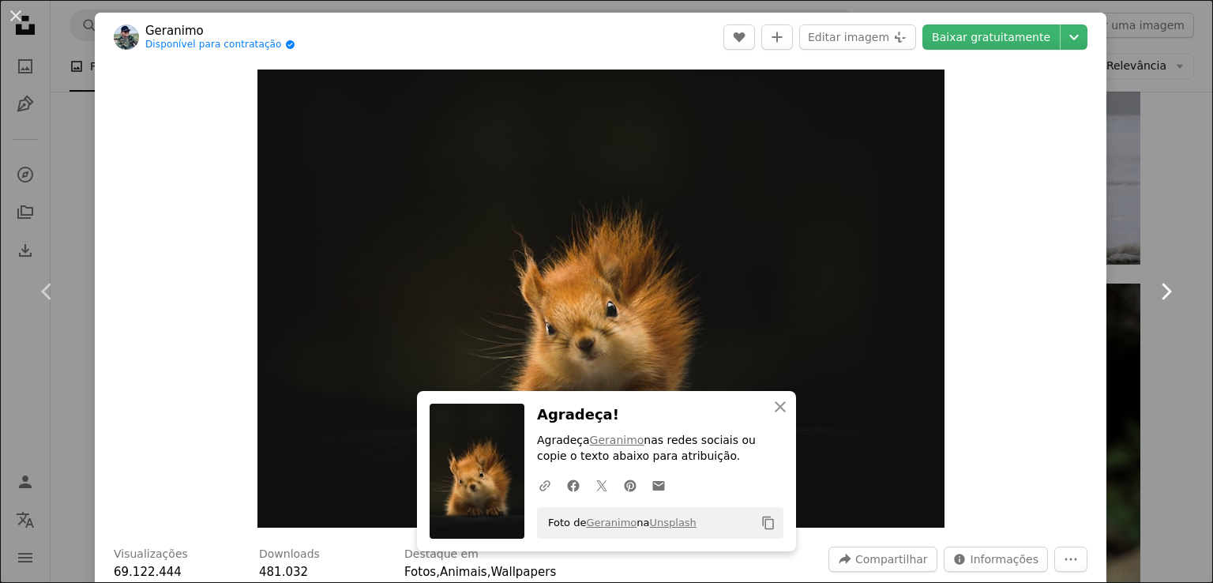
click at [1142, 308] on link "Chevron right" at bounding box center [1165, 292] width 95 height 152
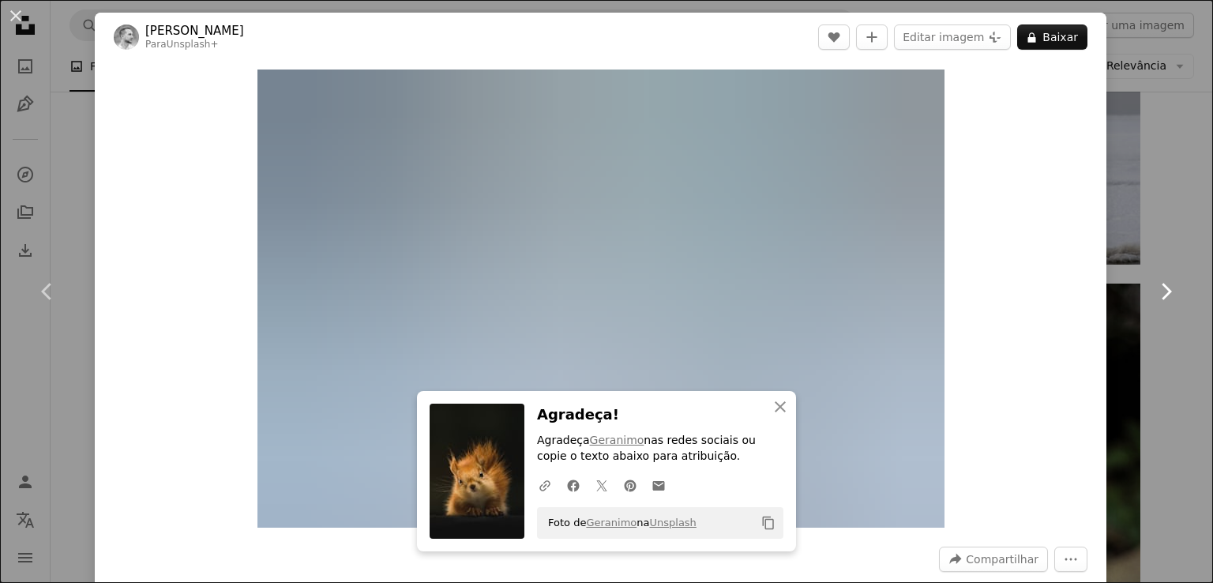
click at [1131, 313] on link "Chevron right" at bounding box center [1165, 292] width 95 height 152
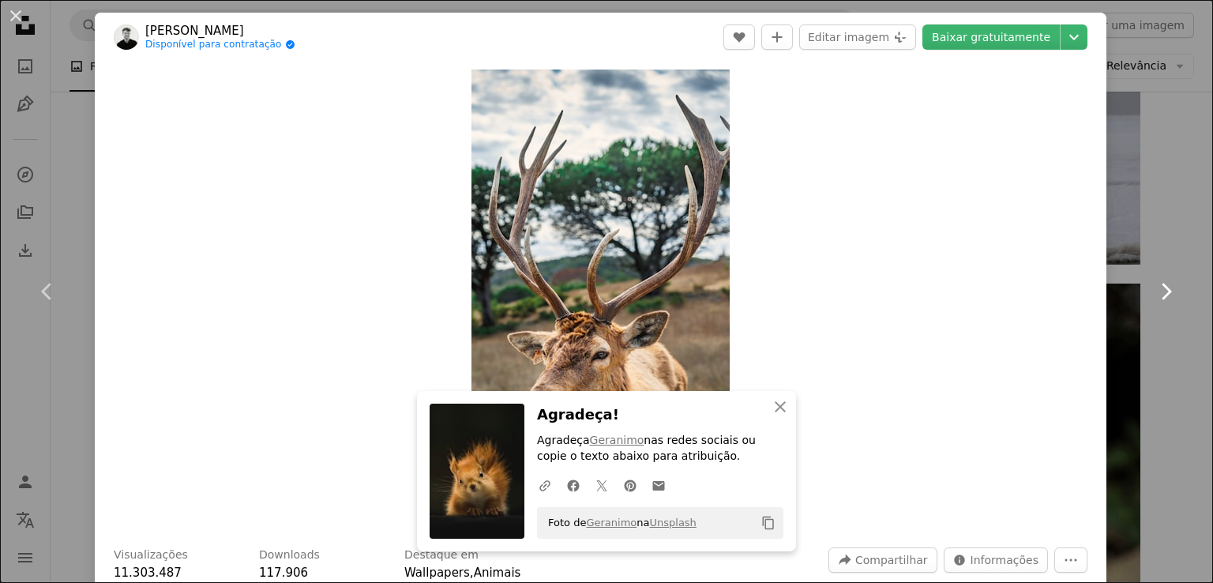
click at [1156, 307] on link "Chevron right" at bounding box center [1165, 292] width 95 height 152
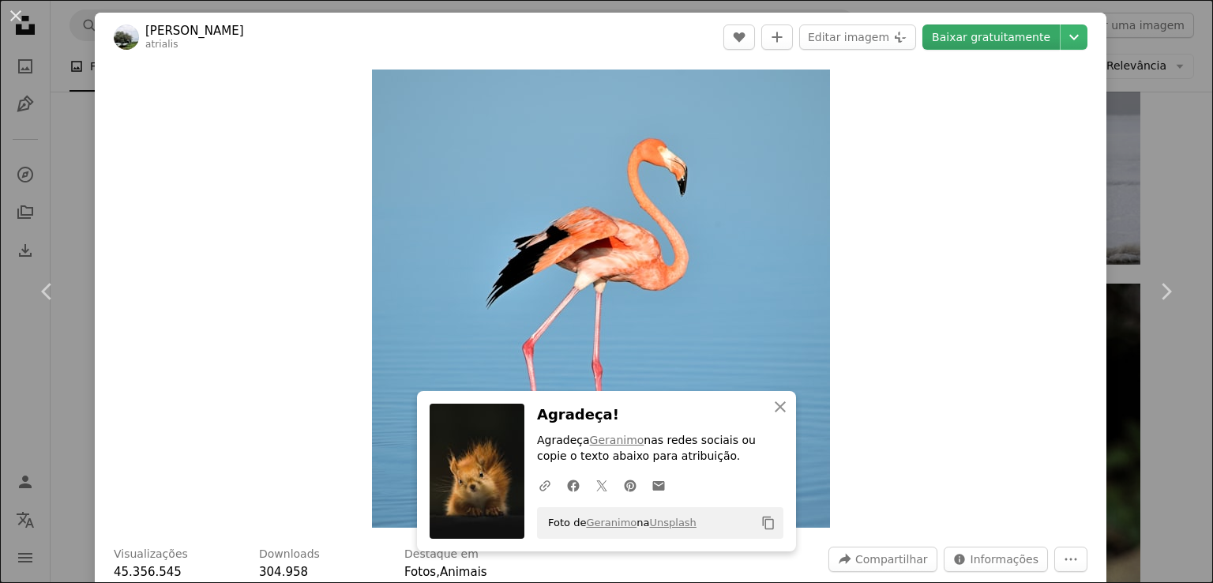
click at [1018, 48] on link "Baixar gratuitamente" at bounding box center [990, 36] width 137 height 25
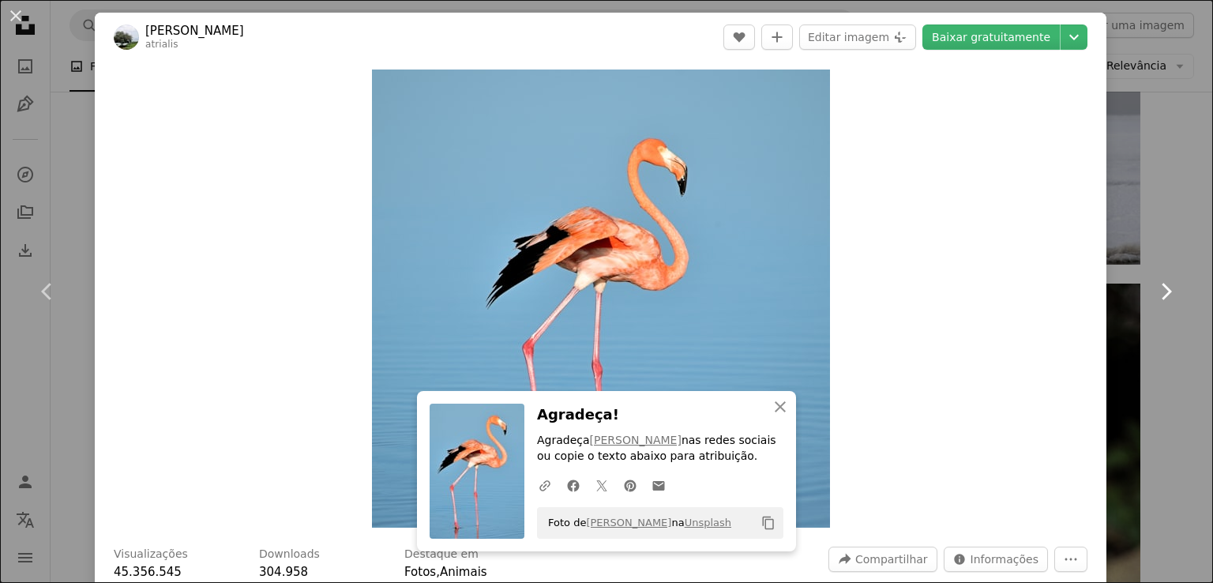
click at [1169, 287] on link "Chevron right" at bounding box center [1165, 292] width 95 height 152
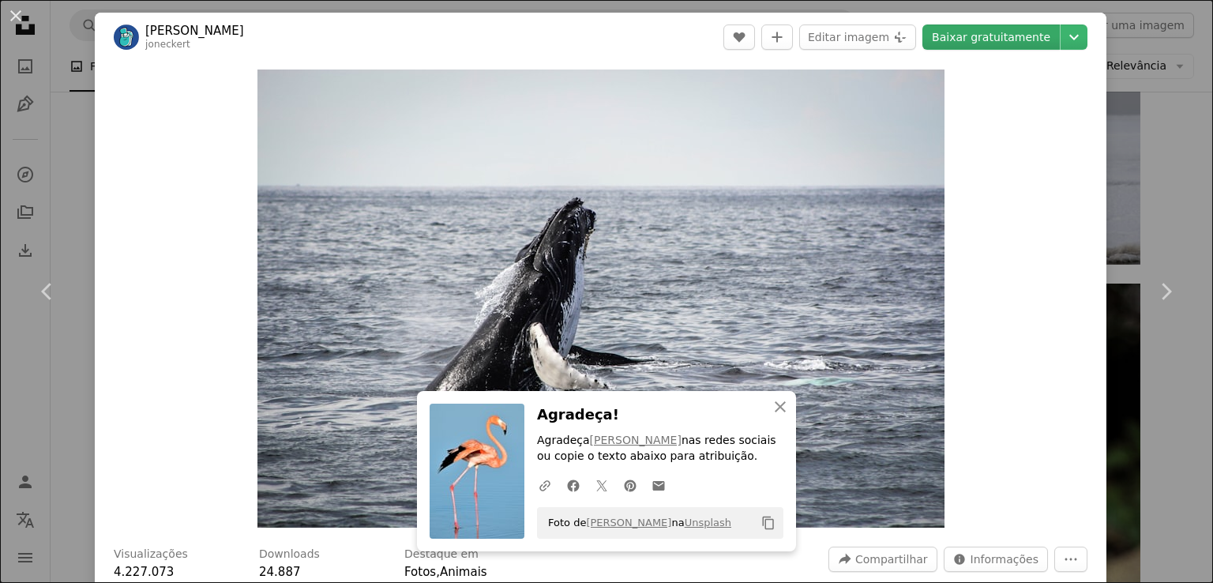
click at [999, 27] on link "Baixar gratuitamente" at bounding box center [990, 36] width 137 height 25
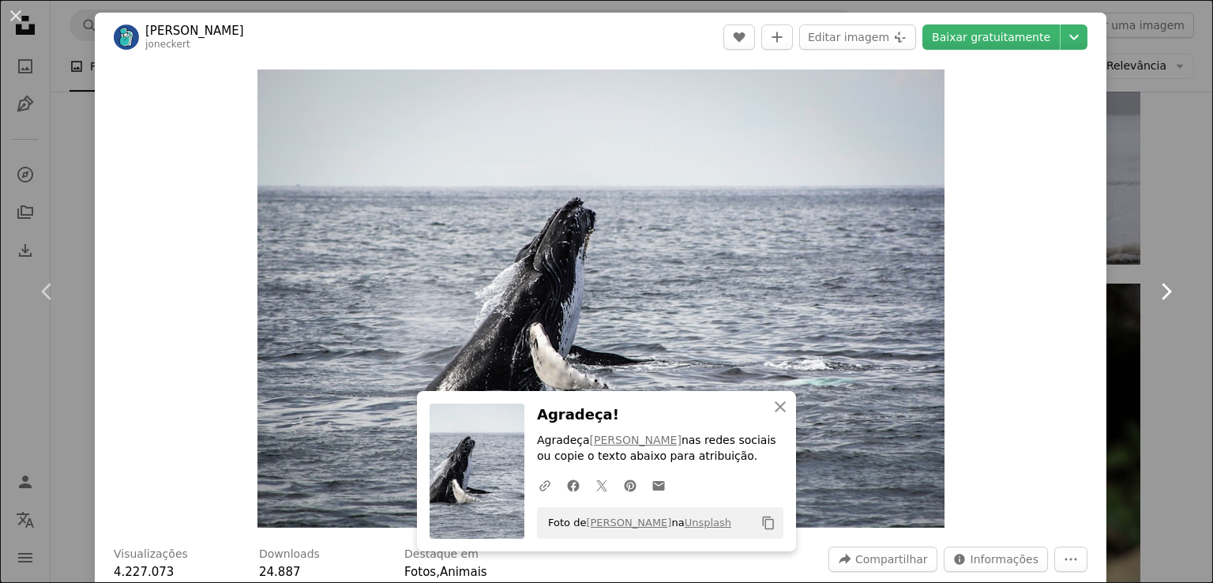
click at [1161, 284] on icon "Chevron right" at bounding box center [1165, 291] width 25 height 25
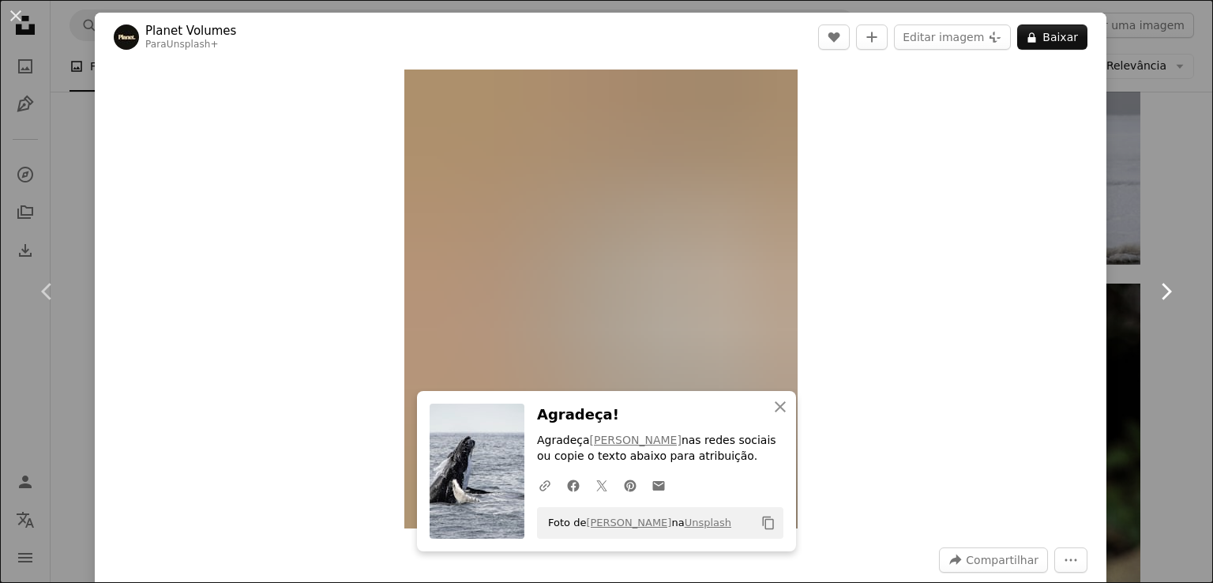
click at [1161, 284] on icon "Chevron right" at bounding box center [1165, 291] width 25 height 25
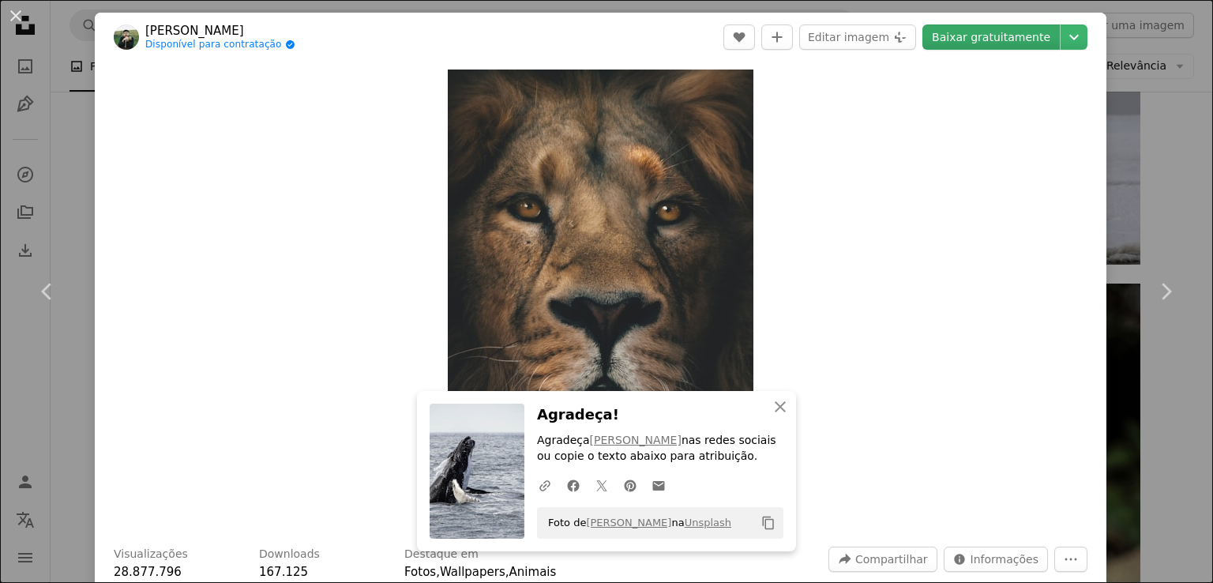
click at [992, 45] on link "Baixar gratuitamente" at bounding box center [990, 36] width 137 height 25
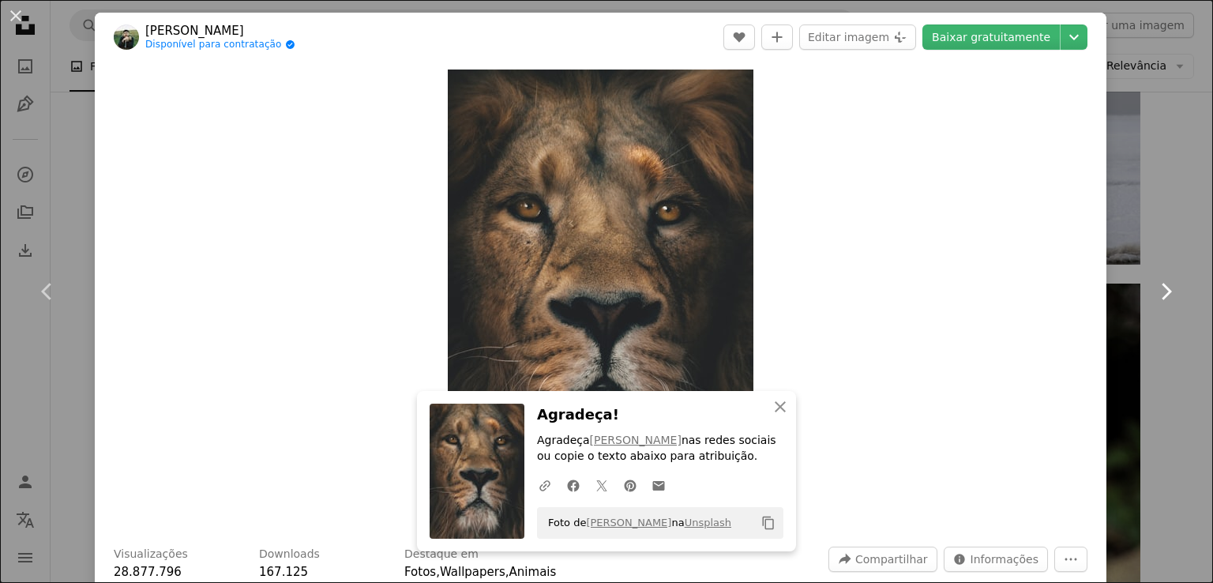
click at [1159, 303] on icon "Chevron right" at bounding box center [1165, 291] width 25 height 25
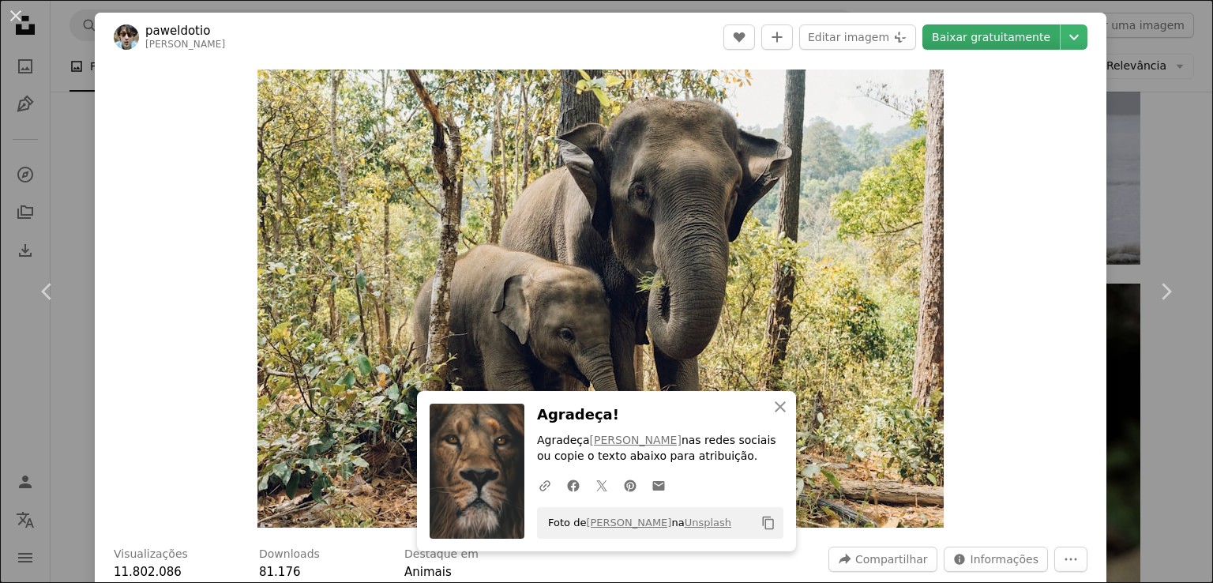
click at [986, 38] on link "Baixar gratuitamente" at bounding box center [990, 36] width 137 height 25
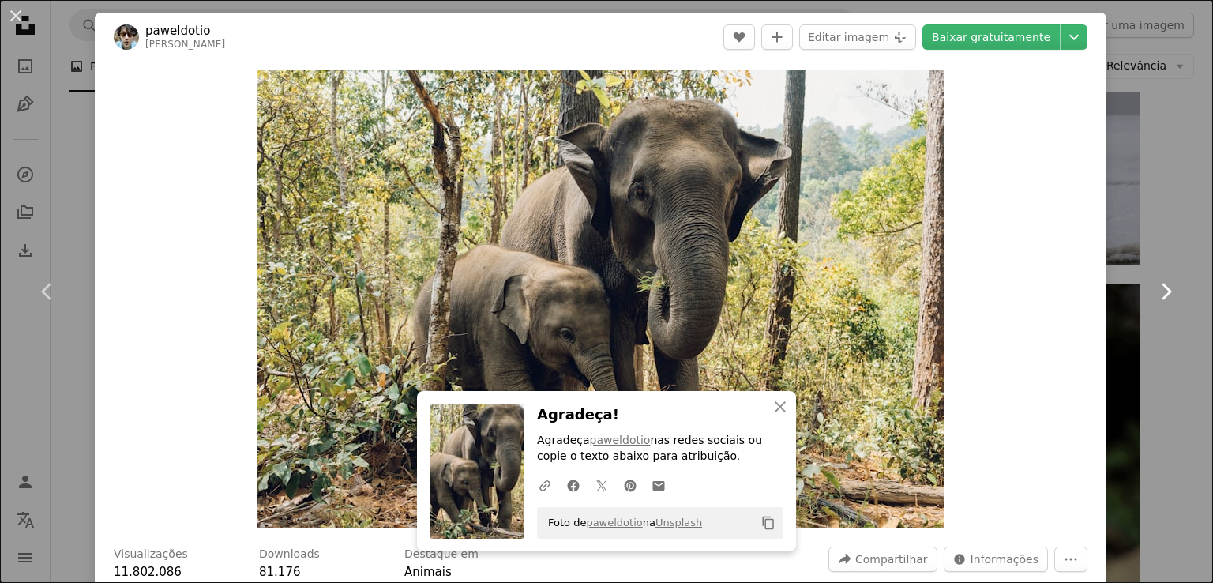
click at [1158, 303] on icon "Chevron right" at bounding box center [1165, 291] width 25 height 25
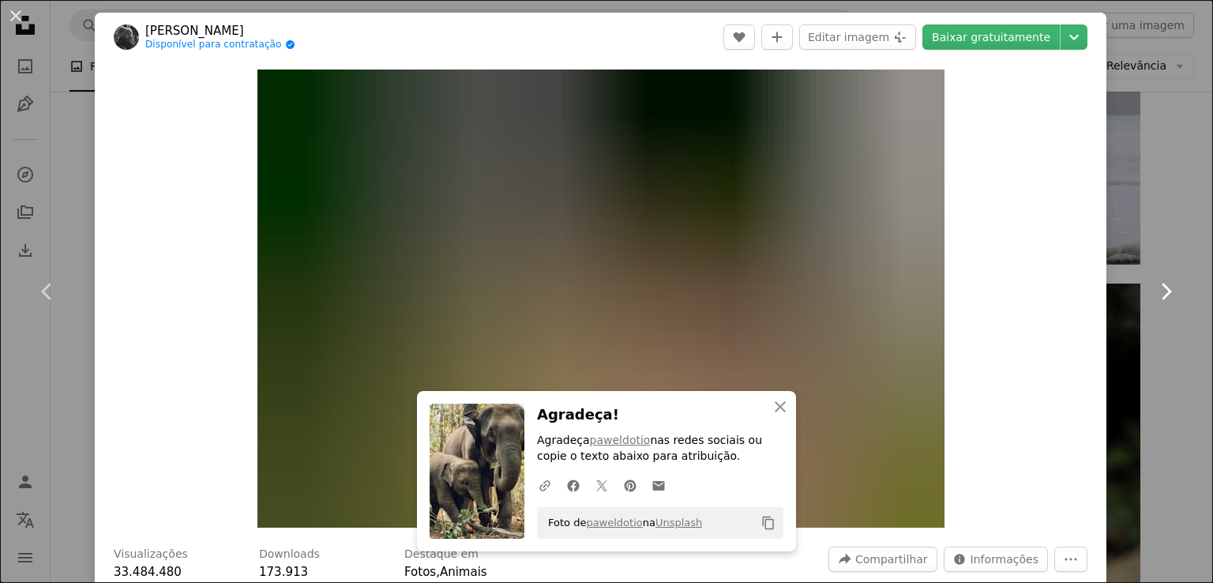
click at [1158, 303] on icon "Chevron right" at bounding box center [1165, 291] width 25 height 25
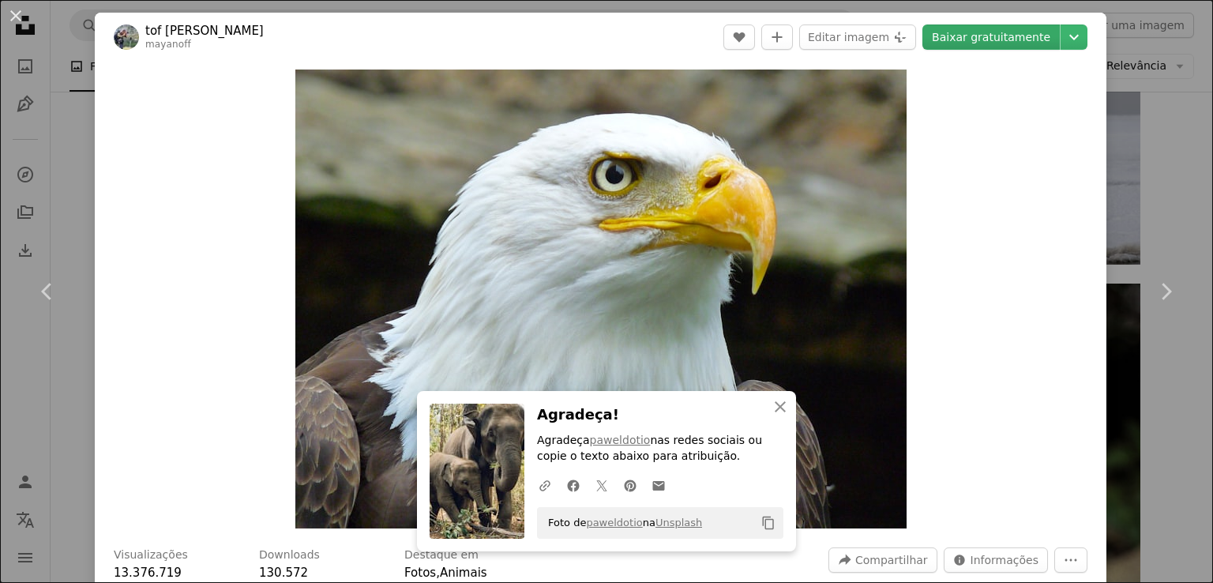
click at [973, 30] on link "Baixar gratuitamente" at bounding box center [990, 36] width 137 height 25
